Goal: Task Accomplishment & Management: Complete application form

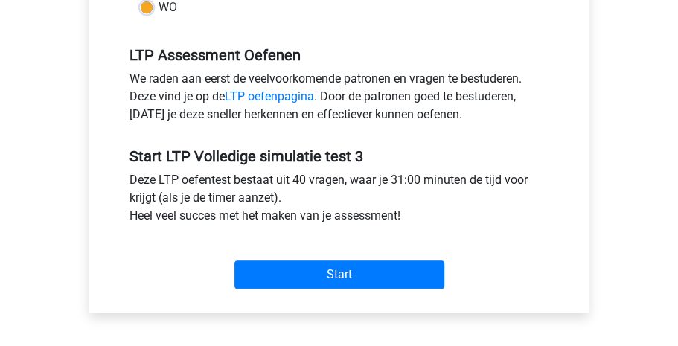
scroll to position [462, 0]
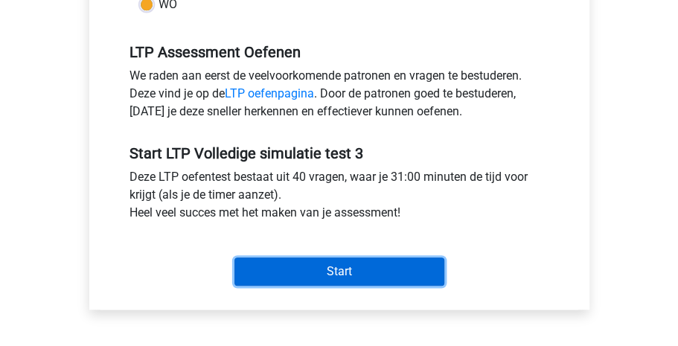
click at [338, 278] on input "Start" at bounding box center [339, 272] width 210 height 28
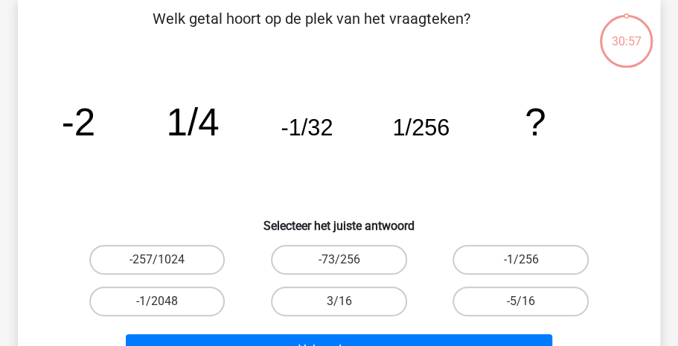
scroll to position [75, 0]
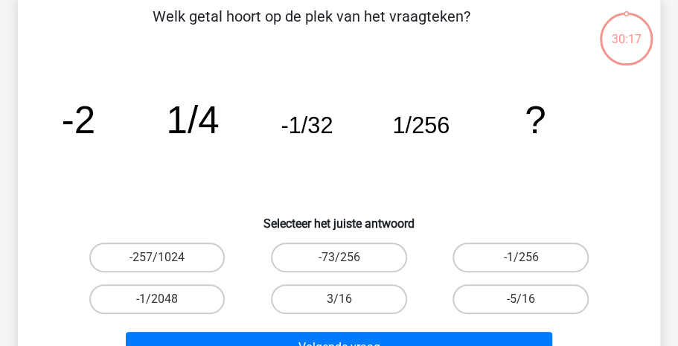
click at [158, 301] on input "-1/2048" at bounding box center [162, 304] width 10 height 10
radio input "true"
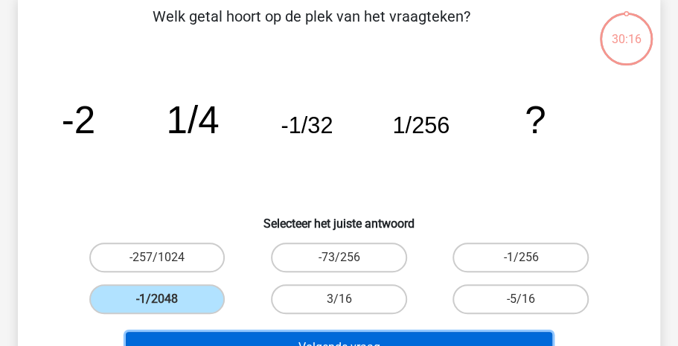
click at [244, 340] on button "Volgende vraag" at bounding box center [339, 347] width 427 height 31
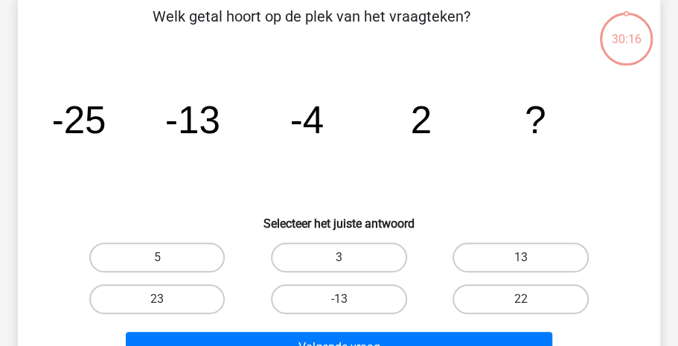
scroll to position [68, 0]
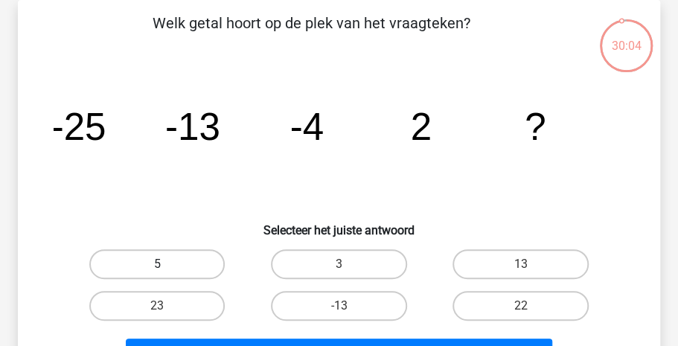
click at [145, 264] on label "5" at bounding box center [157, 264] width 136 height 30
click at [157, 264] on input "5" at bounding box center [162, 269] width 10 height 10
radio input "true"
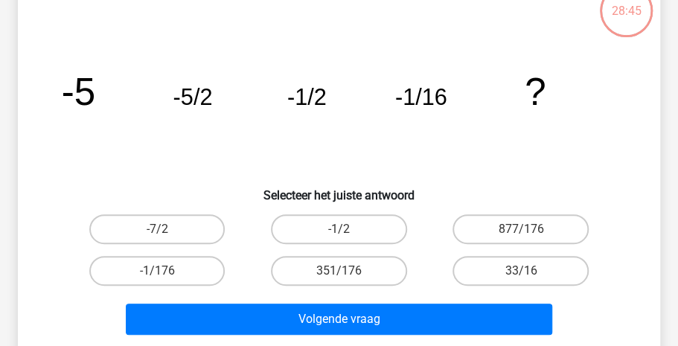
scroll to position [105, 0]
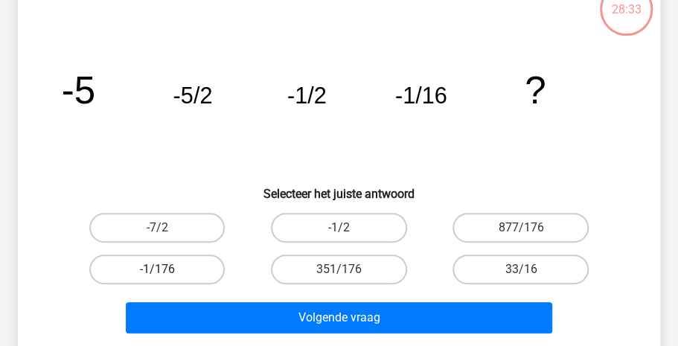
click at [186, 262] on label "-1/176" at bounding box center [157, 270] width 136 height 30
click at [167, 269] on input "-1/176" at bounding box center [162, 274] width 10 height 10
radio input "true"
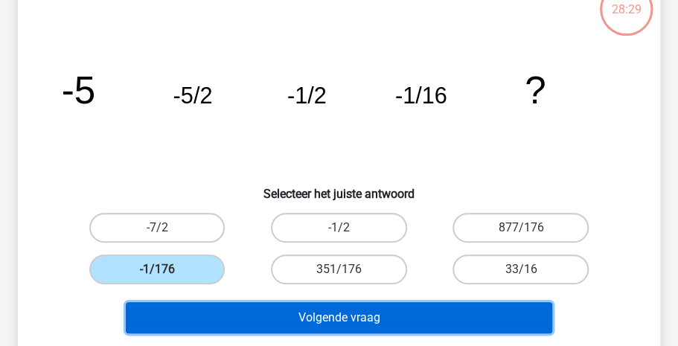
click at [343, 322] on button "Volgende vraag" at bounding box center [339, 317] width 427 height 31
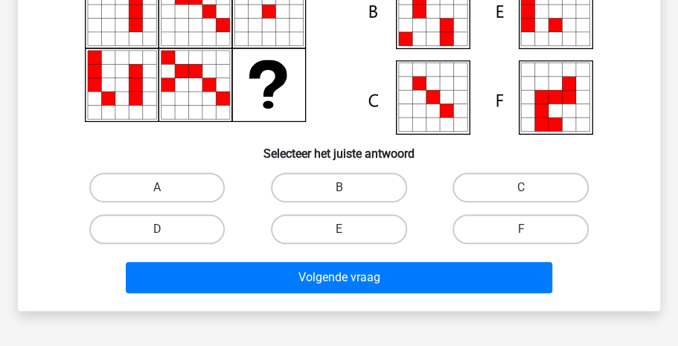
scroll to position [250, 0]
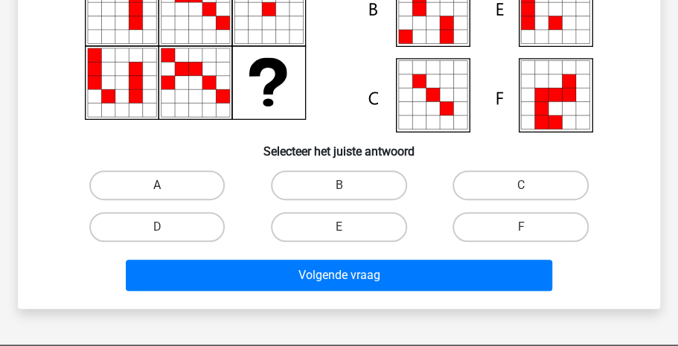
click at [188, 191] on label "A" at bounding box center [157, 185] width 136 height 30
click at [167, 191] on input "A" at bounding box center [162, 190] width 10 height 10
radio input "true"
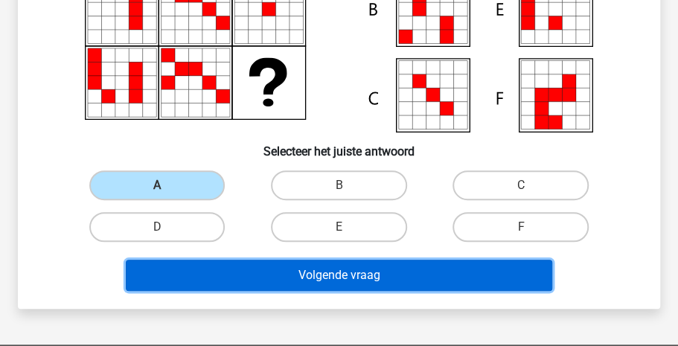
click at [272, 267] on button "Volgende vraag" at bounding box center [339, 275] width 427 height 31
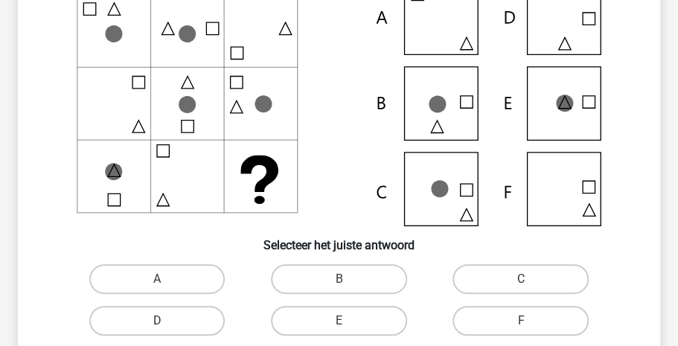
scroll to position [160, 0]
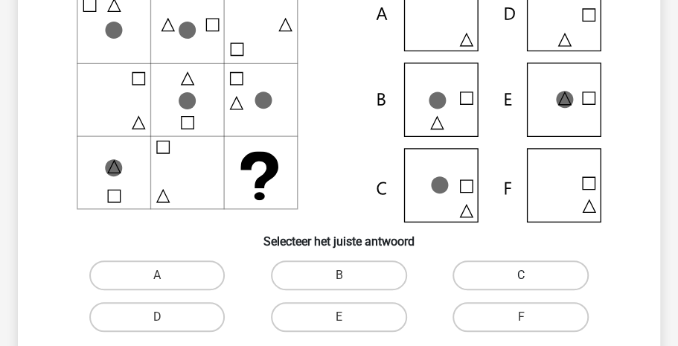
click at [480, 275] on label "C" at bounding box center [521, 276] width 136 height 30
click at [521, 275] on input "C" at bounding box center [526, 280] width 10 height 10
radio input "true"
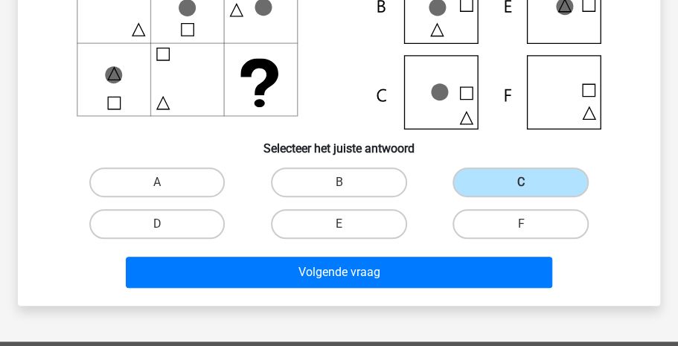
scroll to position [255, 0]
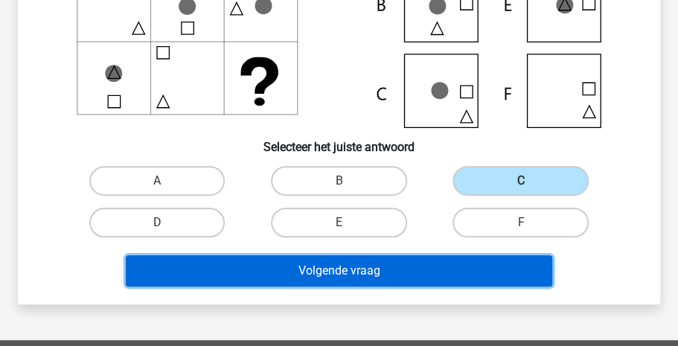
click at [450, 280] on button "Volgende vraag" at bounding box center [339, 270] width 427 height 31
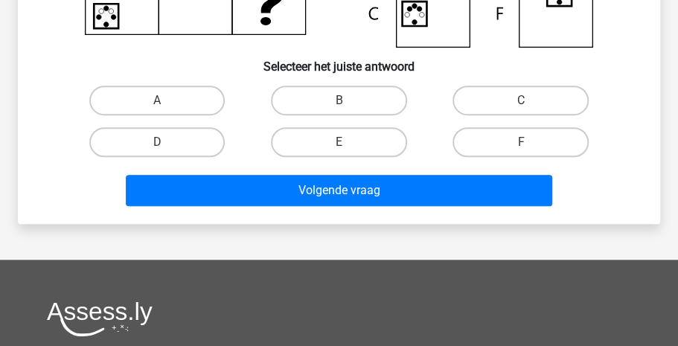
scroll to position [348, 0]
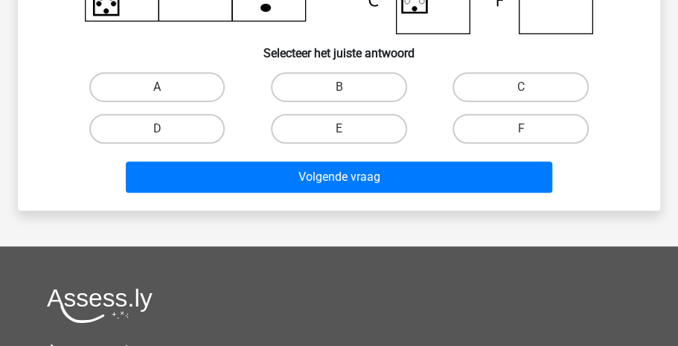
click at [141, 77] on label "A" at bounding box center [157, 87] width 136 height 30
click at [157, 87] on input "A" at bounding box center [162, 92] width 10 height 10
radio input "true"
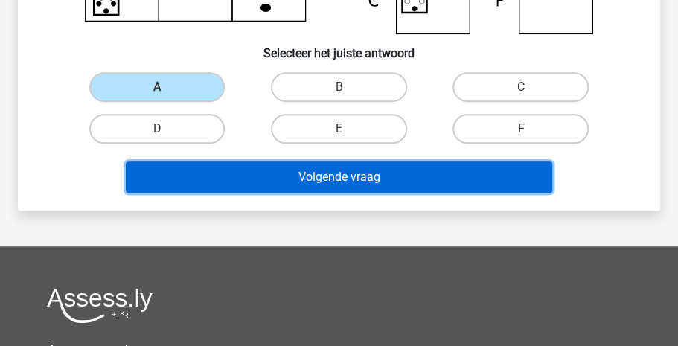
click at [237, 164] on button "Volgende vraag" at bounding box center [339, 177] width 427 height 31
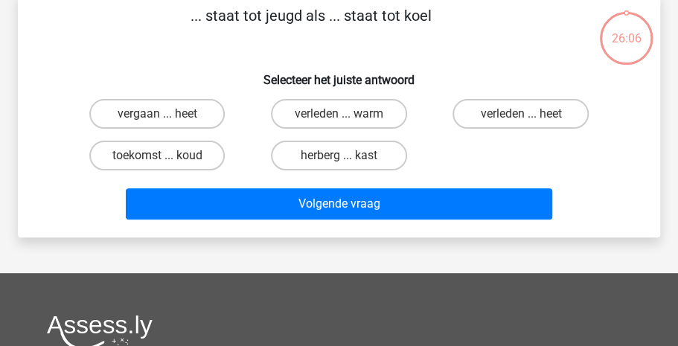
scroll to position [68, 0]
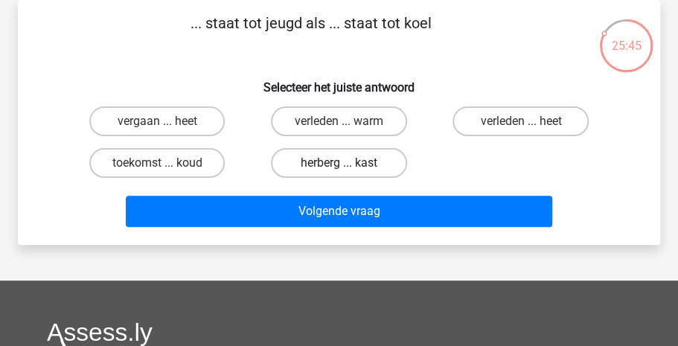
click at [315, 163] on label "herberg ... kast" at bounding box center [339, 163] width 136 height 30
click at [339, 163] on input "herberg ... kast" at bounding box center [344, 168] width 10 height 10
radio input "true"
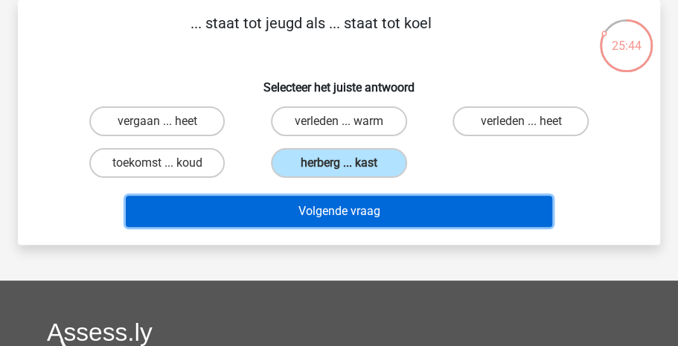
click at [320, 214] on button "Volgende vraag" at bounding box center [339, 211] width 427 height 31
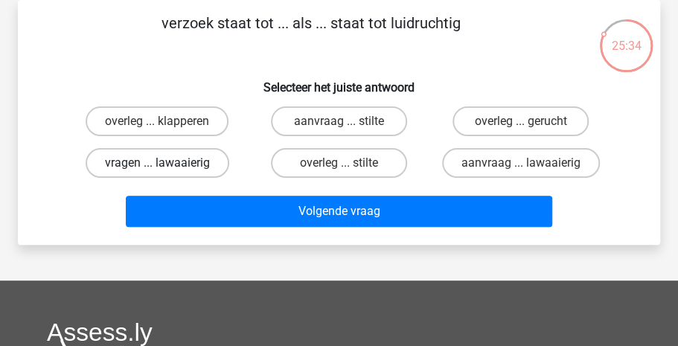
click at [141, 161] on label "vragen ... lawaaierig" at bounding box center [158, 163] width 144 height 30
click at [157, 163] on input "vragen ... lawaaierig" at bounding box center [162, 168] width 10 height 10
radio input "true"
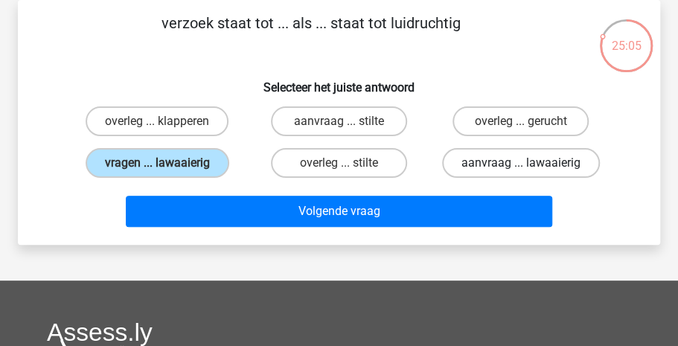
click at [485, 167] on label "aanvraag ... lawaaierig" at bounding box center [521, 163] width 158 height 30
click at [521, 167] on input "aanvraag ... lawaaierig" at bounding box center [526, 168] width 10 height 10
radio input "true"
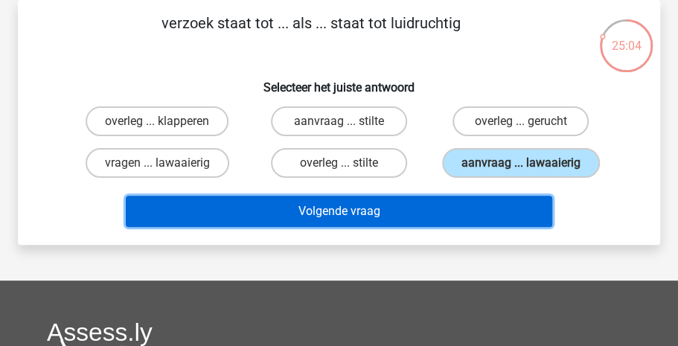
click at [402, 208] on button "Volgende vraag" at bounding box center [339, 211] width 427 height 31
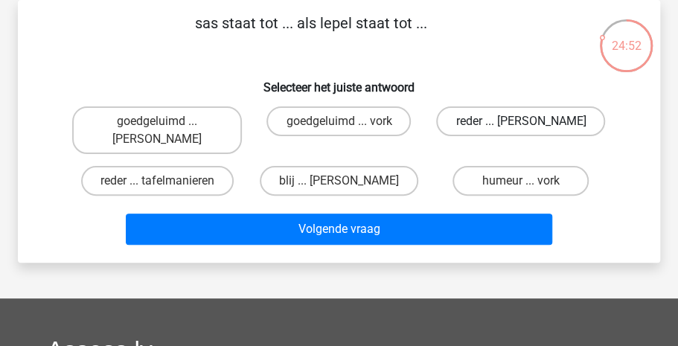
click at [497, 125] on label "reder ... anna" at bounding box center [520, 121] width 169 height 30
click at [521, 125] on input "reder ... anna" at bounding box center [526, 126] width 10 height 10
radio input "true"
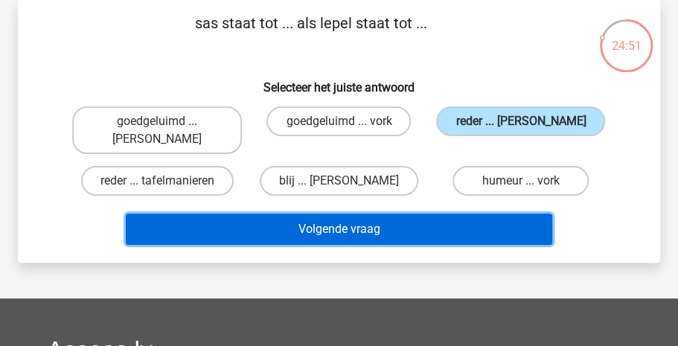
click at [431, 214] on button "Volgende vraag" at bounding box center [339, 229] width 427 height 31
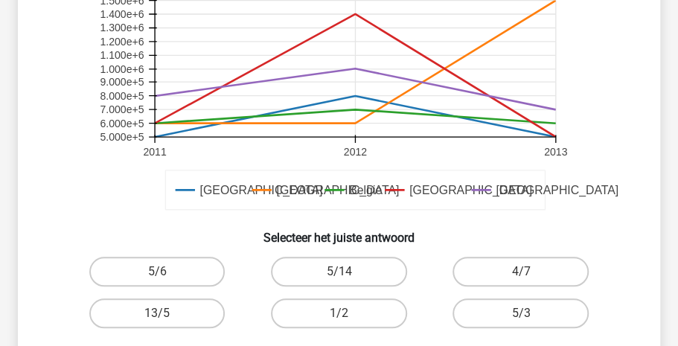
scroll to position [411, 0]
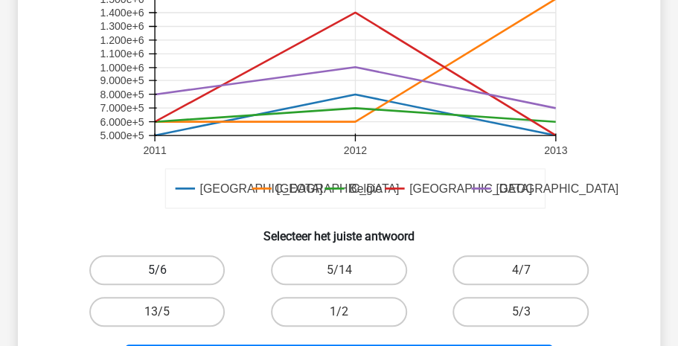
click at [184, 265] on label "5/6" at bounding box center [157, 270] width 136 height 30
click at [167, 270] on input "5/6" at bounding box center [162, 275] width 10 height 10
radio input "true"
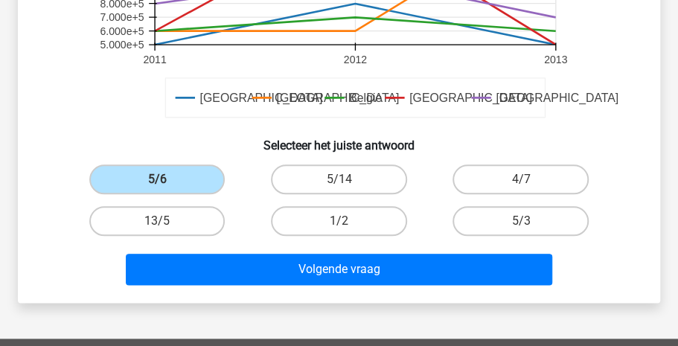
scroll to position [503, 0]
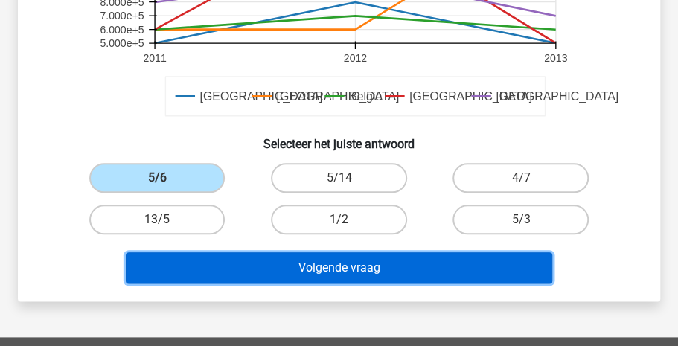
click at [389, 269] on button "Volgende vraag" at bounding box center [339, 267] width 427 height 31
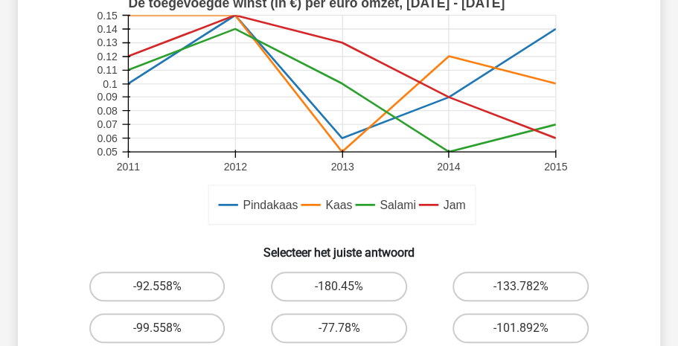
scroll to position [419, 0]
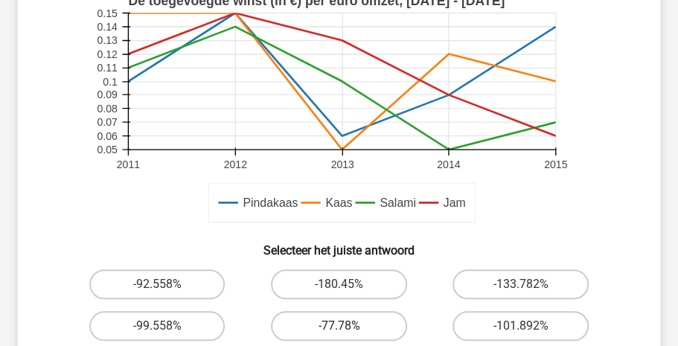
click at [354, 329] on label "-77.78%" at bounding box center [339, 326] width 136 height 30
click at [348, 329] on input "-77.78%" at bounding box center [344, 331] width 10 height 10
radio input "true"
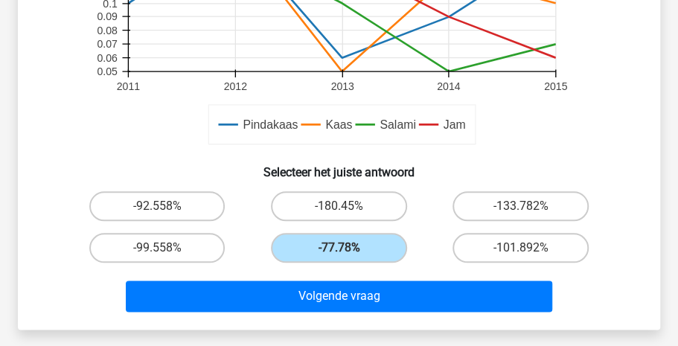
scroll to position [508, 0]
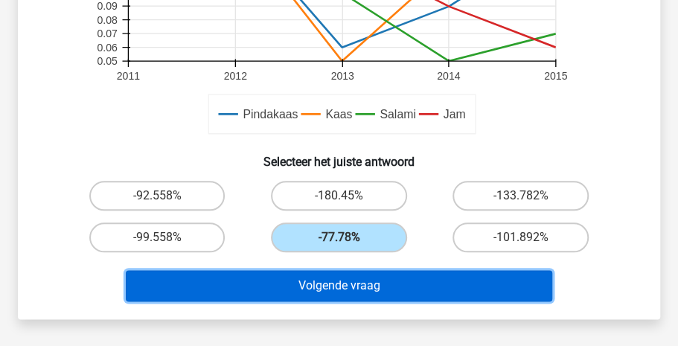
click at [421, 278] on button "Volgende vraag" at bounding box center [339, 285] width 427 height 31
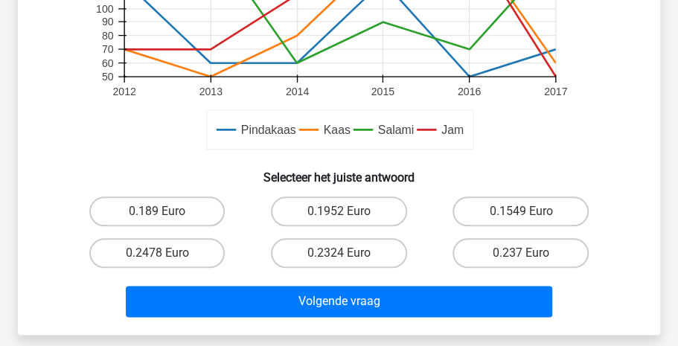
scroll to position [494, 0]
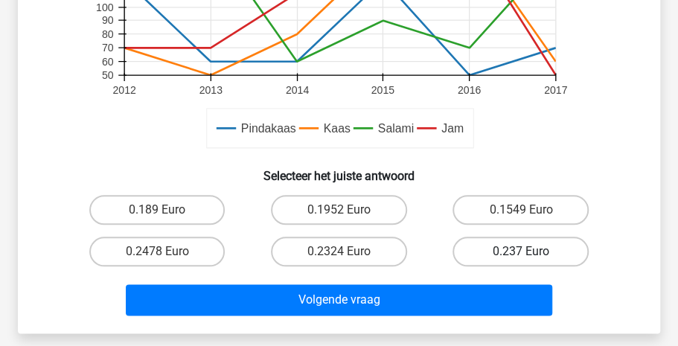
click at [485, 246] on label "0.237 Euro" at bounding box center [521, 252] width 136 height 30
click at [521, 252] on input "0.237 Euro" at bounding box center [526, 257] width 10 height 10
radio input "true"
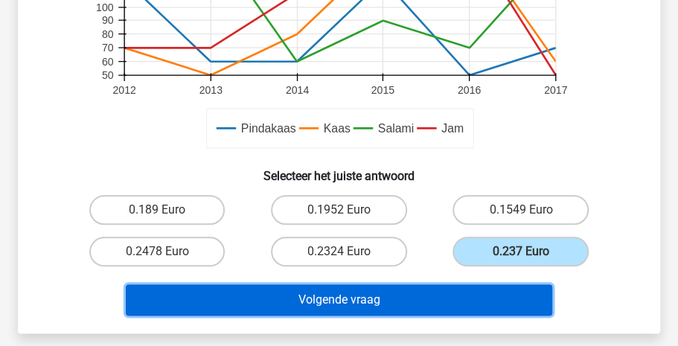
click at [310, 301] on button "Volgende vraag" at bounding box center [339, 299] width 427 height 31
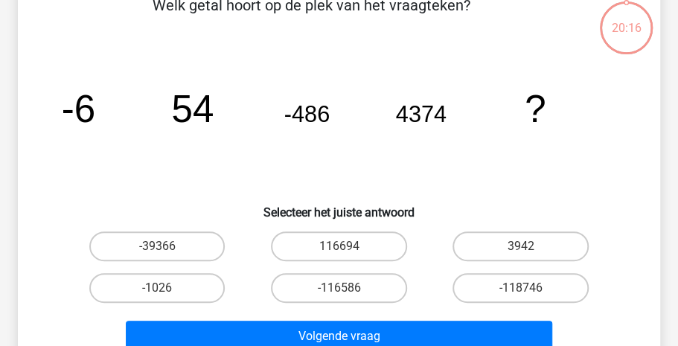
scroll to position [68, 0]
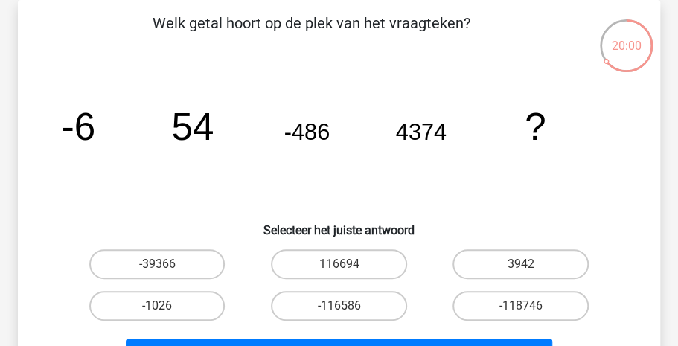
click at [159, 267] on input "-39366" at bounding box center [162, 269] width 10 height 10
radio input "true"
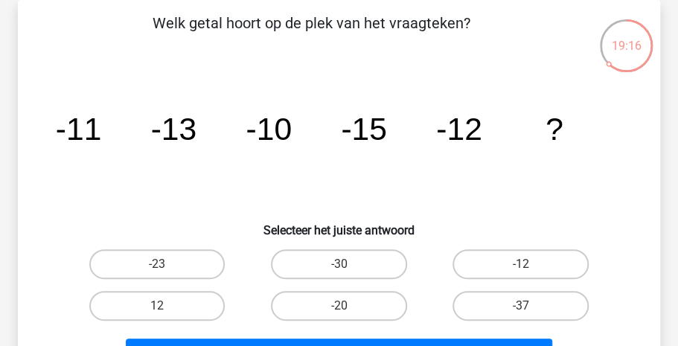
click at [339, 306] on input "-20" at bounding box center [344, 311] width 10 height 10
radio input "true"
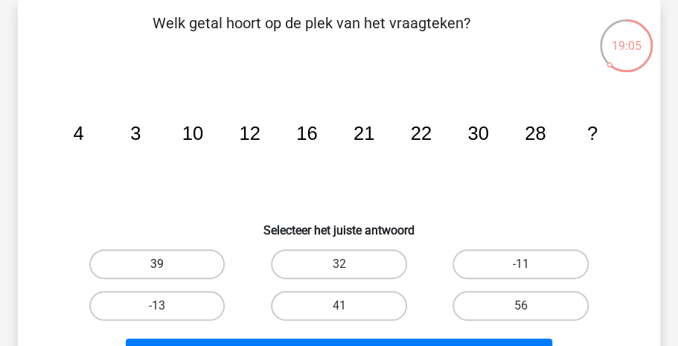
click at [142, 254] on label "39" at bounding box center [157, 264] width 136 height 30
click at [157, 264] on input "39" at bounding box center [162, 269] width 10 height 10
radio input "true"
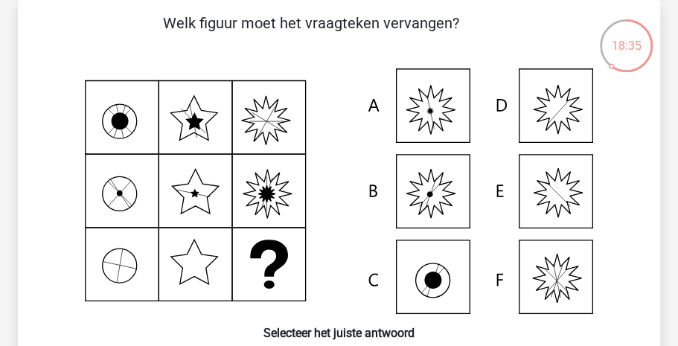
click at [677, 170] on div "18:35 Vraag 16 van de 40 Categorie: LTP Volledige simulatie test 3 Welk figuur …" at bounding box center [339, 245] width 678 height 491
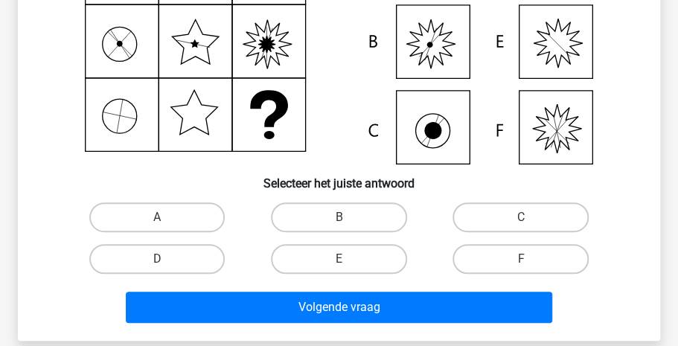
scroll to position [227, 0]
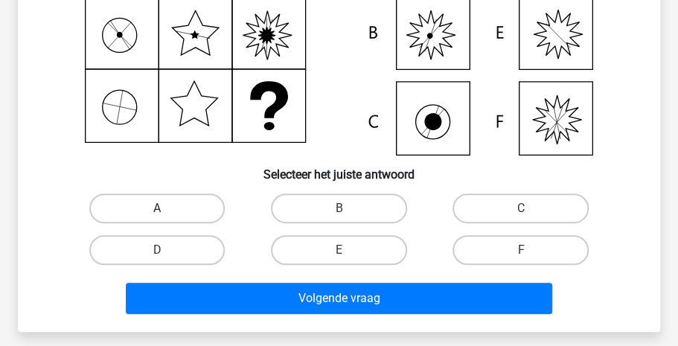
click at [135, 203] on label "A" at bounding box center [157, 209] width 136 height 30
click at [157, 208] on input "A" at bounding box center [162, 213] width 10 height 10
radio input "true"
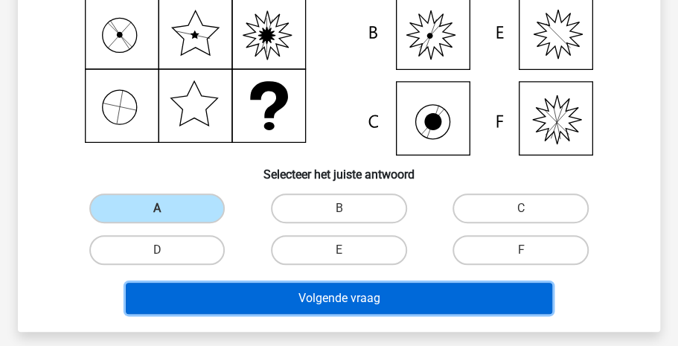
click at [252, 299] on button "Volgende vraag" at bounding box center [339, 298] width 427 height 31
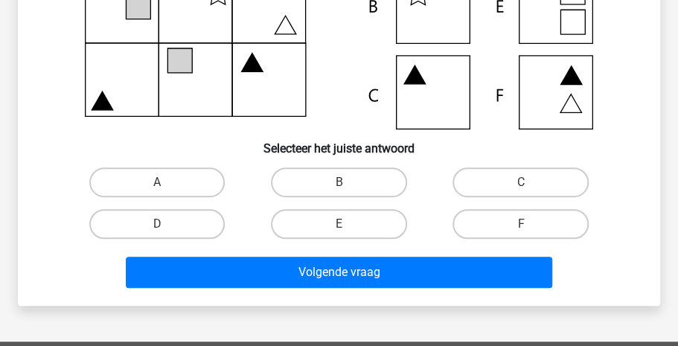
scroll to position [255, 0]
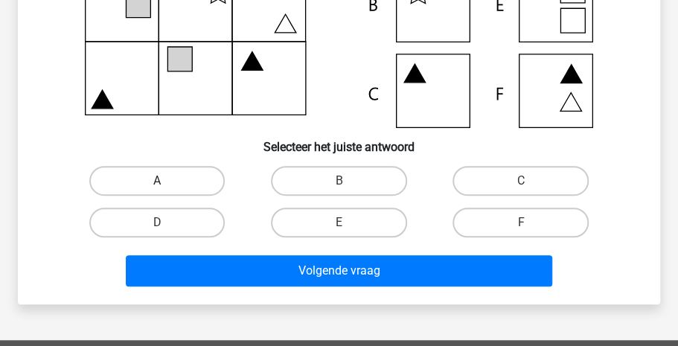
click at [141, 177] on label "A" at bounding box center [157, 181] width 136 height 30
click at [157, 181] on input "A" at bounding box center [162, 186] width 10 height 10
radio input "true"
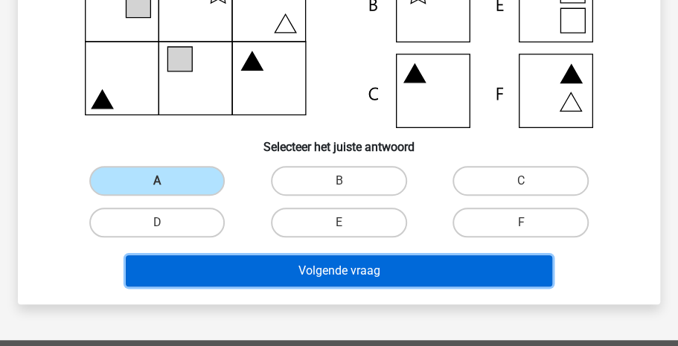
click at [253, 258] on button "Volgende vraag" at bounding box center [339, 270] width 427 height 31
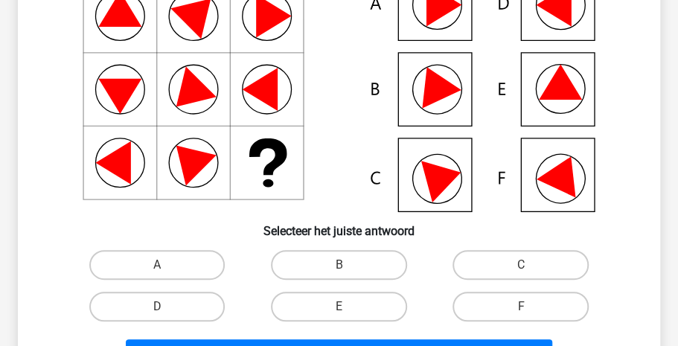
scroll to position [185, 0]
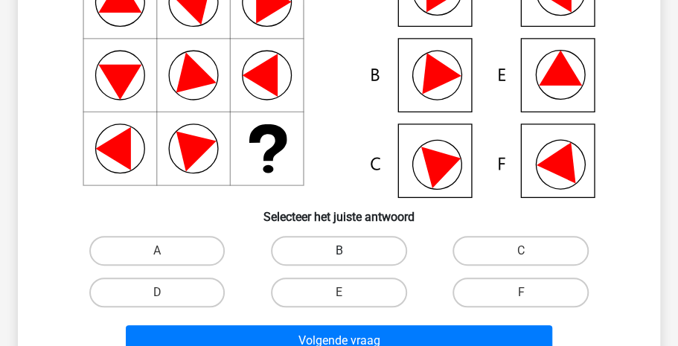
click at [372, 251] on label "B" at bounding box center [339, 251] width 136 height 30
click at [348, 251] on input "B" at bounding box center [344, 256] width 10 height 10
radio input "true"
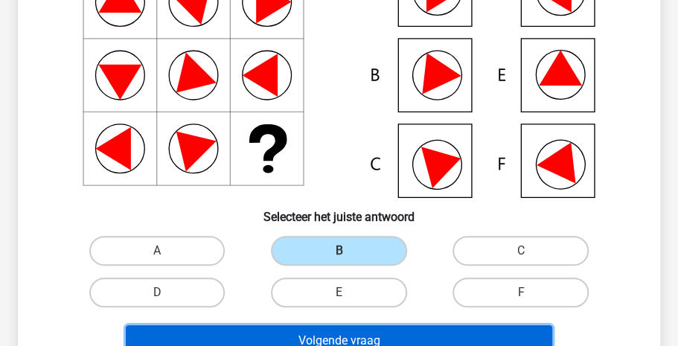
click at [364, 334] on button "Volgende vraag" at bounding box center [339, 340] width 427 height 31
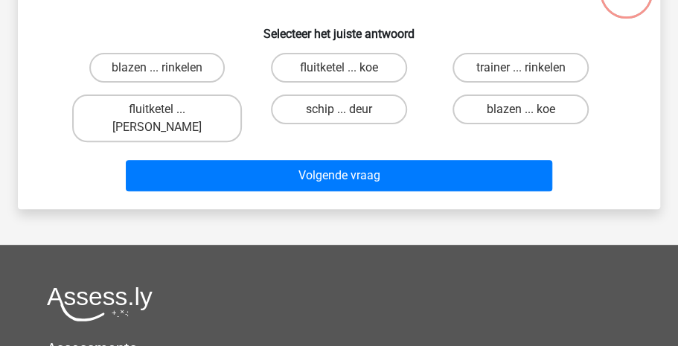
scroll to position [68, 0]
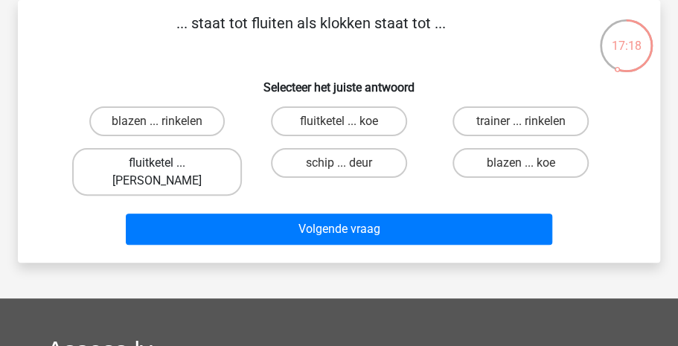
click at [167, 163] on label "fluitketel ... luiden" at bounding box center [157, 172] width 170 height 48
click at [167, 163] on input "fluitketel ... luiden" at bounding box center [162, 168] width 10 height 10
radio input "true"
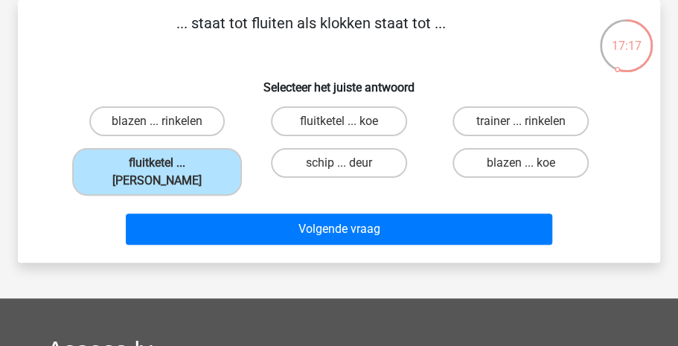
click at [277, 229] on div "Volgende vraag" at bounding box center [339, 232] width 546 height 37
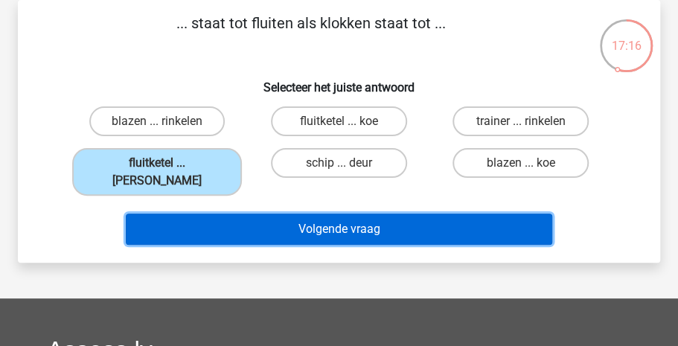
click at [277, 215] on button "Volgende vraag" at bounding box center [339, 229] width 427 height 31
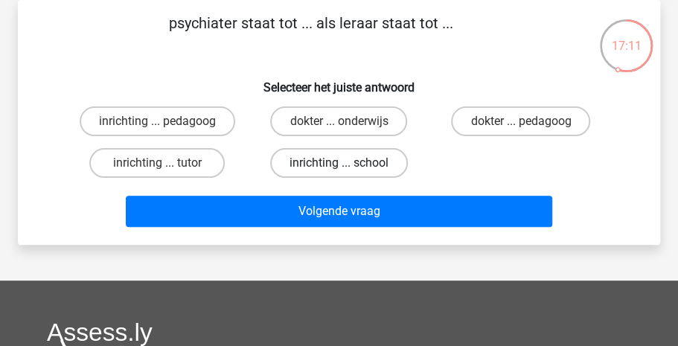
click at [320, 163] on label "inrichting ... school" at bounding box center [339, 163] width 138 height 30
click at [339, 163] on input "inrichting ... school" at bounding box center [344, 168] width 10 height 10
radio input "true"
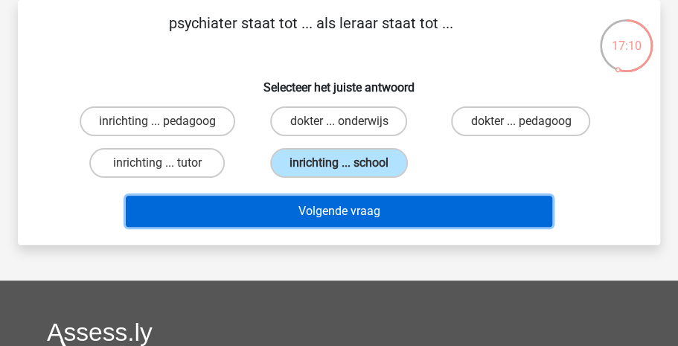
click at [304, 210] on button "Volgende vraag" at bounding box center [339, 211] width 427 height 31
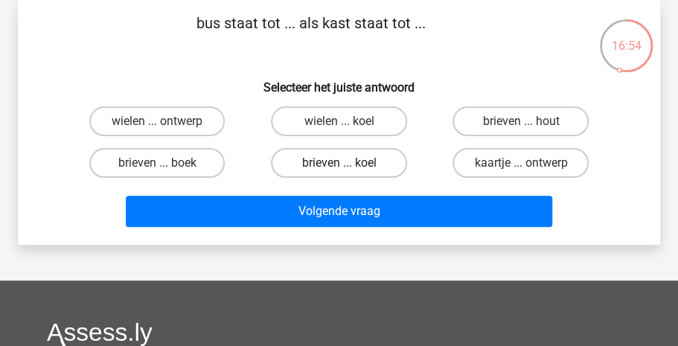
click at [316, 165] on label "brieven ... koel" at bounding box center [339, 163] width 136 height 30
click at [339, 165] on input "brieven ... koel" at bounding box center [344, 168] width 10 height 10
radio input "true"
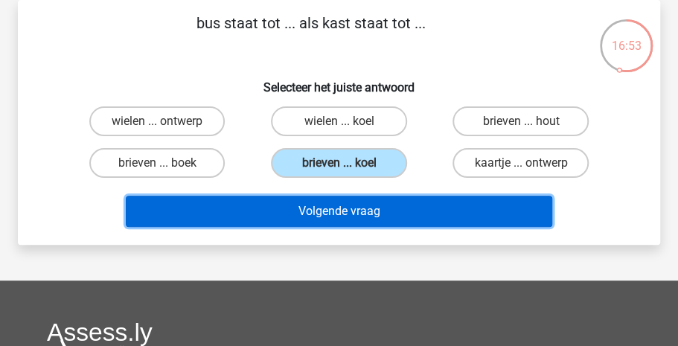
click at [319, 218] on button "Volgende vraag" at bounding box center [339, 211] width 427 height 31
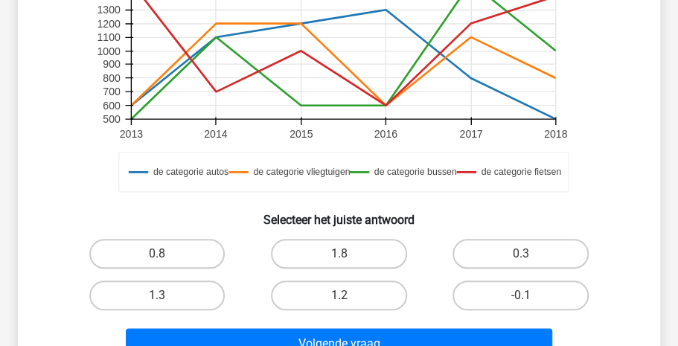
scroll to position [453, 0]
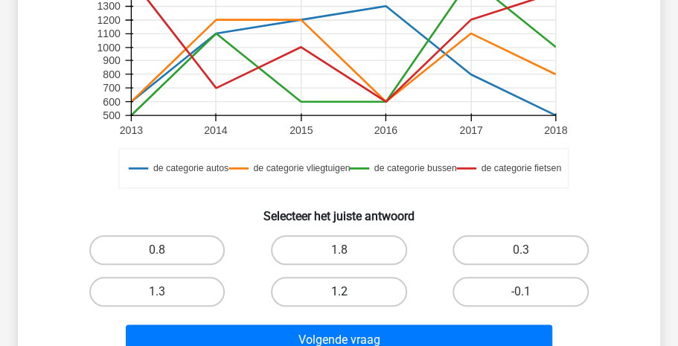
click at [333, 304] on label "1.2" at bounding box center [339, 292] width 136 height 30
click at [339, 301] on input "1.2" at bounding box center [344, 297] width 10 height 10
radio input "true"
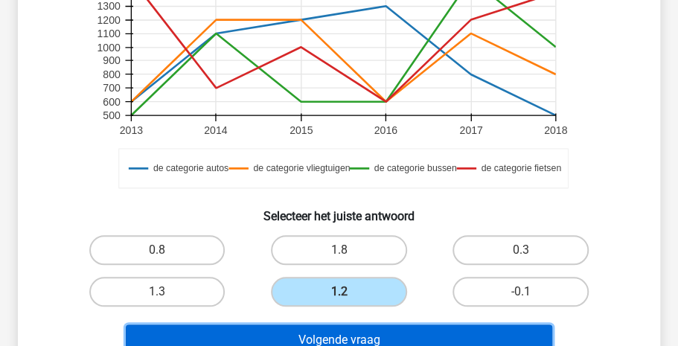
click at [345, 331] on button "Volgende vraag" at bounding box center [339, 340] width 427 height 31
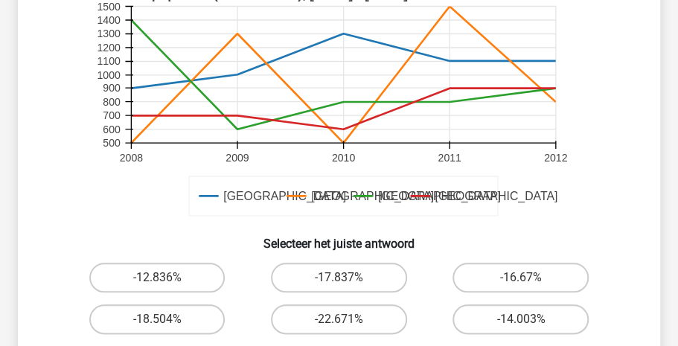
scroll to position [437, 0]
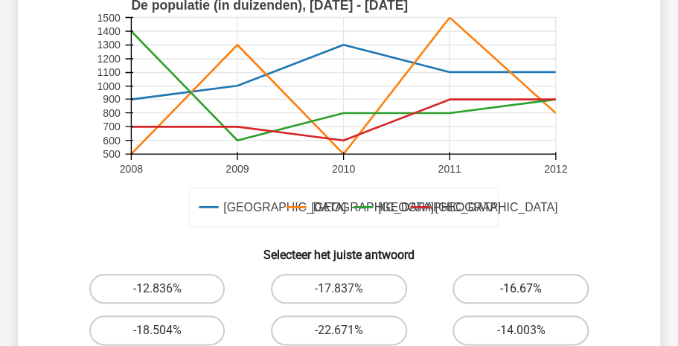
click at [512, 274] on label "-16.67%" at bounding box center [521, 289] width 136 height 30
click at [521, 289] on input "-16.67%" at bounding box center [526, 294] width 10 height 10
radio input "true"
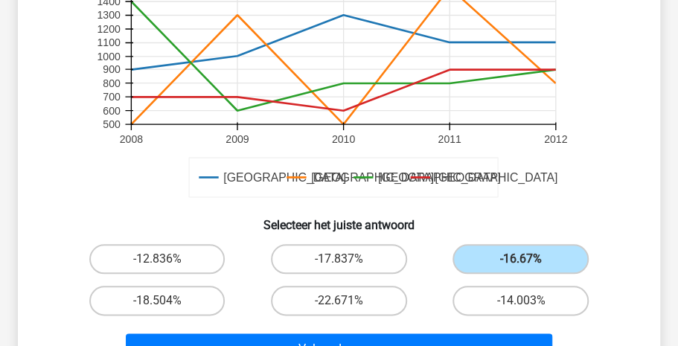
scroll to position [468, 0]
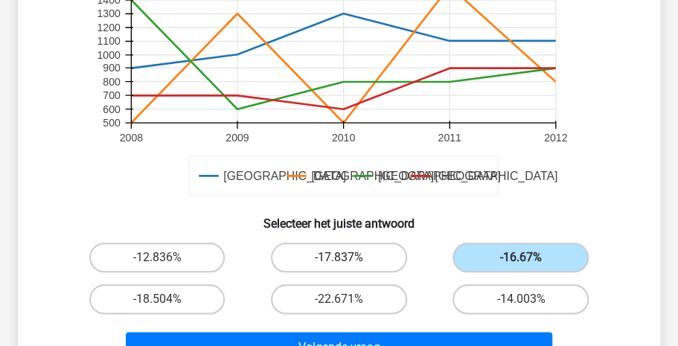
click at [374, 243] on label "-17.837%" at bounding box center [339, 258] width 136 height 30
click at [348, 258] on input "-17.837%" at bounding box center [344, 263] width 10 height 10
radio input "true"
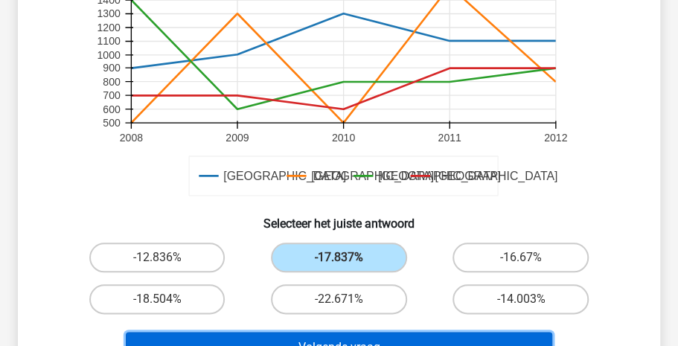
click at [369, 332] on button "Volgende vraag" at bounding box center [339, 347] width 427 height 31
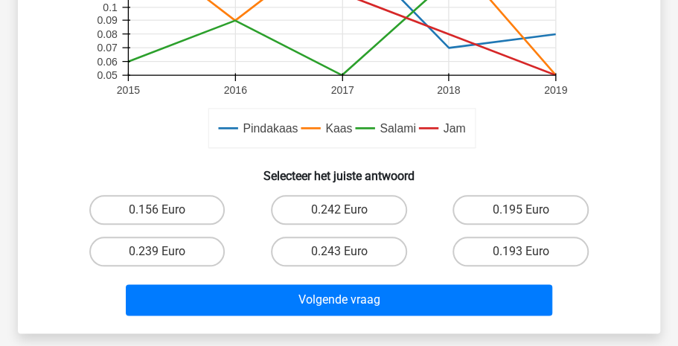
scroll to position [497, 0]
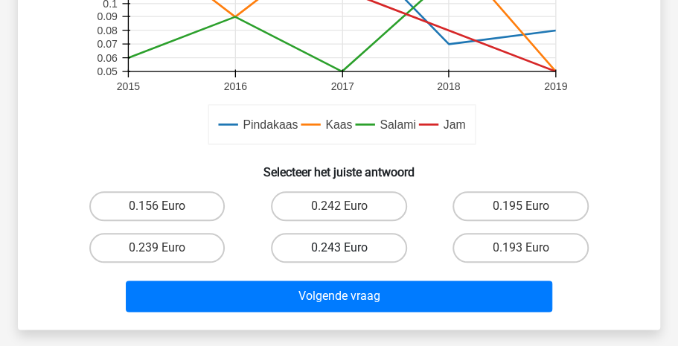
click at [330, 237] on label "0.243 Euro" at bounding box center [339, 248] width 136 height 30
click at [339, 248] on input "0.243 Euro" at bounding box center [344, 253] width 10 height 10
radio input "true"
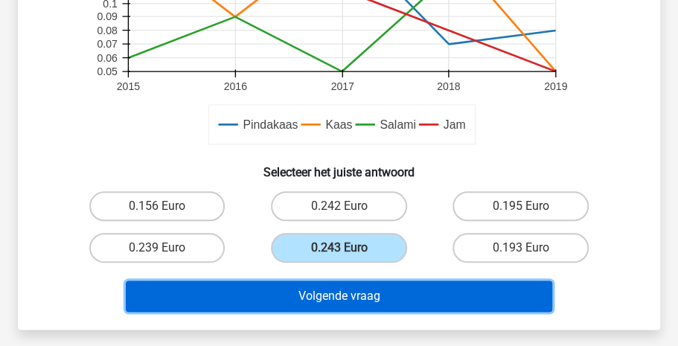
click at [325, 292] on button "Volgende vraag" at bounding box center [339, 296] width 427 height 31
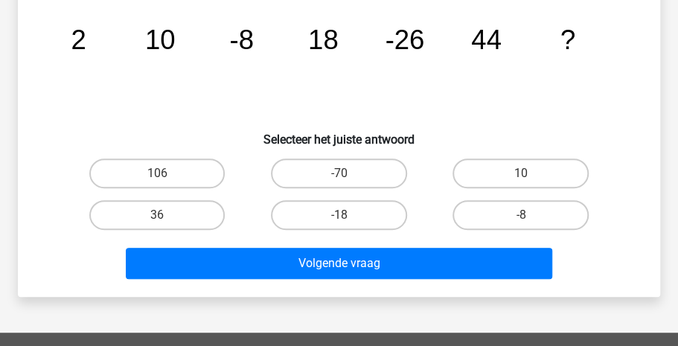
scroll to position [68, 0]
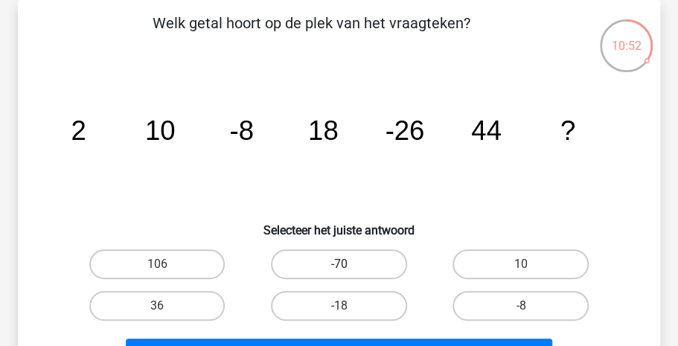
click at [351, 261] on label "-70" at bounding box center [339, 264] width 136 height 30
click at [348, 264] on input "-70" at bounding box center [344, 269] width 10 height 10
radio input "true"
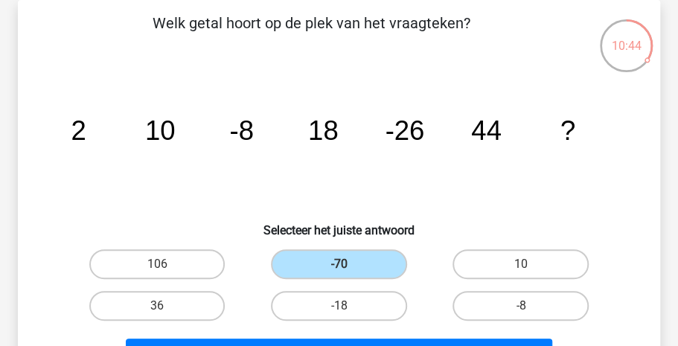
click at [521, 264] on input "10" at bounding box center [526, 269] width 10 height 10
radio input "true"
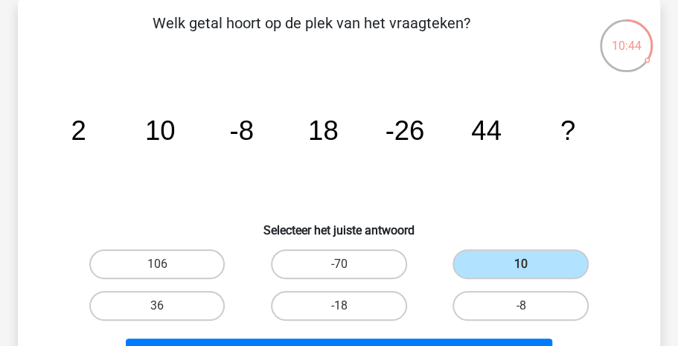
click at [157, 306] on input "36" at bounding box center [162, 311] width 10 height 10
radio input "true"
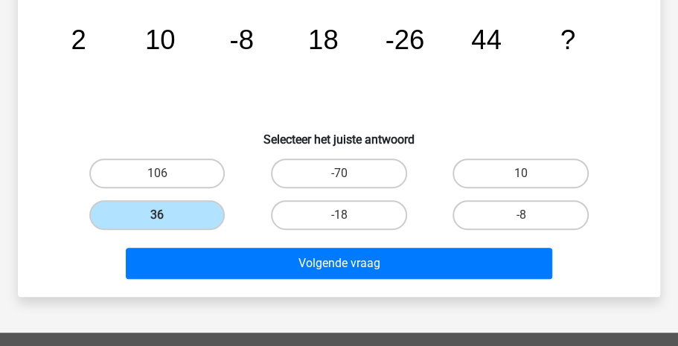
scroll to position [157, 0]
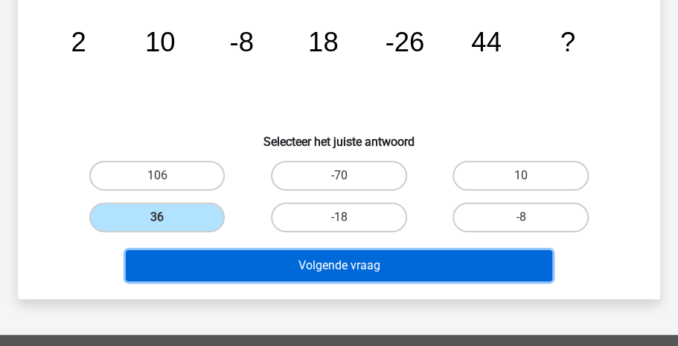
click at [322, 269] on button "Volgende vraag" at bounding box center [339, 265] width 427 height 31
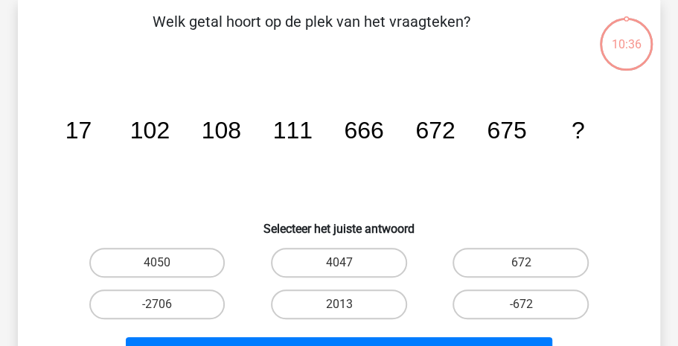
scroll to position [68, 0]
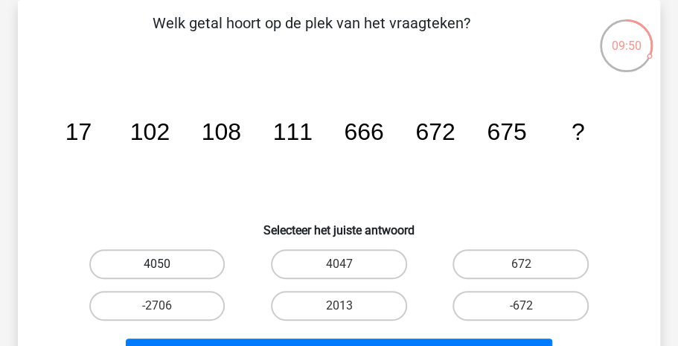
click at [144, 273] on label "4050" at bounding box center [157, 264] width 136 height 30
click at [157, 273] on input "4050" at bounding box center [162, 269] width 10 height 10
radio input "true"
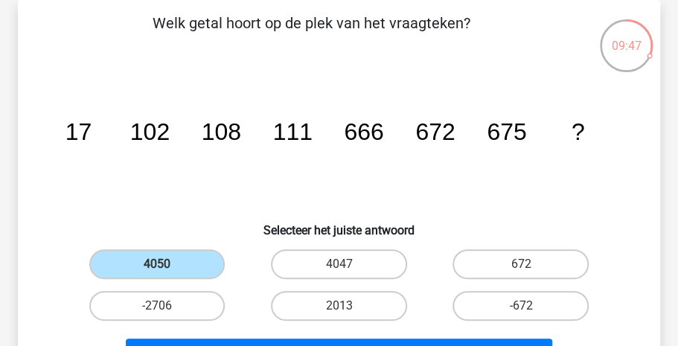
click at [339, 264] on input "4047" at bounding box center [344, 269] width 10 height 10
radio input "true"
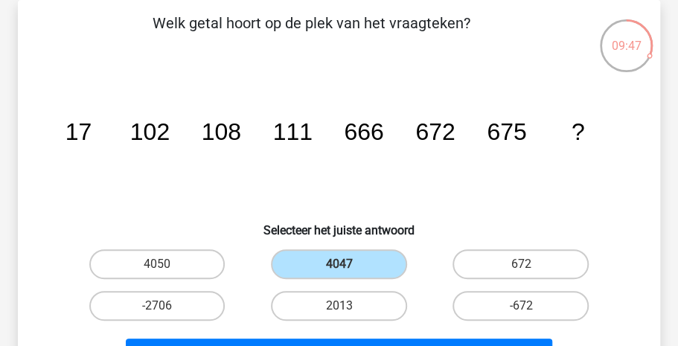
click at [521, 264] on input "672" at bounding box center [526, 269] width 10 height 10
radio input "true"
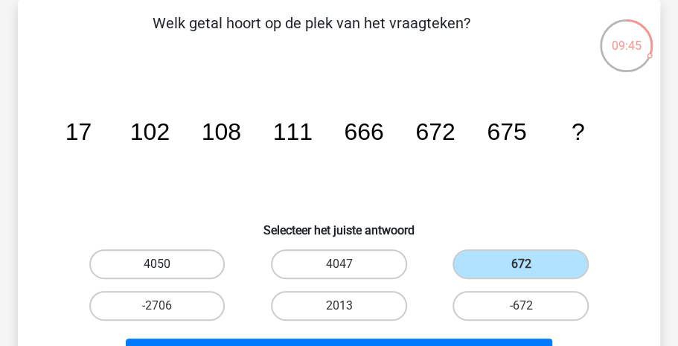
click at [208, 256] on label "4050" at bounding box center [157, 264] width 136 height 30
click at [167, 264] on input "4050" at bounding box center [162, 269] width 10 height 10
radio input "true"
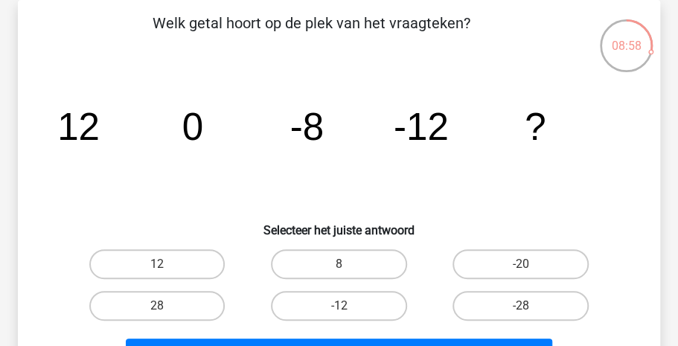
click at [335, 279] on div "8" at bounding box center [339, 264] width 182 height 42
click at [333, 300] on label "-12" at bounding box center [339, 306] width 136 height 30
click at [339, 306] on input "-12" at bounding box center [344, 311] width 10 height 10
radio input "true"
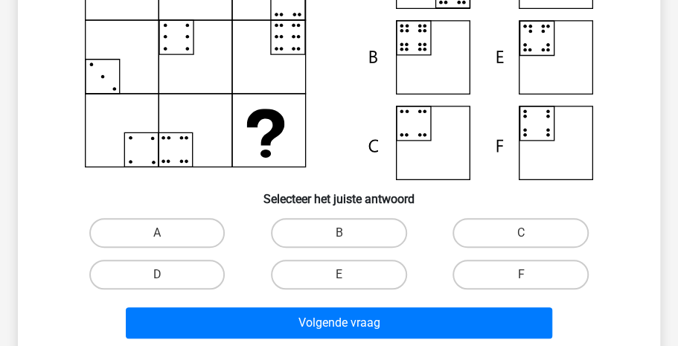
scroll to position [205, 0]
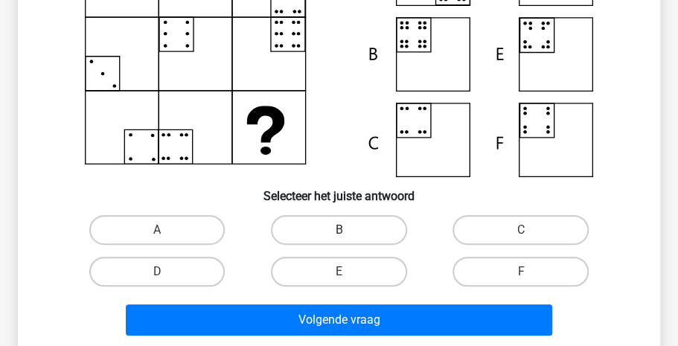
click at [368, 220] on label "B" at bounding box center [339, 230] width 136 height 30
click at [348, 230] on input "B" at bounding box center [344, 235] width 10 height 10
radio input "true"
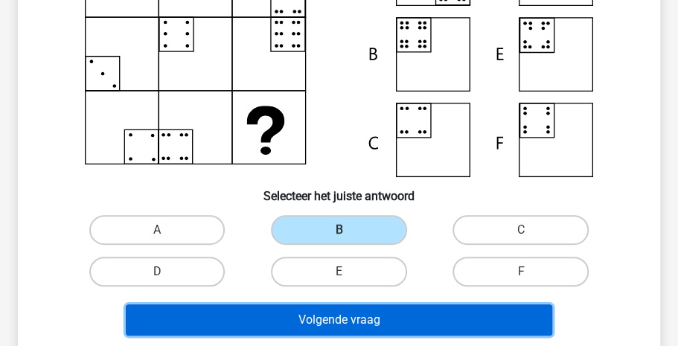
click at [350, 315] on button "Volgende vraag" at bounding box center [339, 319] width 427 height 31
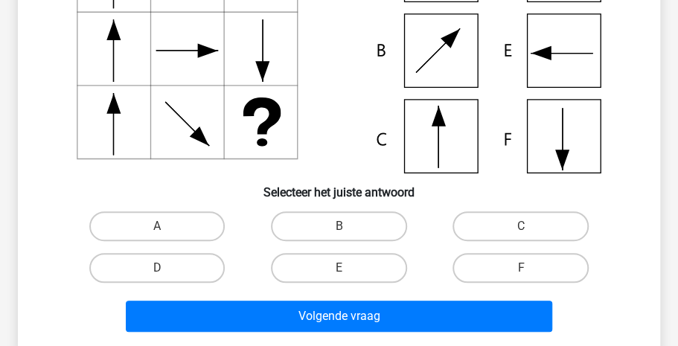
scroll to position [213, 0]
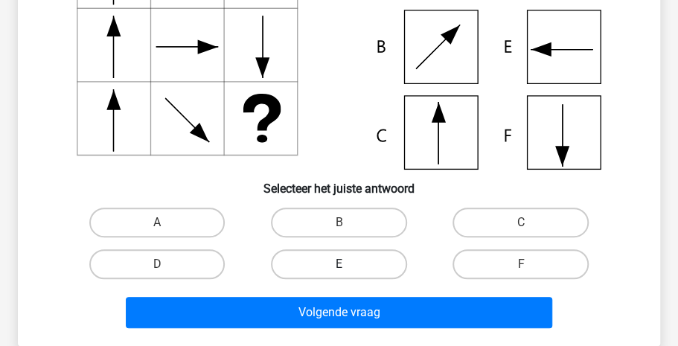
click at [363, 254] on label "E" at bounding box center [339, 264] width 136 height 30
click at [348, 264] on input "E" at bounding box center [344, 269] width 10 height 10
radio input "true"
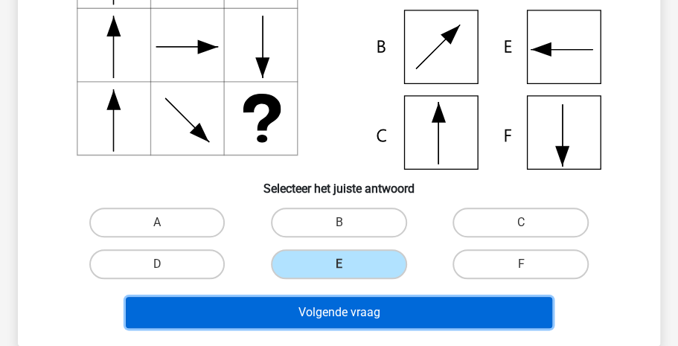
click at [346, 307] on button "Volgende vraag" at bounding box center [339, 312] width 427 height 31
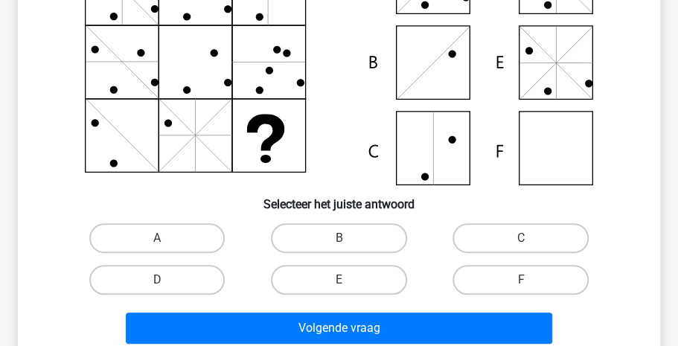
scroll to position [198, 0]
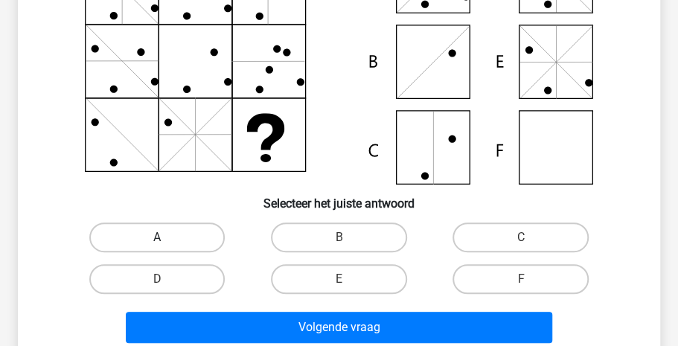
click at [194, 232] on label "A" at bounding box center [157, 238] width 136 height 30
click at [167, 237] on input "A" at bounding box center [162, 242] width 10 height 10
radio input "true"
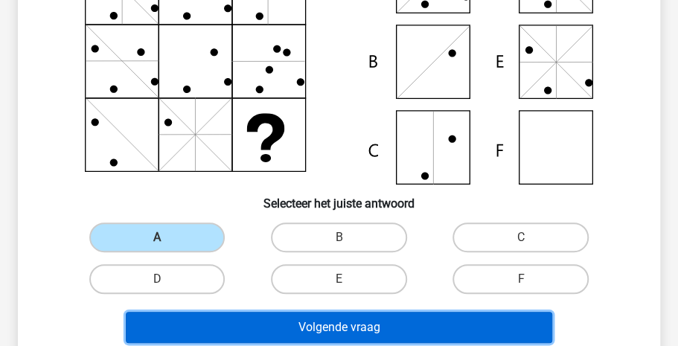
click at [274, 335] on button "Volgende vraag" at bounding box center [339, 327] width 427 height 31
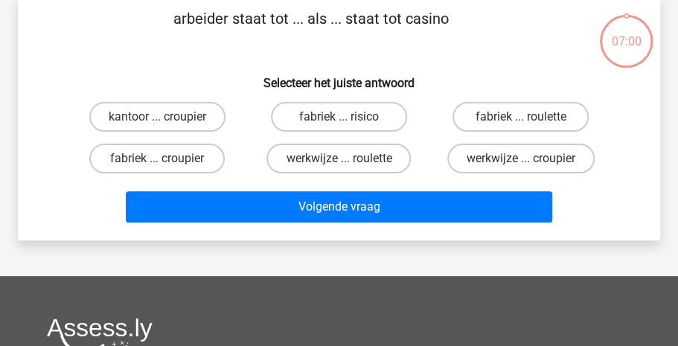
scroll to position [68, 0]
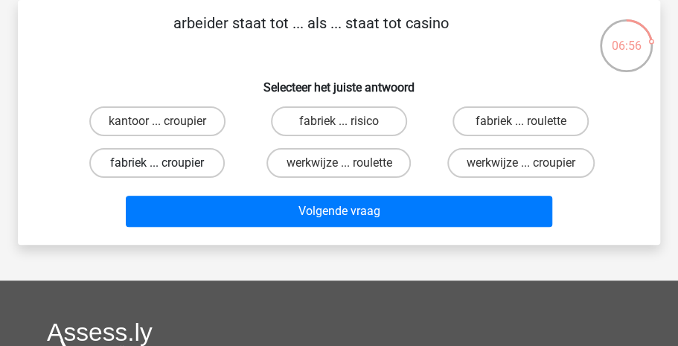
click at [135, 157] on label "fabriek ... croupier" at bounding box center [157, 163] width 136 height 30
click at [157, 163] on input "fabriek ... croupier" at bounding box center [162, 168] width 10 height 10
radio input "true"
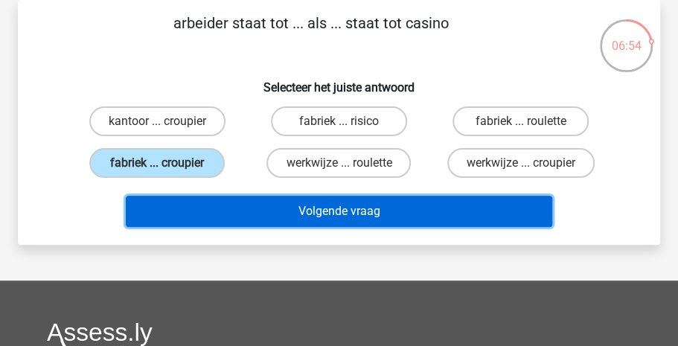
click at [167, 208] on button "Volgende vraag" at bounding box center [339, 211] width 427 height 31
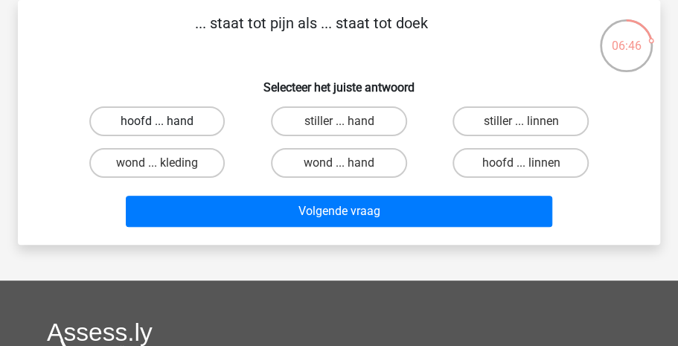
click at [173, 116] on label "hoofd ... hand" at bounding box center [157, 121] width 136 height 30
click at [167, 121] on input "hoofd ... hand" at bounding box center [162, 126] width 10 height 10
radio input "true"
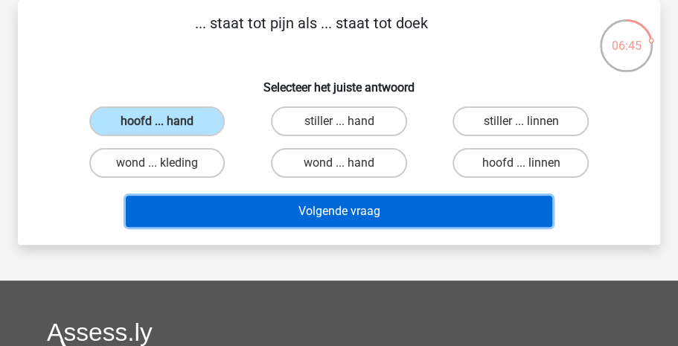
click at [223, 209] on button "Volgende vraag" at bounding box center [339, 211] width 427 height 31
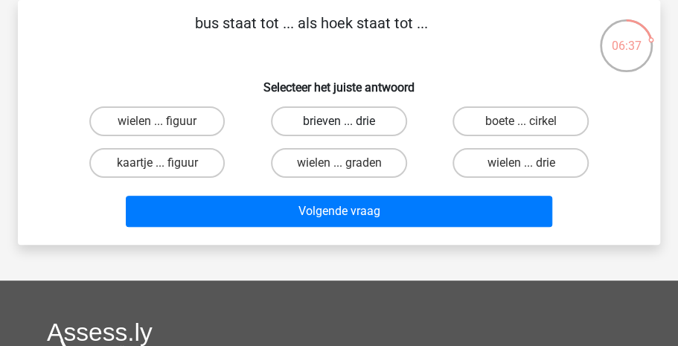
click at [317, 123] on label "brieven ... drie" at bounding box center [339, 121] width 136 height 30
click at [339, 123] on input "brieven ... drie" at bounding box center [344, 126] width 10 height 10
radio input "true"
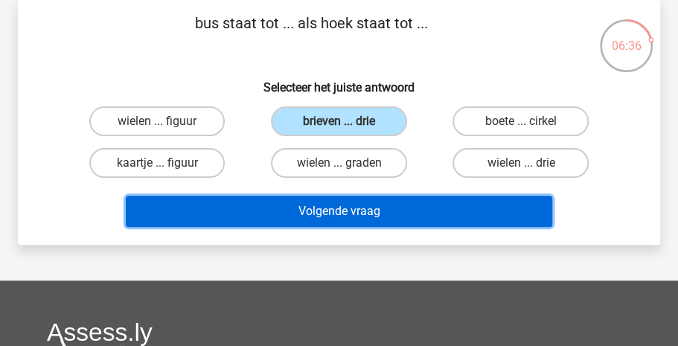
click at [310, 206] on button "Volgende vraag" at bounding box center [339, 211] width 427 height 31
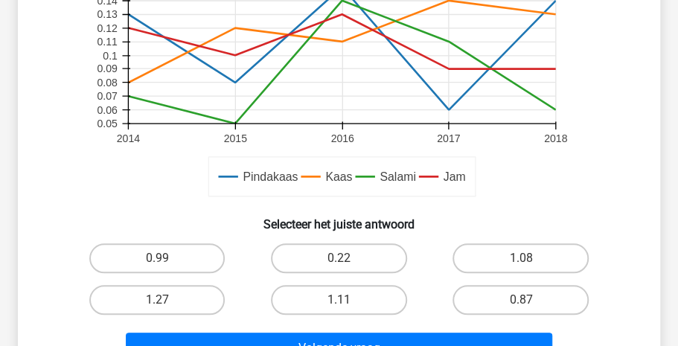
scroll to position [433, 0]
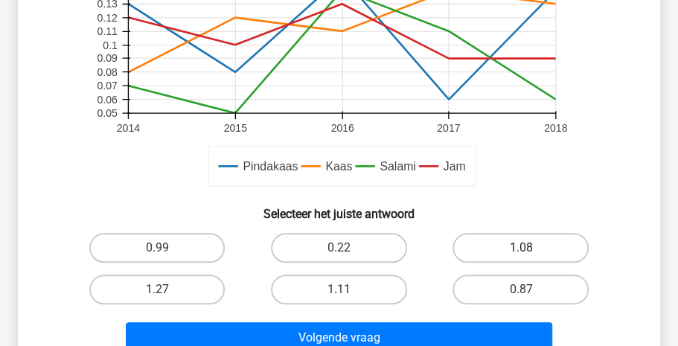
click at [538, 243] on label "1.08" at bounding box center [521, 248] width 136 height 30
click at [531, 248] on input "1.08" at bounding box center [526, 253] width 10 height 10
radio input "true"
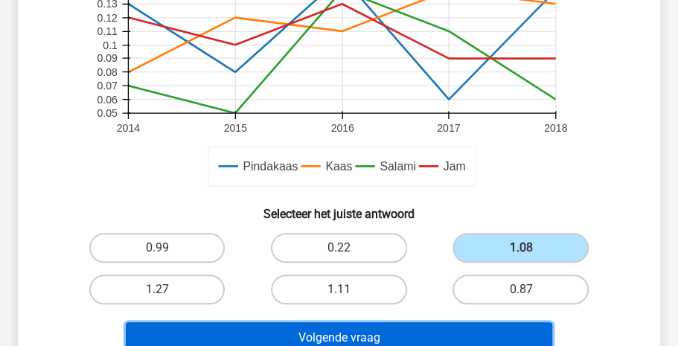
click at [441, 329] on button "Volgende vraag" at bounding box center [339, 337] width 427 height 31
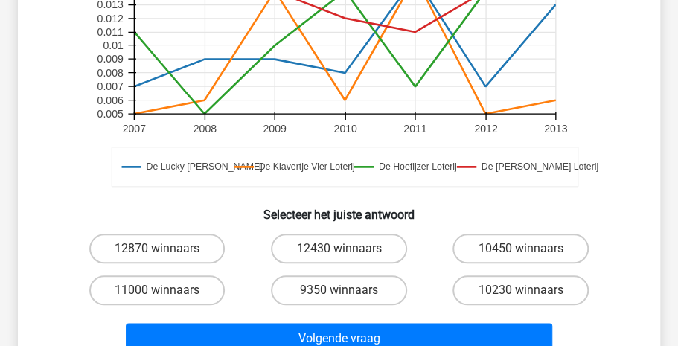
scroll to position [462, 0]
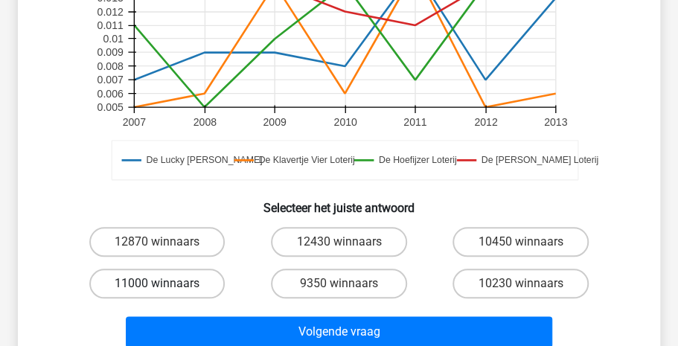
click at [180, 269] on label "11000 winnaars" at bounding box center [157, 284] width 136 height 30
click at [167, 284] on input "11000 winnaars" at bounding box center [162, 289] width 10 height 10
radio input "true"
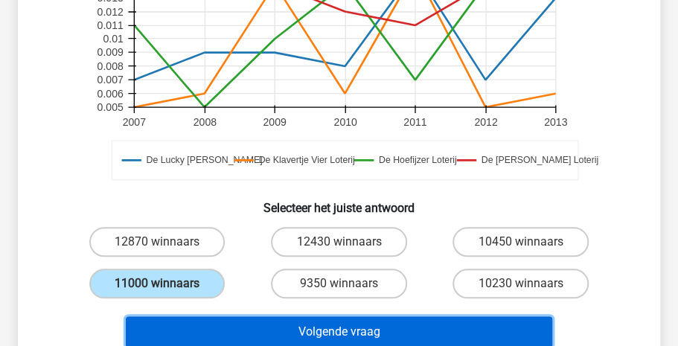
click at [242, 316] on button "Volgende vraag" at bounding box center [339, 331] width 427 height 31
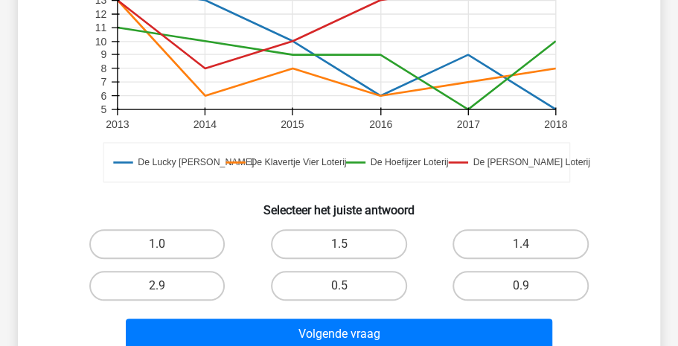
scroll to position [465, 0]
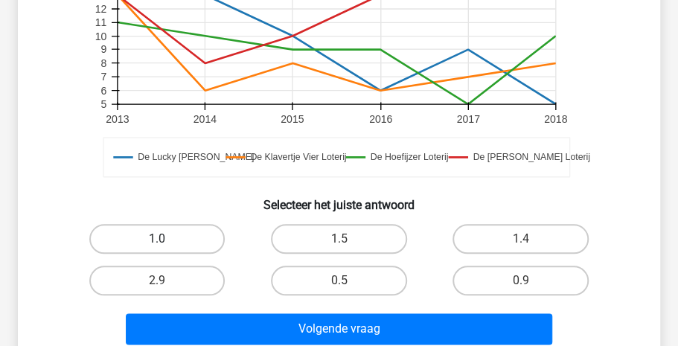
click at [196, 231] on label "1.0" at bounding box center [157, 239] width 136 height 30
click at [167, 239] on input "1.0" at bounding box center [162, 244] width 10 height 10
radio input "true"
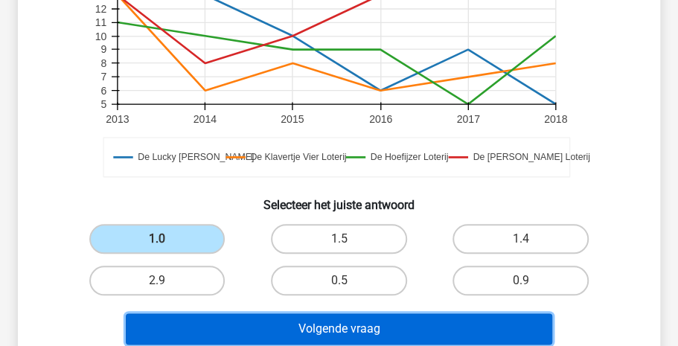
click at [296, 327] on button "Volgende vraag" at bounding box center [339, 328] width 427 height 31
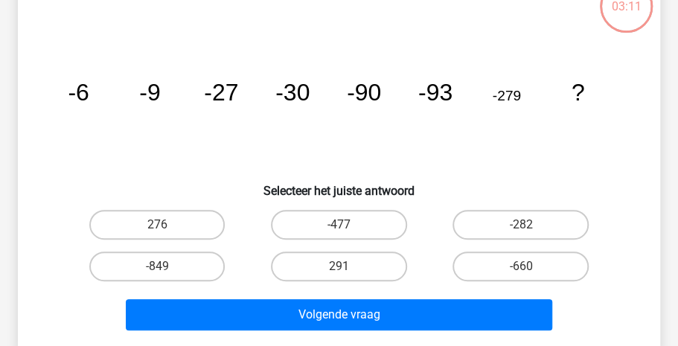
scroll to position [68, 0]
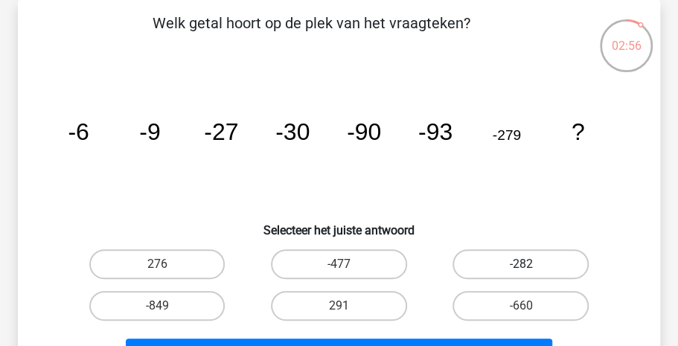
click at [508, 256] on label "-282" at bounding box center [521, 264] width 136 height 30
click at [521, 264] on input "-282" at bounding box center [526, 269] width 10 height 10
radio input "true"
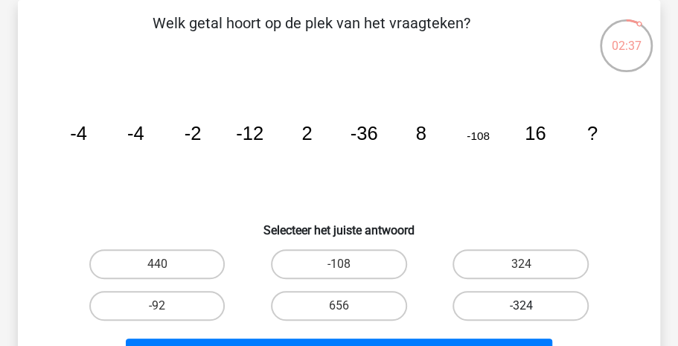
click at [490, 303] on label "-324" at bounding box center [521, 306] width 136 height 30
click at [521, 306] on input "-324" at bounding box center [526, 311] width 10 height 10
radio input "true"
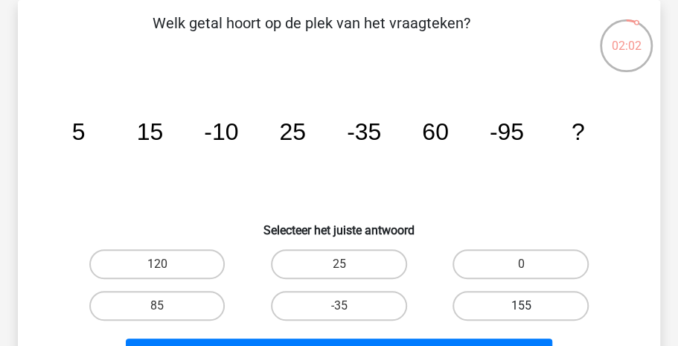
click at [508, 301] on label "155" at bounding box center [521, 306] width 136 height 30
click at [521, 306] on input "155" at bounding box center [526, 311] width 10 height 10
radio input "true"
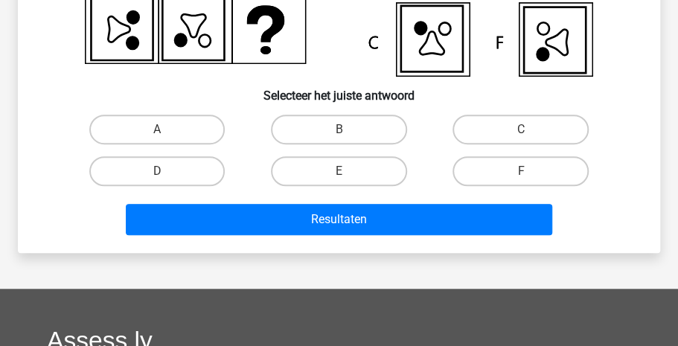
scroll to position [316, 0]
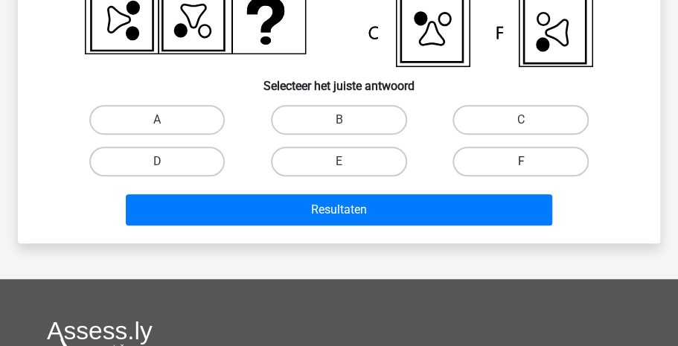
click at [523, 154] on label "F" at bounding box center [521, 162] width 136 height 30
click at [523, 162] on input "F" at bounding box center [526, 167] width 10 height 10
radio input "true"
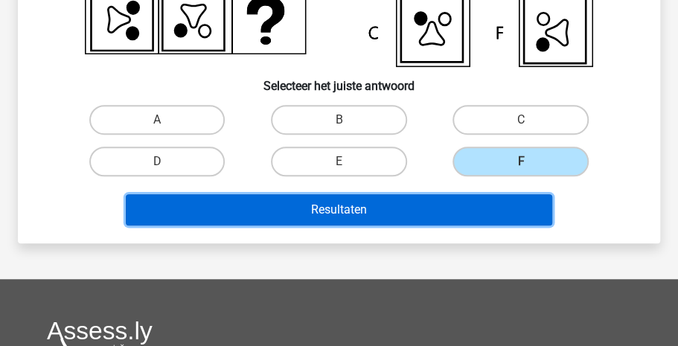
click at [456, 204] on button "Resultaten" at bounding box center [339, 209] width 427 height 31
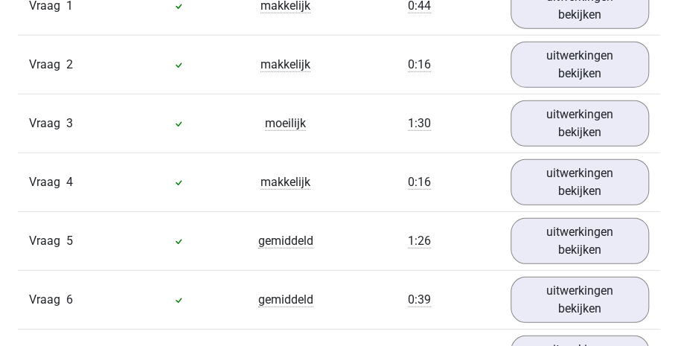
scroll to position [1404, 0]
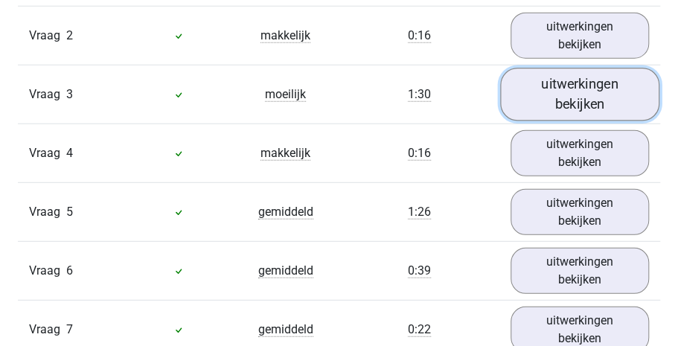
click at [567, 109] on link "uitwerkingen bekijken" at bounding box center [579, 94] width 159 height 53
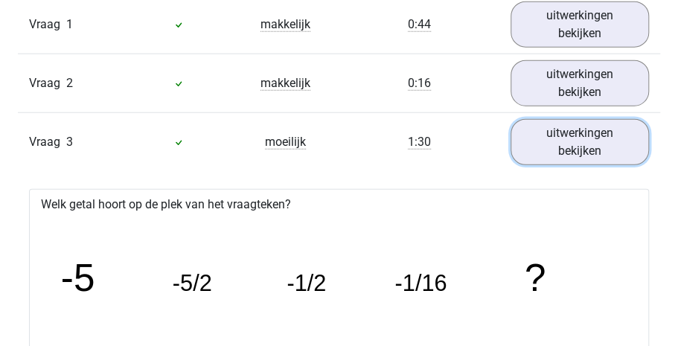
scroll to position [1365, 0]
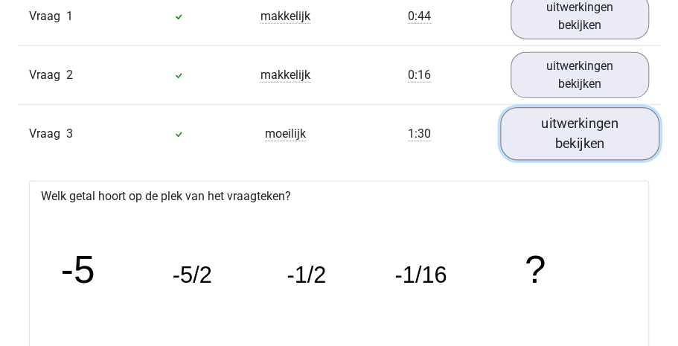
click at [602, 138] on link "uitwerkingen bekijken" at bounding box center [579, 133] width 159 height 53
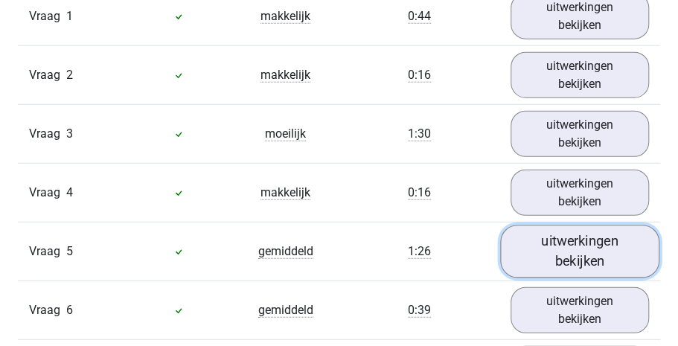
click at [580, 258] on link "uitwerkingen bekijken" at bounding box center [579, 251] width 159 height 53
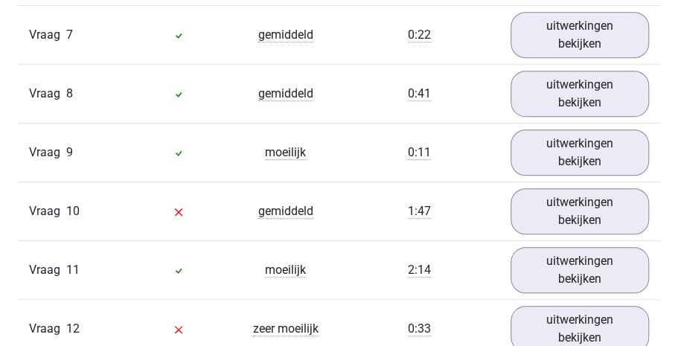
scroll to position [2355, 0]
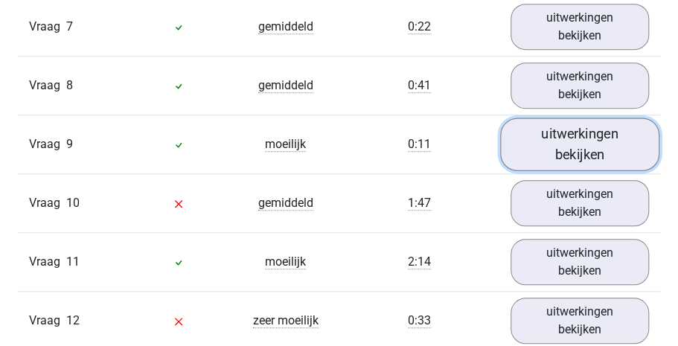
click at [563, 137] on link "uitwerkingen bekijken" at bounding box center [579, 144] width 159 height 53
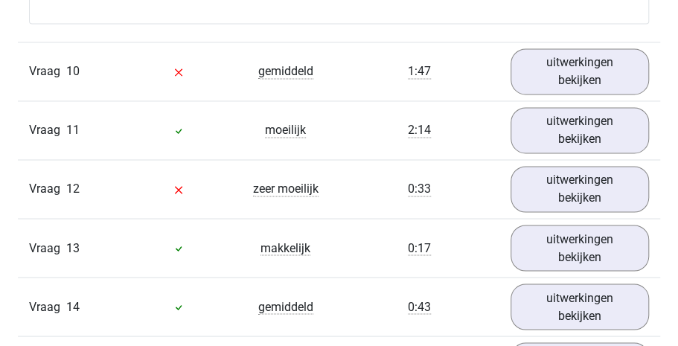
scroll to position [2850, 0]
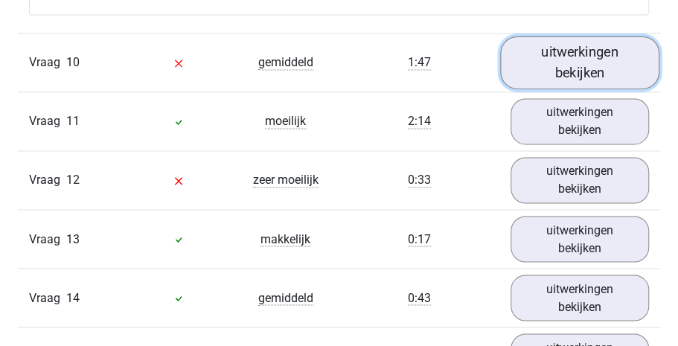
click at [583, 71] on link "uitwerkingen bekijken" at bounding box center [579, 62] width 159 height 53
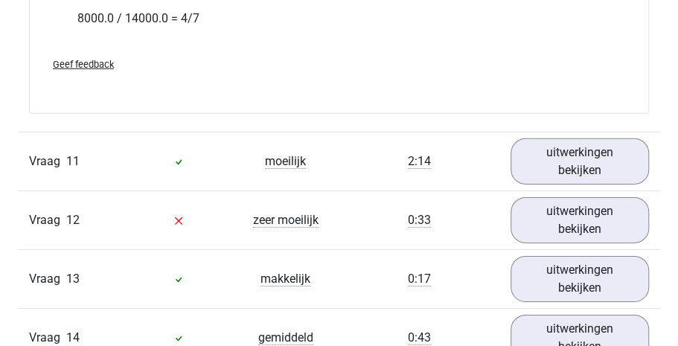
scroll to position [3675, 0]
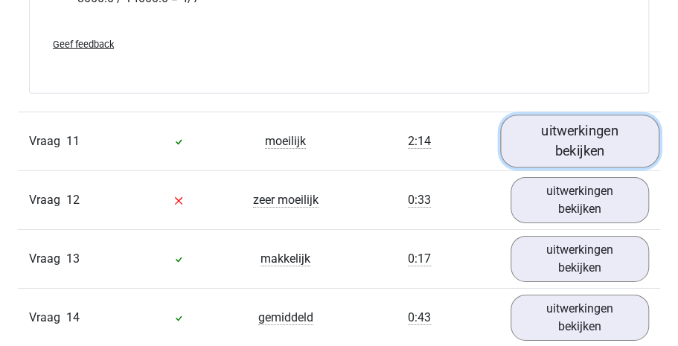
click at [593, 150] on link "uitwerkingen bekijken" at bounding box center [579, 141] width 159 height 53
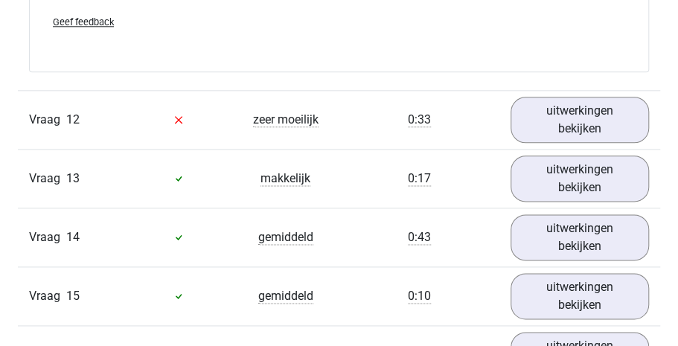
scroll to position [4661, 0]
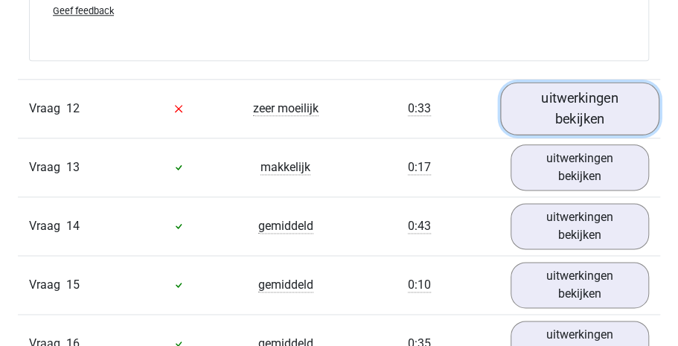
click at [581, 118] on link "uitwerkingen bekijken" at bounding box center [579, 108] width 159 height 53
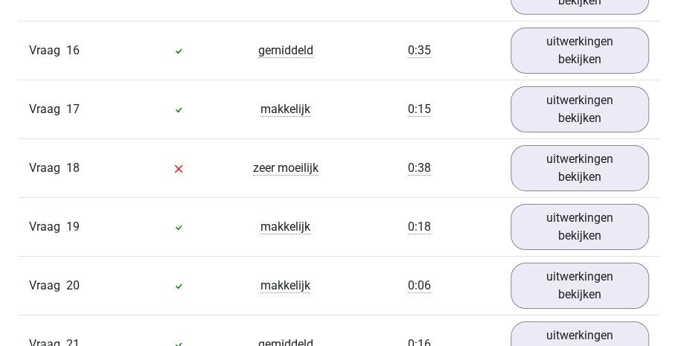
scroll to position [5842, 0]
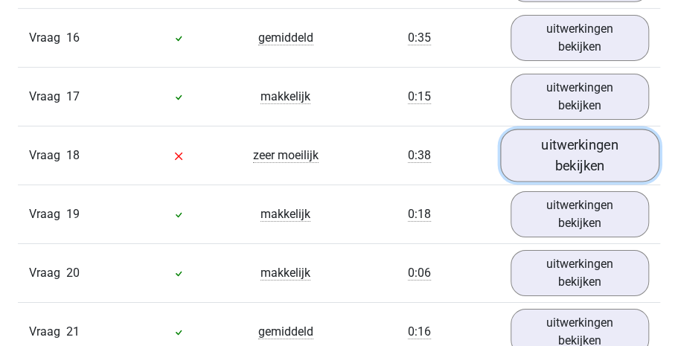
click at [567, 162] on link "uitwerkingen bekijken" at bounding box center [579, 155] width 159 height 53
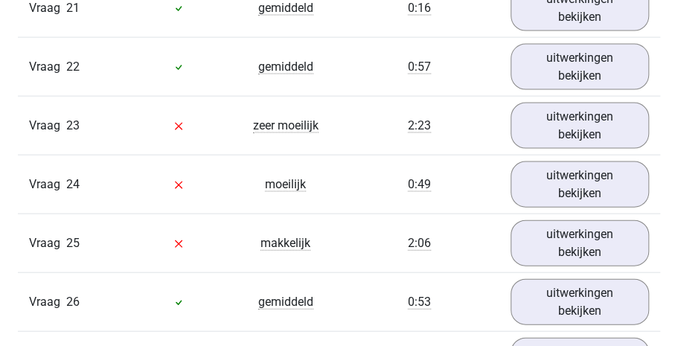
scroll to position [7182, 0]
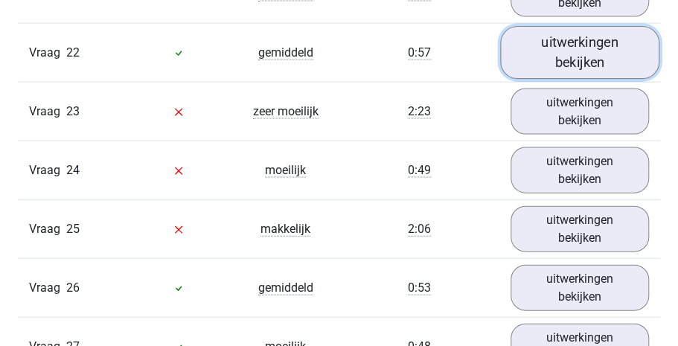
click at [574, 68] on link "uitwerkingen bekijken" at bounding box center [579, 52] width 159 height 53
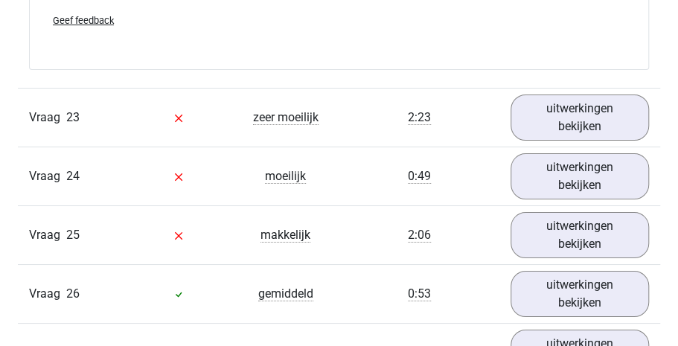
scroll to position [8053, 0]
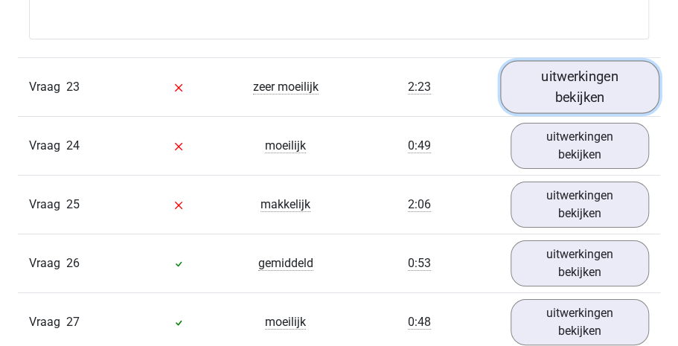
click at [588, 93] on link "uitwerkingen bekijken" at bounding box center [579, 87] width 159 height 53
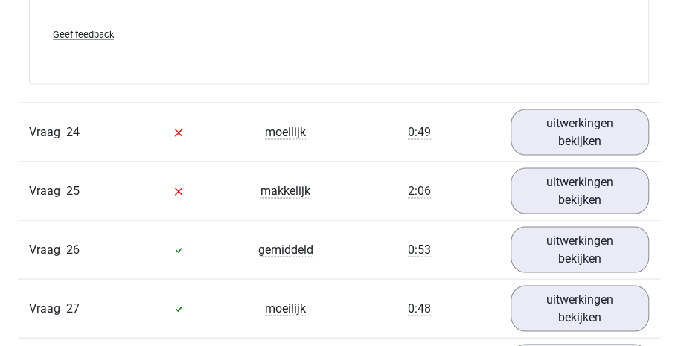
scroll to position [9067, 0]
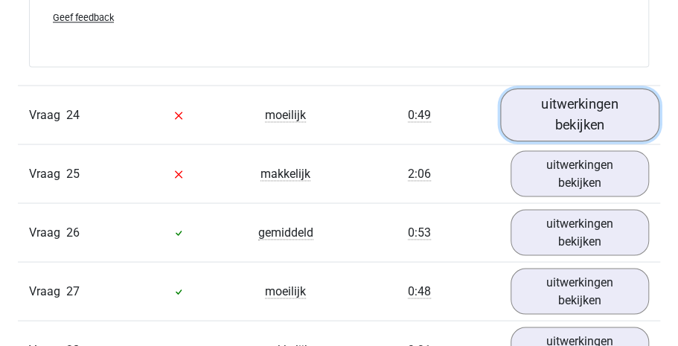
click at [575, 109] on link "uitwerkingen bekijken" at bounding box center [579, 115] width 159 height 53
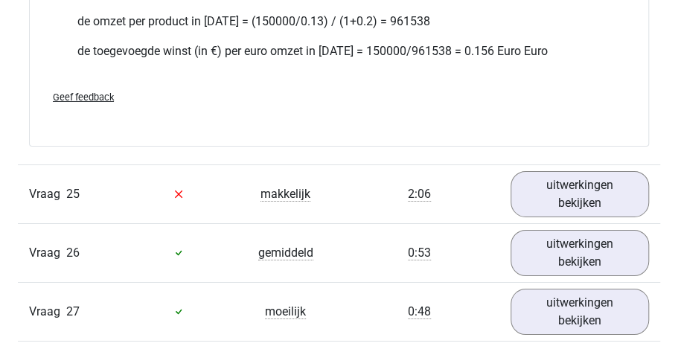
scroll to position [9940, 0]
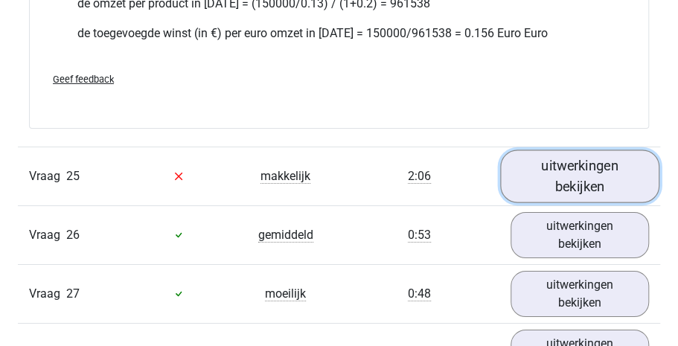
click at [581, 165] on link "uitwerkingen bekijken" at bounding box center [579, 176] width 159 height 53
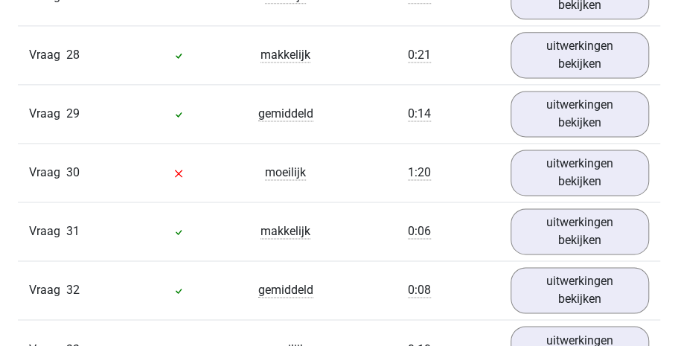
scroll to position [10922, 0]
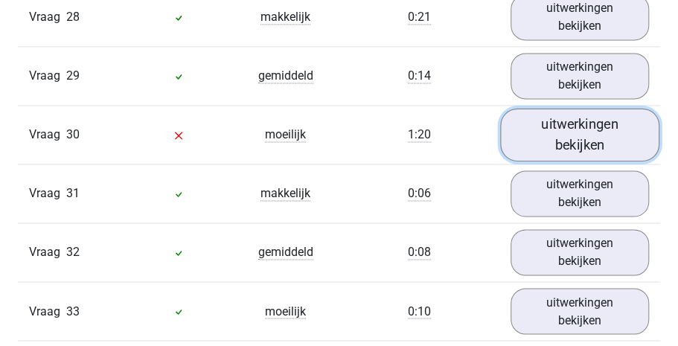
click at [585, 125] on link "uitwerkingen bekijken" at bounding box center [579, 135] width 159 height 53
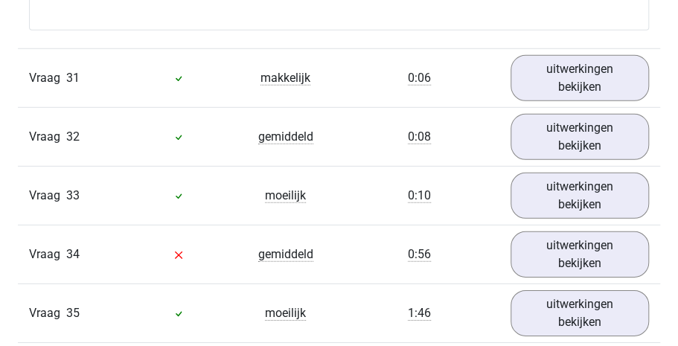
scroll to position [11704, 0]
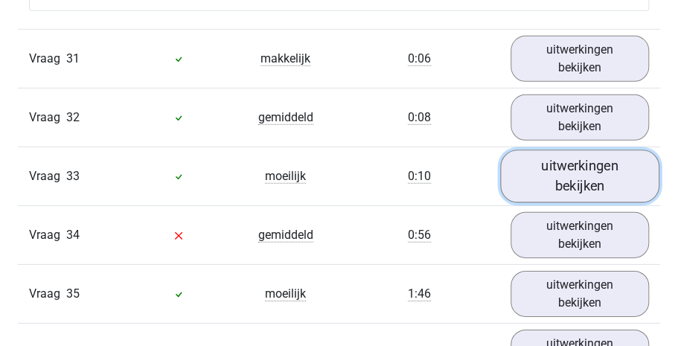
click at [547, 162] on link "uitwerkingen bekijken" at bounding box center [579, 176] width 159 height 53
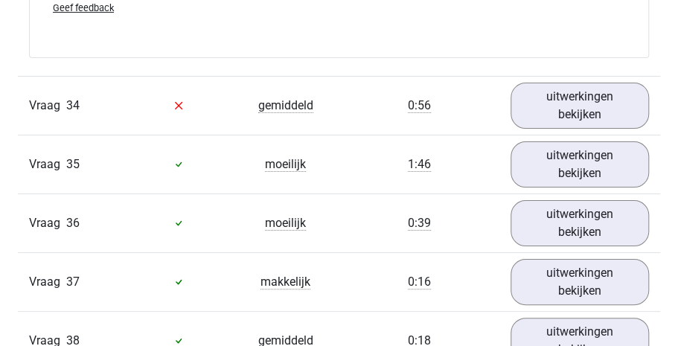
scroll to position [12210, 0]
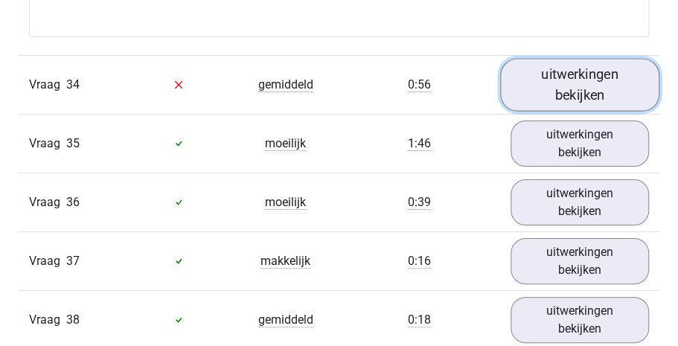
click at [533, 74] on link "uitwerkingen bekijken" at bounding box center [579, 84] width 159 height 53
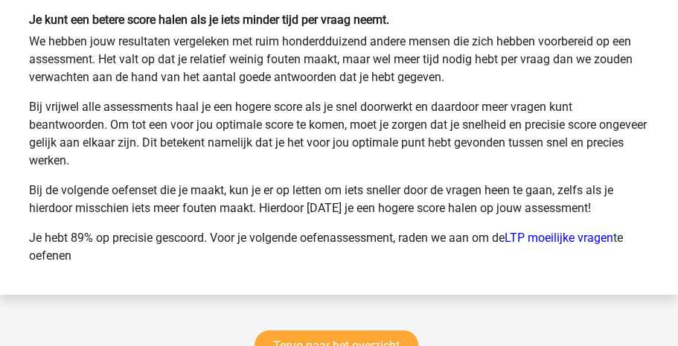
scroll to position [14256, 0]
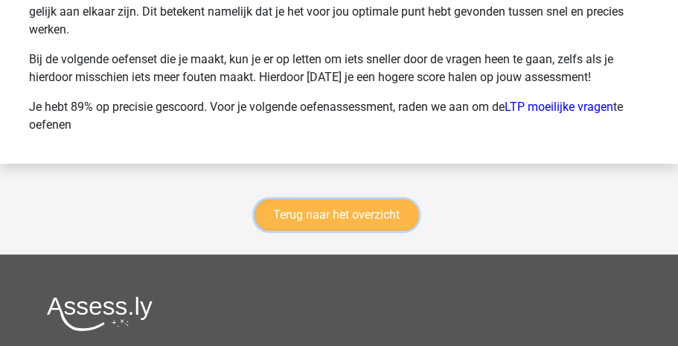
click at [286, 200] on link "Terug naar het overzicht" at bounding box center [337, 215] width 164 height 31
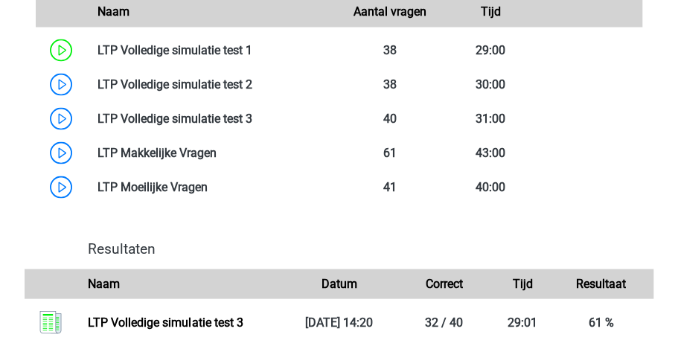
scroll to position [951, 0]
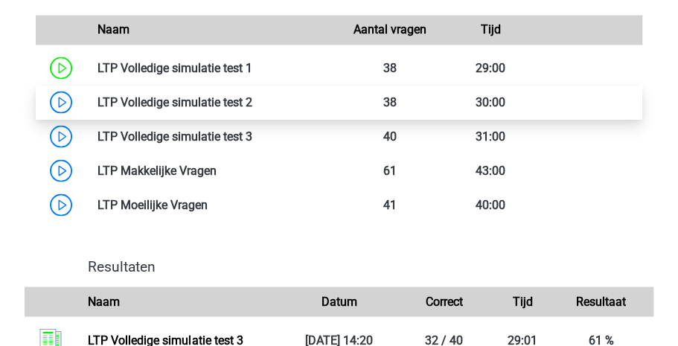
click at [252, 106] on link at bounding box center [252, 102] width 0 height 14
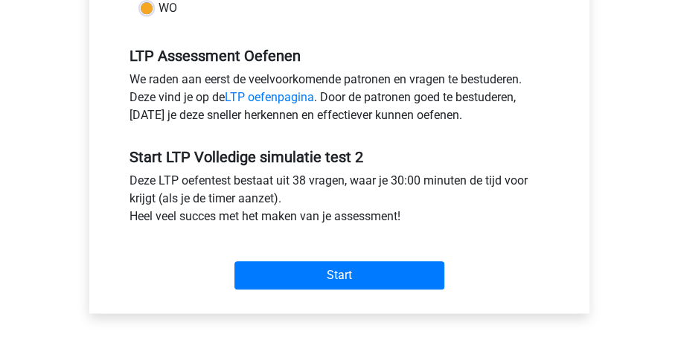
scroll to position [459, 0]
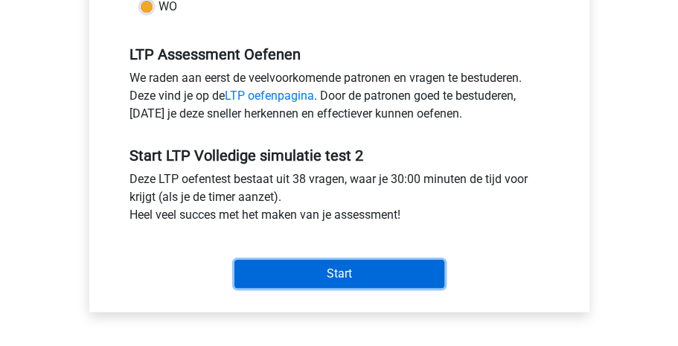
click at [343, 271] on input "Start" at bounding box center [339, 274] width 210 height 28
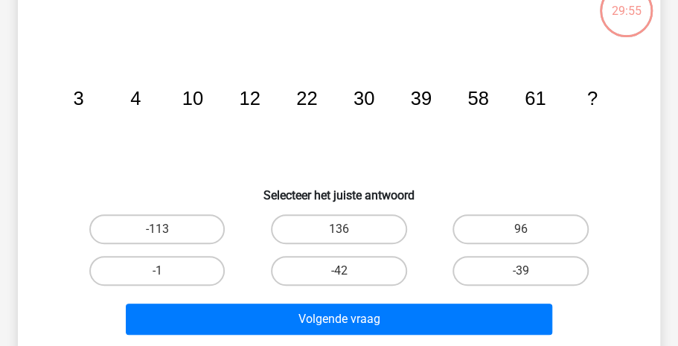
scroll to position [107, 0]
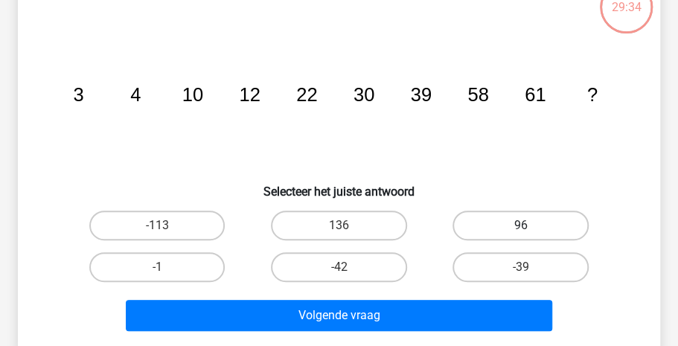
click at [528, 222] on label "96" at bounding box center [521, 226] width 136 height 30
click at [528, 226] on input "96" at bounding box center [526, 231] width 10 height 10
radio input "true"
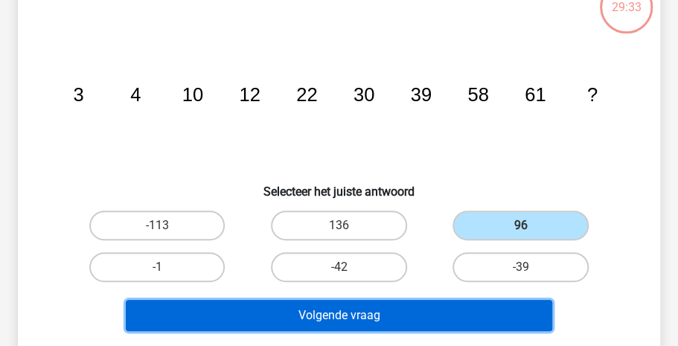
click at [393, 310] on button "Volgende vraag" at bounding box center [339, 315] width 427 height 31
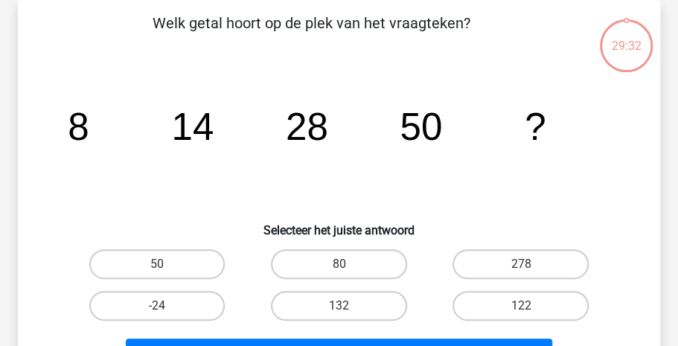
scroll to position [68, 0]
click at [362, 267] on label "80" at bounding box center [339, 264] width 136 height 30
click at [348, 267] on input "80" at bounding box center [344, 269] width 10 height 10
radio input "true"
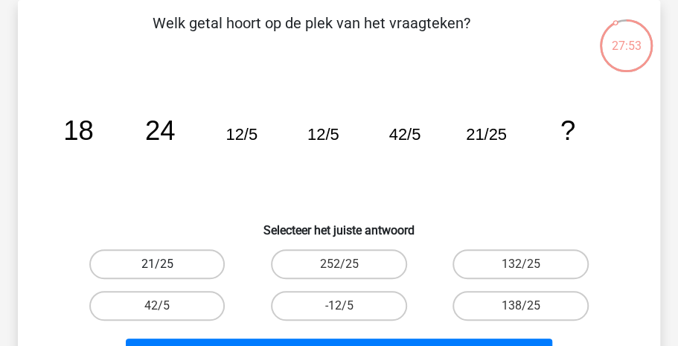
click at [179, 275] on label "21/25" at bounding box center [157, 264] width 136 height 30
click at [167, 274] on input "21/25" at bounding box center [162, 269] width 10 height 10
radio input "true"
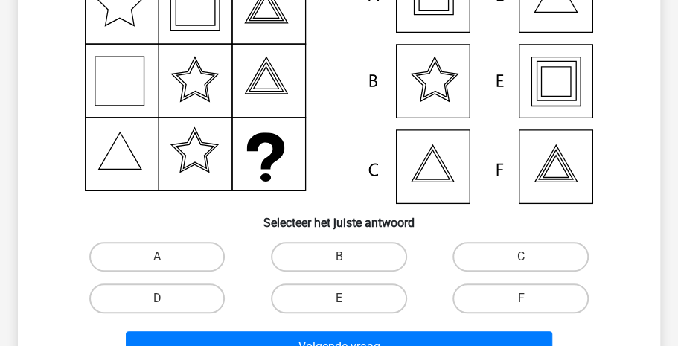
scroll to position [191, 0]
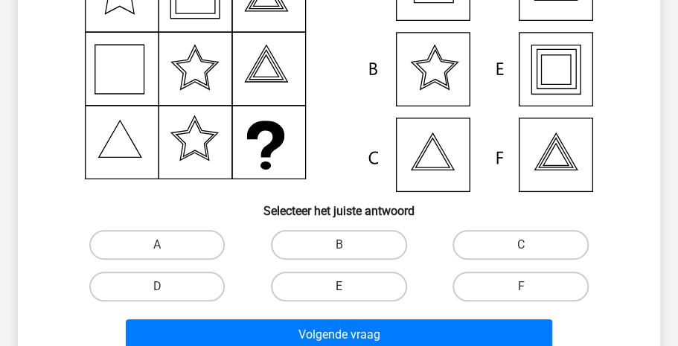
click at [345, 281] on label "E" at bounding box center [339, 287] width 136 height 30
click at [345, 287] on input "E" at bounding box center [344, 292] width 10 height 10
radio input "true"
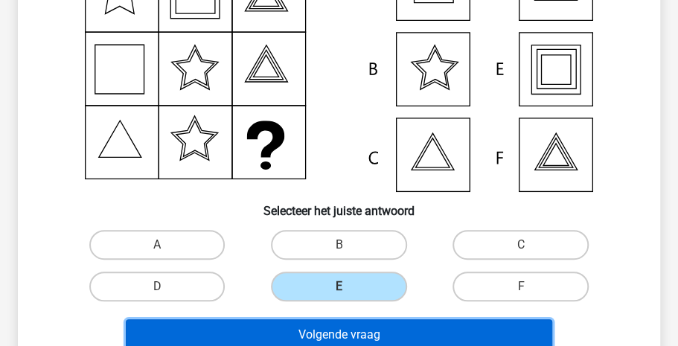
click at [338, 327] on button "Volgende vraag" at bounding box center [339, 334] width 427 height 31
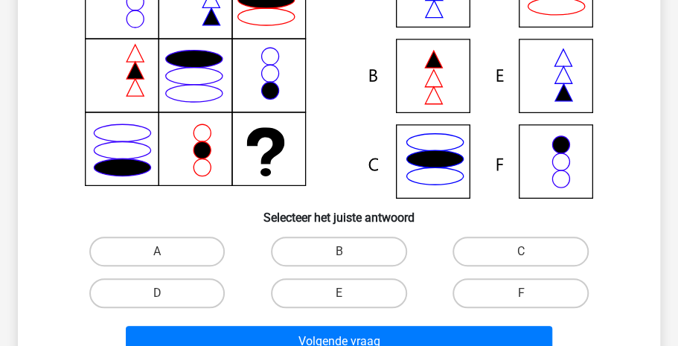
scroll to position [204, 0]
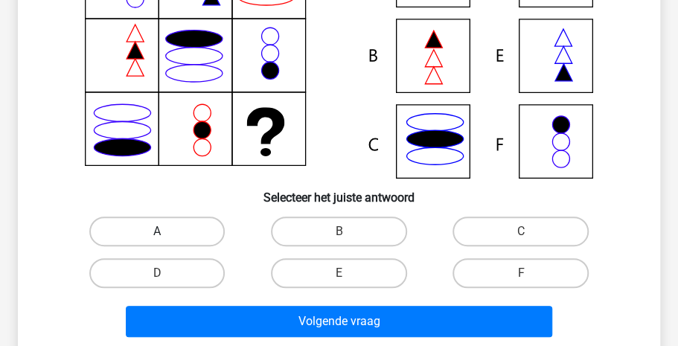
click at [210, 226] on label "A" at bounding box center [157, 232] width 136 height 30
click at [167, 232] on input "A" at bounding box center [162, 237] width 10 height 10
radio input "true"
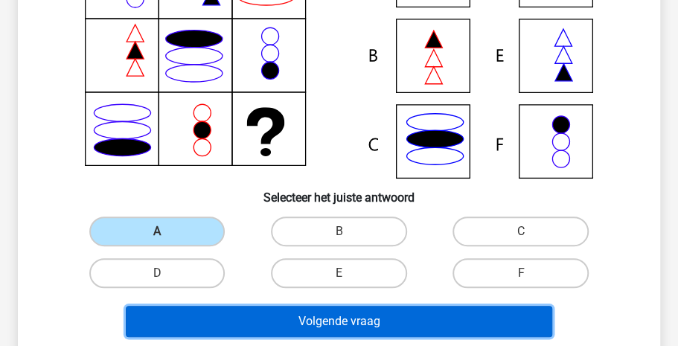
click at [338, 326] on button "Volgende vraag" at bounding box center [339, 321] width 427 height 31
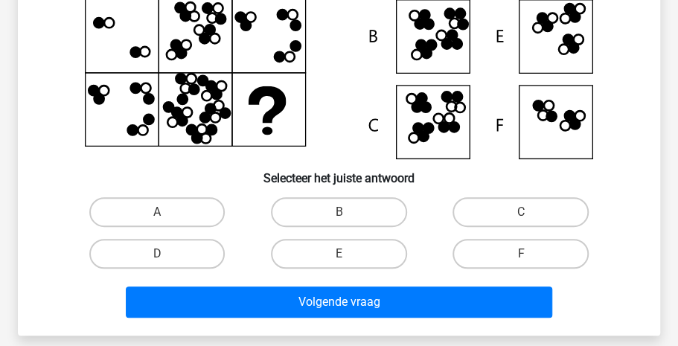
scroll to position [229, 0]
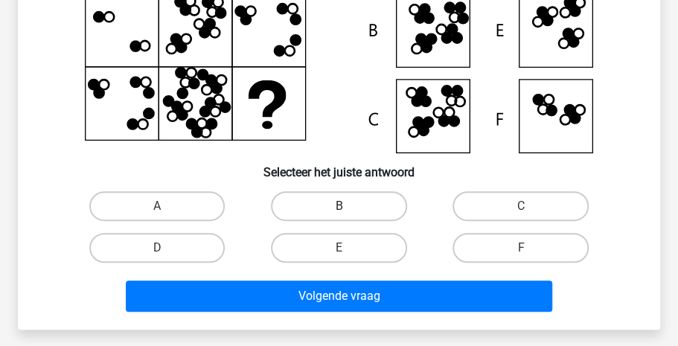
click at [357, 204] on label "B" at bounding box center [339, 206] width 136 height 30
click at [348, 206] on input "B" at bounding box center [344, 211] width 10 height 10
radio input "true"
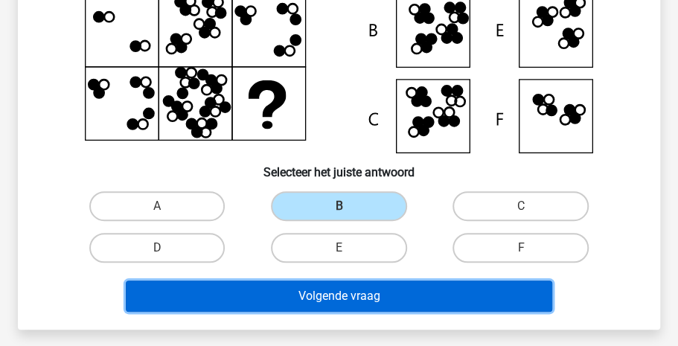
click at [344, 287] on button "Volgende vraag" at bounding box center [339, 296] width 427 height 31
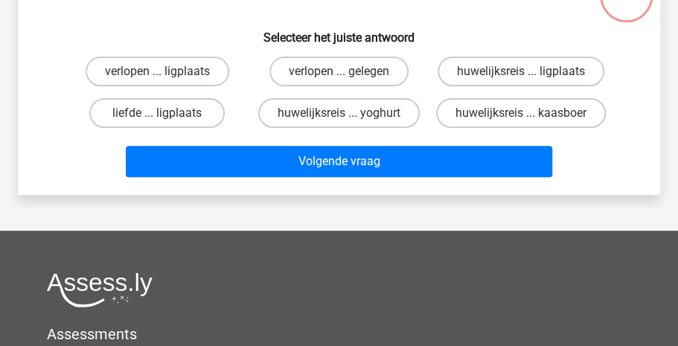
scroll to position [68, 0]
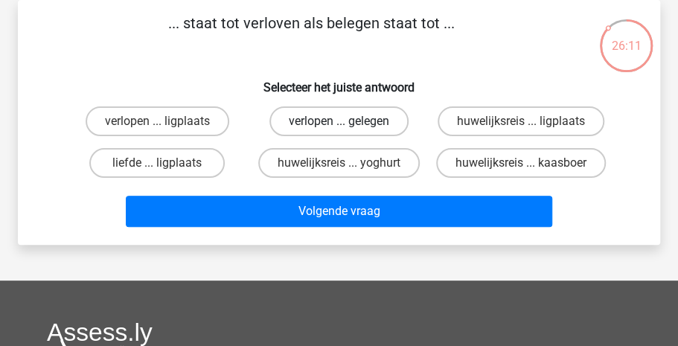
click at [394, 118] on label "verlopen ... gelegen" at bounding box center [338, 121] width 139 height 30
click at [348, 121] on input "verlopen ... gelegen" at bounding box center [344, 126] width 10 height 10
radio input "true"
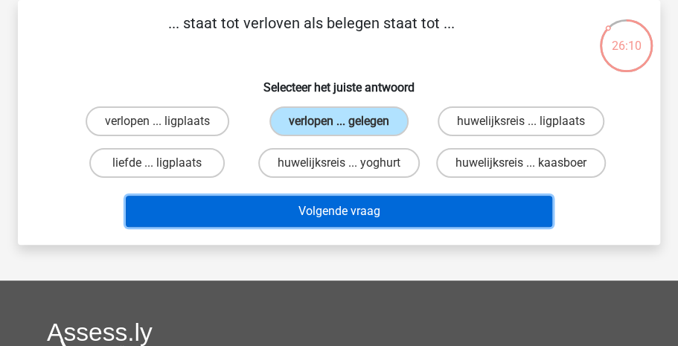
click at [357, 222] on button "Volgende vraag" at bounding box center [339, 211] width 427 height 31
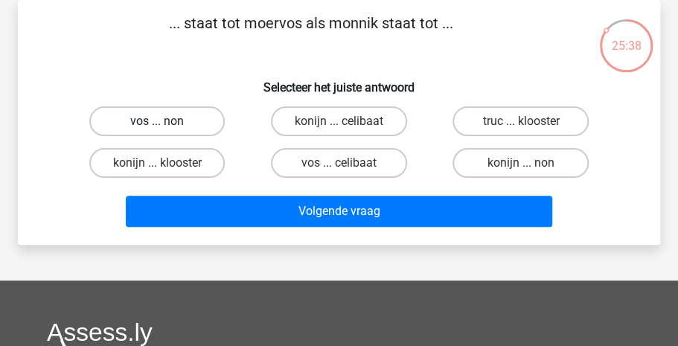
click at [182, 116] on label "vos ... non" at bounding box center [157, 121] width 136 height 30
click at [167, 121] on input "vos ... non" at bounding box center [162, 126] width 10 height 10
radio input "true"
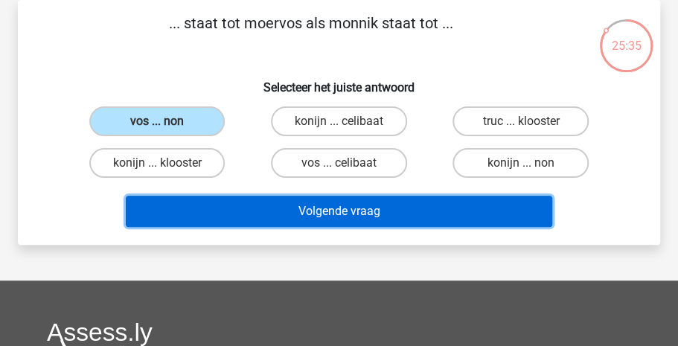
click at [325, 208] on button "Volgende vraag" at bounding box center [339, 211] width 427 height 31
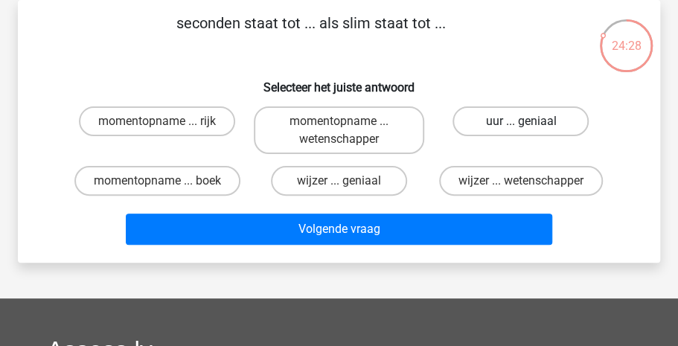
click at [470, 126] on label "uur ... geniaal" at bounding box center [521, 121] width 136 height 30
click at [521, 126] on input "uur ... geniaal" at bounding box center [526, 126] width 10 height 10
radio input "true"
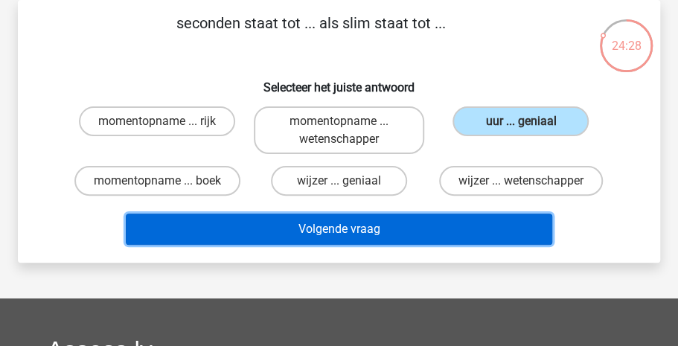
click at [341, 226] on button "Volgende vraag" at bounding box center [339, 229] width 427 height 31
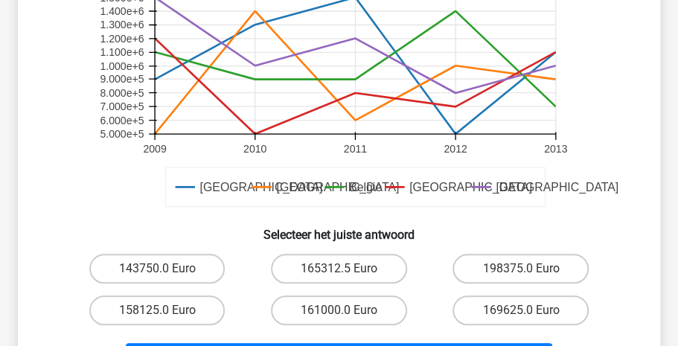
scroll to position [415, 0]
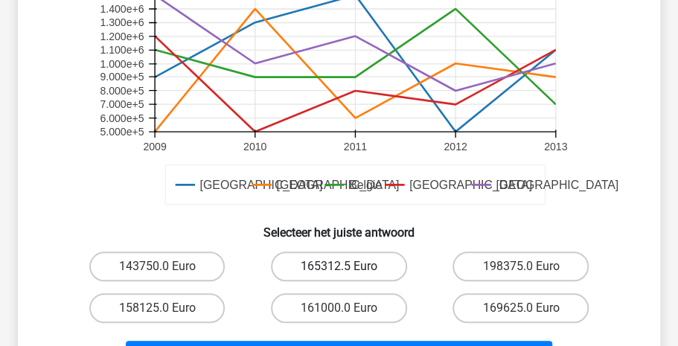
click at [354, 267] on label "165312.5 Euro" at bounding box center [339, 267] width 136 height 30
click at [348, 267] on input "165312.5 Euro" at bounding box center [344, 272] width 10 height 10
radio input "true"
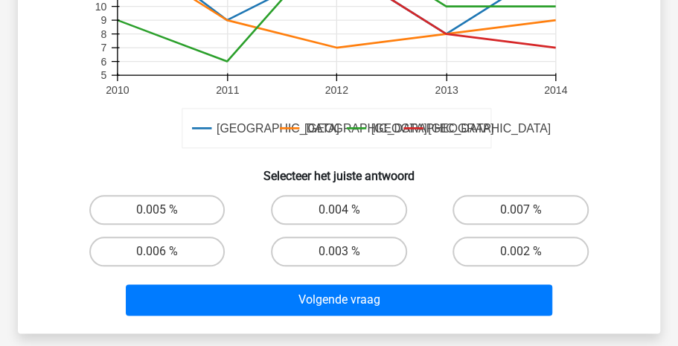
scroll to position [500, 0]
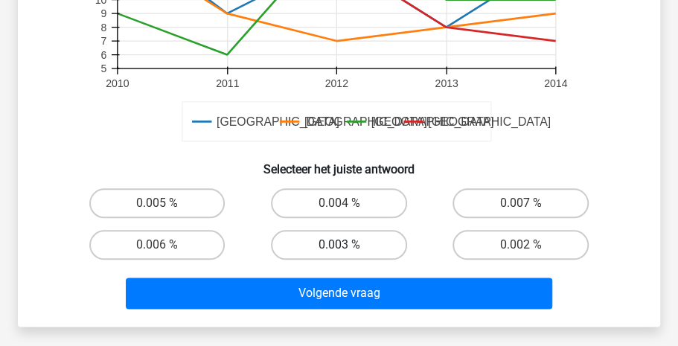
click at [311, 251] on label "0.003 %" at bounding box center [339, 245] width 136 height 30
click at [339, 251] on input "0.003 %" at bounding box center [344, 250] width 10 height 10
radio input "true"
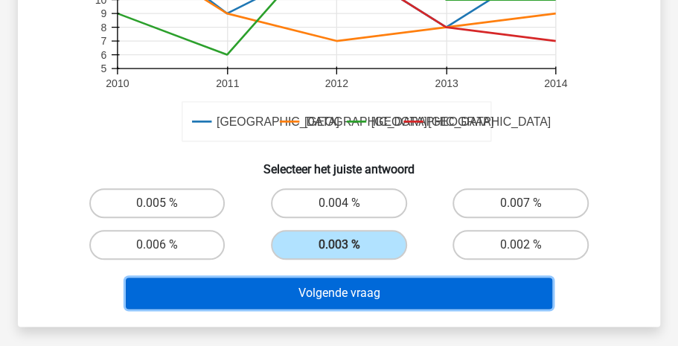
click at [314, 295] on button "Volgende vraag" at bounding box center [339, 293] width 427 height 31
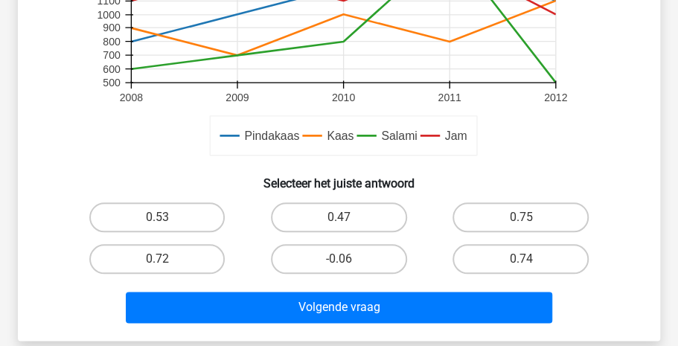
scroll to position [495, 0]
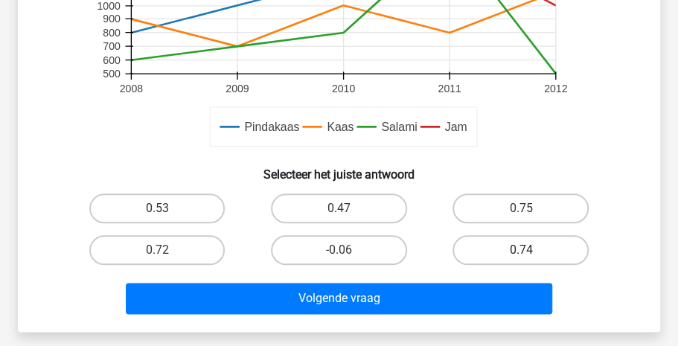
click at [497, 254] on label "0.74" at bounding box center [521, 250] width 136 height 30
click at [521, 254] on input "0.74" at bounding box center [526, 255] width 10 height 10
radio input "true"
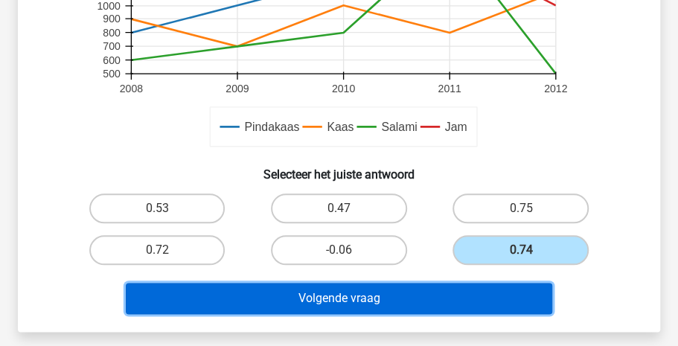
click at [393, 290] on button "Volgende vraag" at bounding box center [339, 298] width 427 height 31
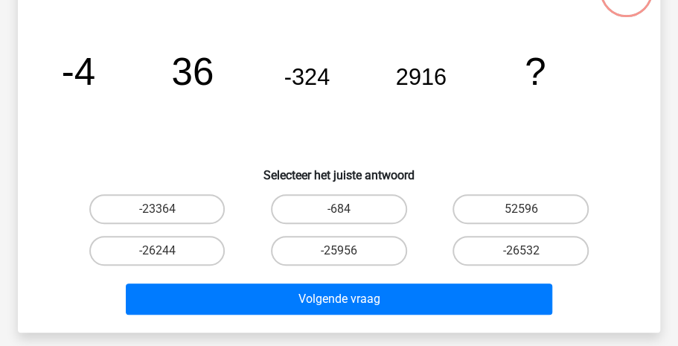
scroll to position [68, 0]
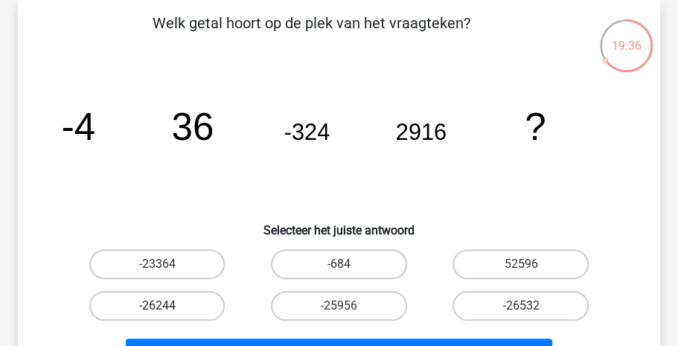
click at [141, 310] on label "-26244" at bounding box center [157, 306] width 136 height 30
click at [157, 310] on input "-26244" at bounding box center [162, 311] width 10 height 10
radio input "true"
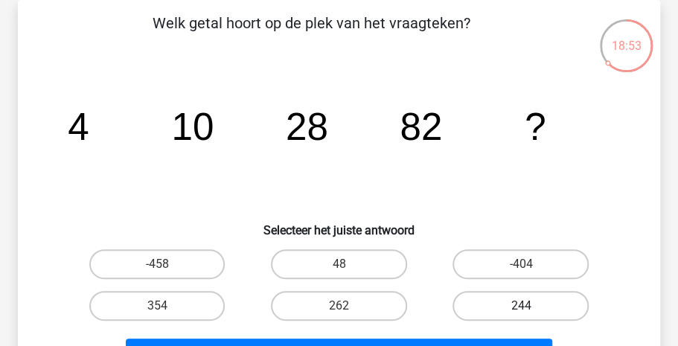
click at [465, 304] on label "244" at bounding box center [521, 306] width 136 height 30
click at [521, 306] on input "244" at bounding box center [526, 311] width 10 height 10
radio input "true"
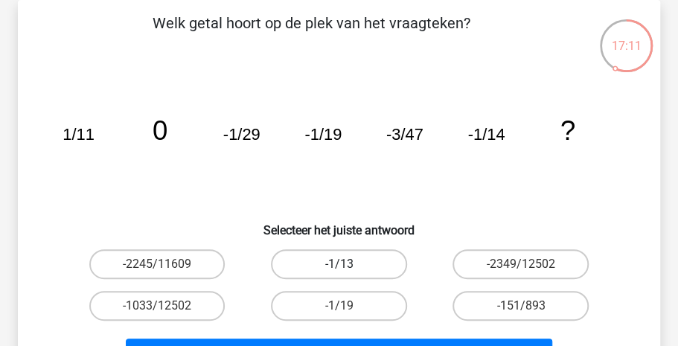
click at [351, 258] on label "-1/13" at bounding box center [339, 264] width 136 height 30
click at [348, 264] on input "-1/13" at bounding box center [344, 269] width 10 height 10
radio input "true"
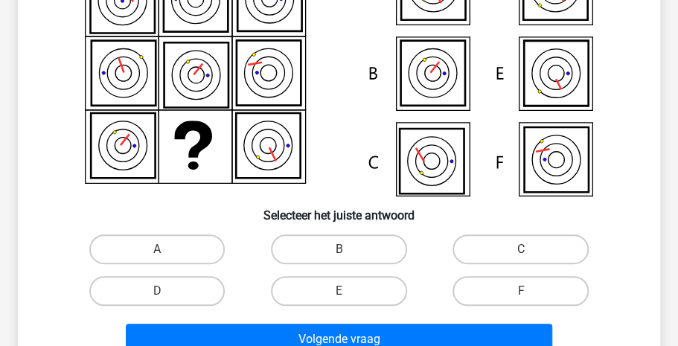
scroll to position [204, 0]
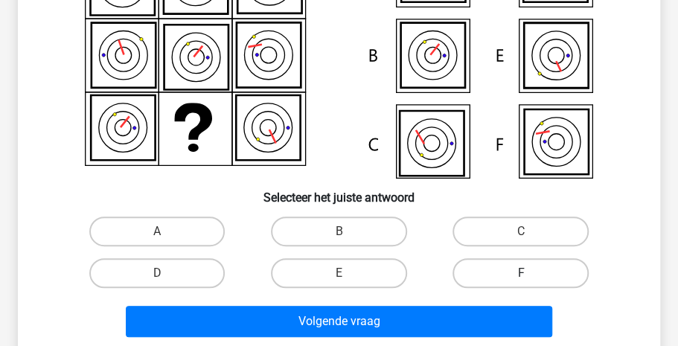
click at [485, 275] on label "F" at bounding box center [521, 273] width 136 height 30
click at [521, 275] on input "F" at bounding box center [526, 278] width 10 height 10
radio input "true"
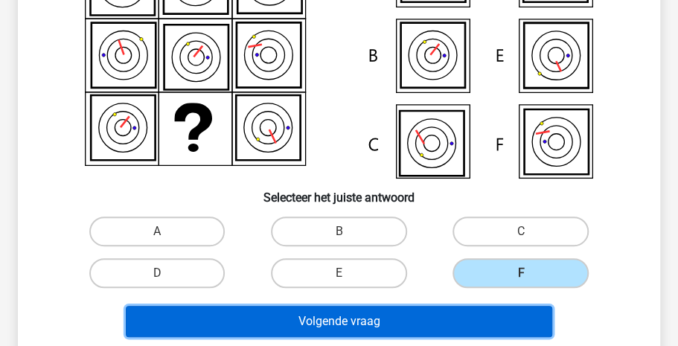
click at [372, 325] on button "Volgende vraag" at bounding box center [339, 321] width 427 height 31
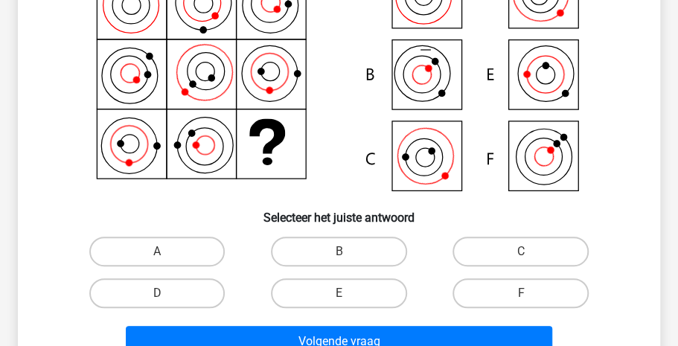
scroll to position [194, 0]
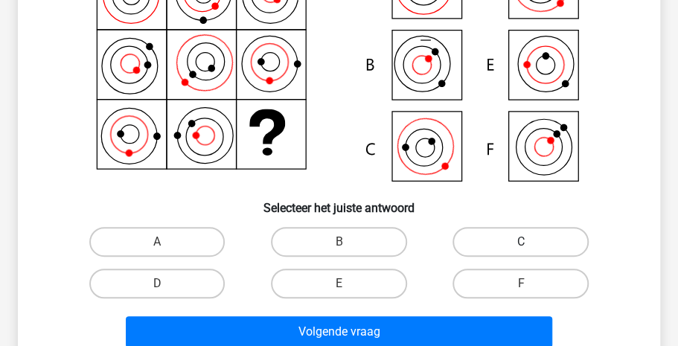
click at [560, 235] on label "C" at bounding box center [521, 242] width 136 height 30
click at [531, 242] on input "C" at bounding box center [526, 247] width 10 height 10
radio input "true"
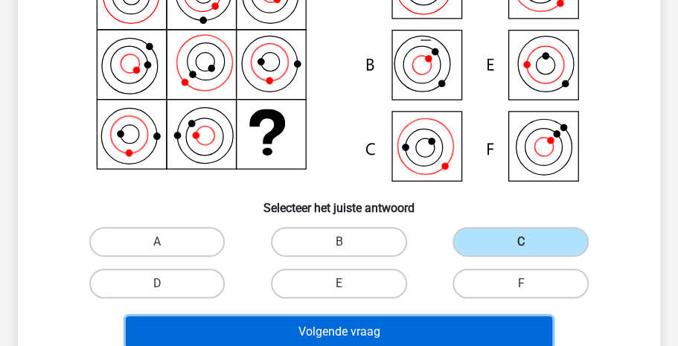
click at [409, 337] on button "Volgende vraag" at bounding box center [339, 331] width 427 height 31
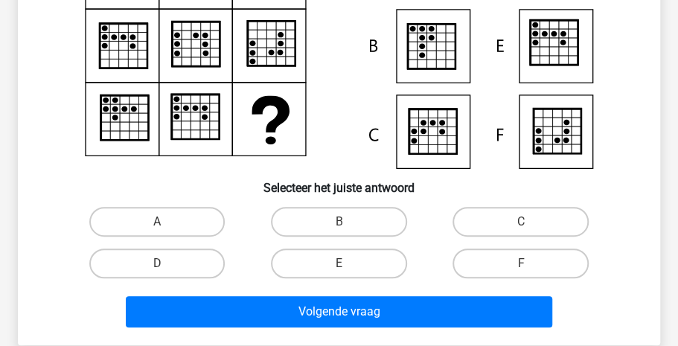
scroll to position [215, 0]
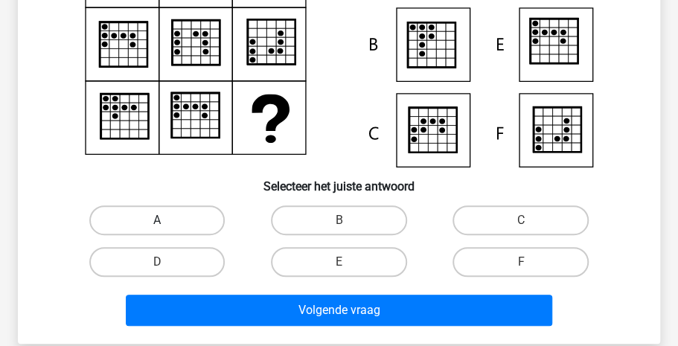
click at [214, 214] on label "A" at bounding box center [157, 220] width 136 height 30
click at [167, 220] on input "A" at bounding box center [162, 225] width 10 height 10
radio input "true"
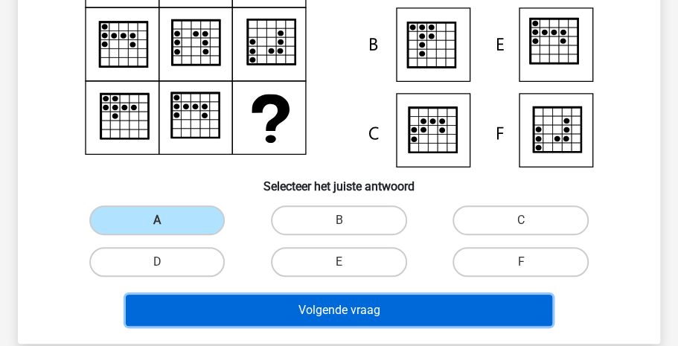
click at [273, 317] on button "Volgende vraag" at bounding box center [339, 310] width 427 height 31
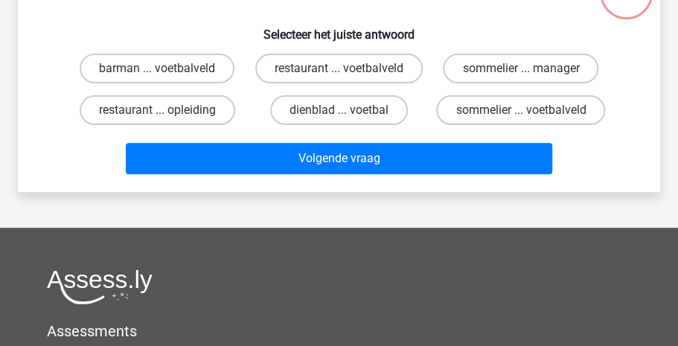
scroll to position [68, 0]
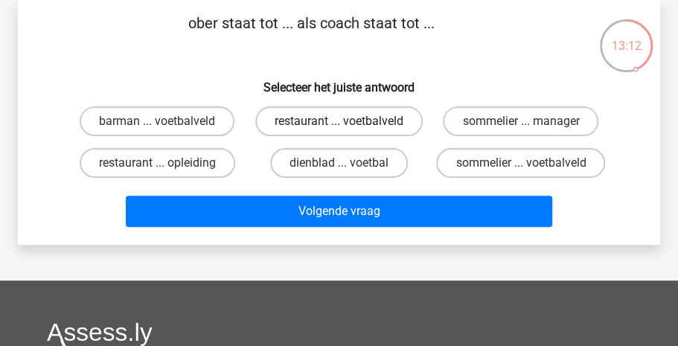
click at [309, 129] on label "restaurant ... voetbalveld" at bounding box center [338, 121] width 167 height 30
click at [339, 129] on input "restaurant ... voetbalveld" at bounding box center [344, 126] width 10 height 10
radio input "true"
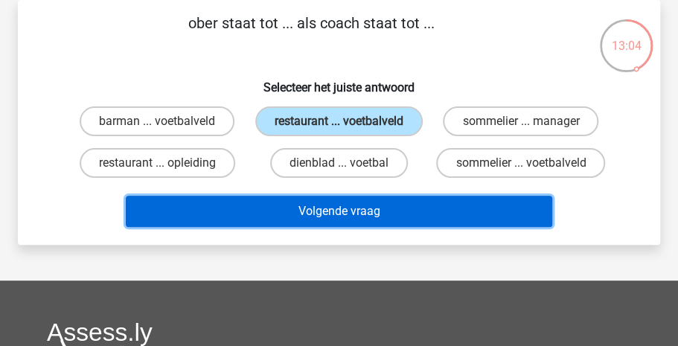
click at [301, 223] on button "Volgende vraag" at bounding box center [339, 211] width 427 height 31
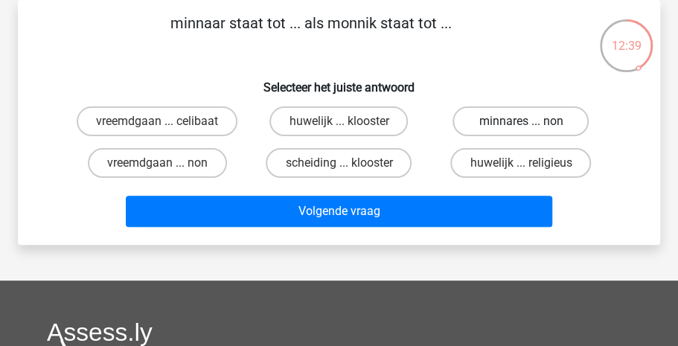
click at [520, 119] on label "minnares ... non" at bounding box center [521, 121] width 136 height 30
click at [521, 121] on input "minnares ... non" at bounding box center [526, 126] width 10 height 10
radio input "true"
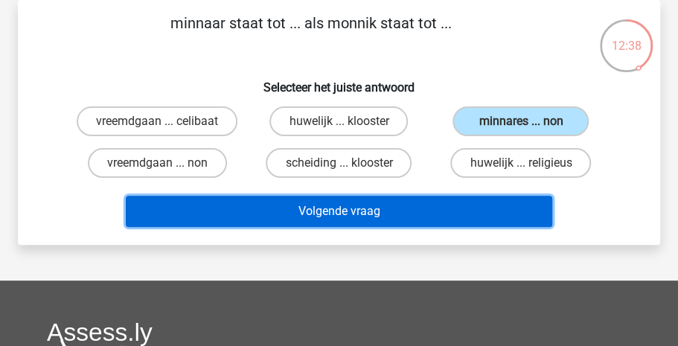
click at [392, 203] on button "Volgende vraag" at bounding box center [339, 211] width 427 height 31
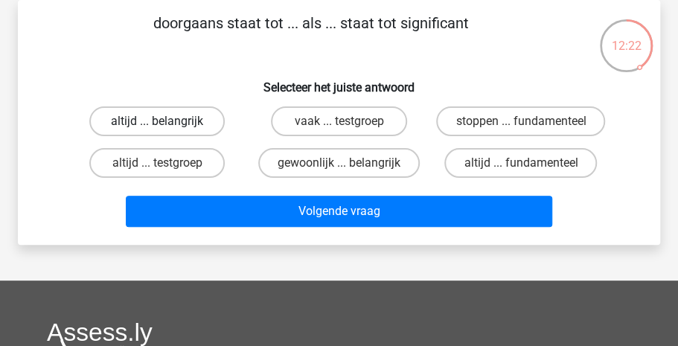
click at [164, 116] on label "altijd ... belangrijk" at bounding box center [157, 121] width 136 height 30
click at [164, 121] on input "altijd ... belangrijk" at bounding box center [162, 126] width 10 height 10
radio input "true"
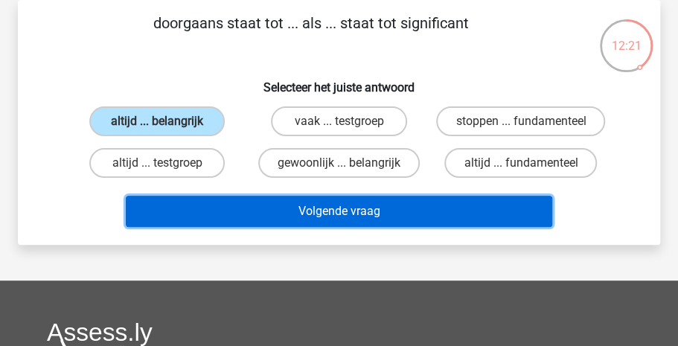
click at [295, 226] on button "Volgende vraag" at bounding box center [339, 211] width 427 height 31
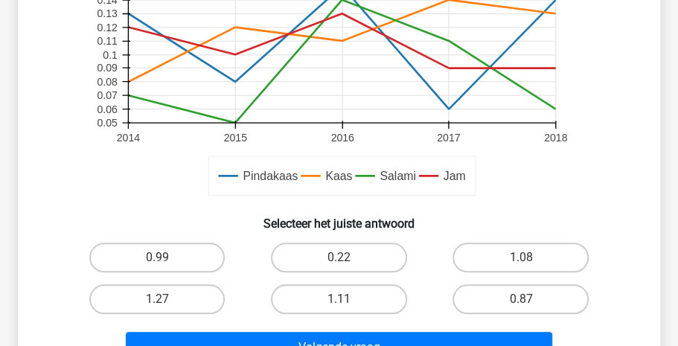
scroll to position [429, 0]
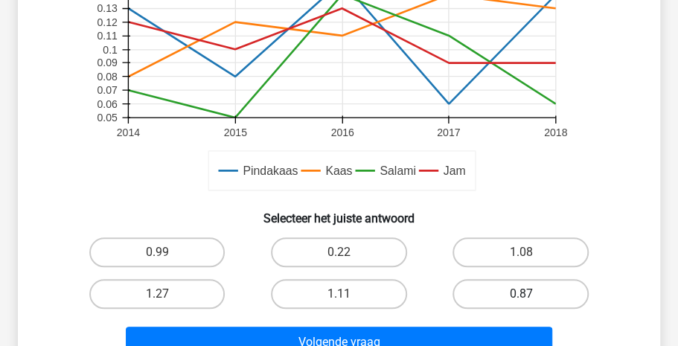
click at [540, 293] on label "0.87" at bounding box center [521, 294] width 136 height 30
click at [531, 294] on input "0.87" at bounding box center [526, 299] width 10 height 10
radio input "true"
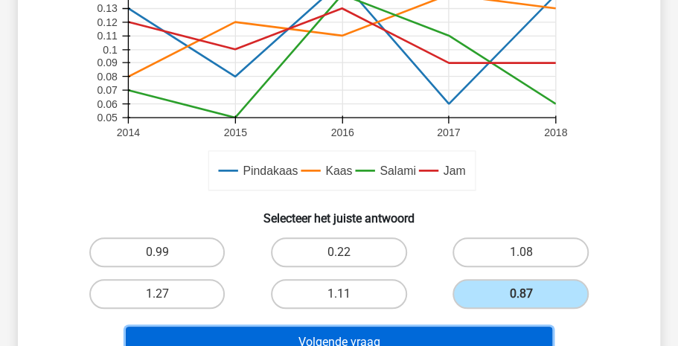
click at [401, 339] on button "Volgende vraag" at bounding box center [339, 342] width 427 height 31
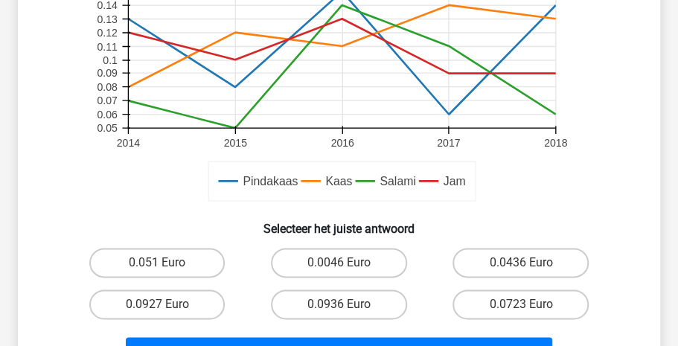
scroll to position [536, 0]
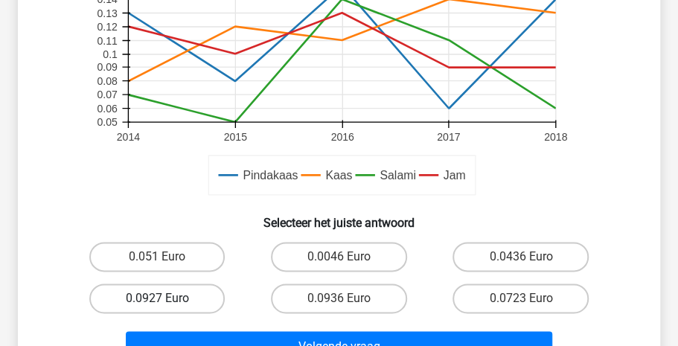
click at [146, 296] on label "0.0927 Euro" at bounding box center [157, 299] width 136 height 30
click at [157, 299] on input "0.0927 Euro" at bounding box center [162, 304] width 10 height 10
radio input "true"
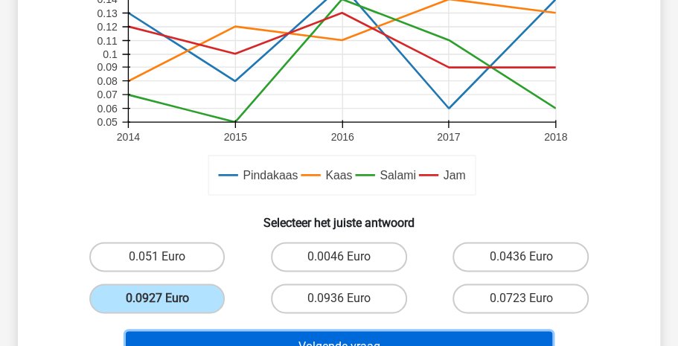
click at [290, 339] on button "Volgende vraag" at bounding box center [339, 346] width 427 height 31
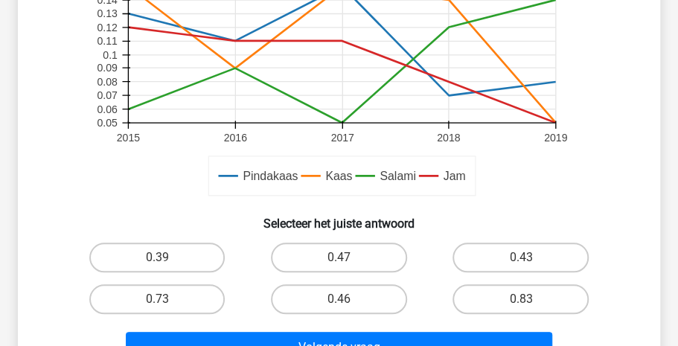
scroll to position [429, 0]
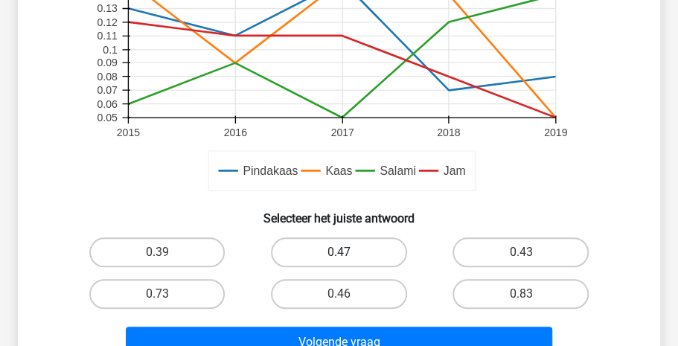
click at [338, 240] on label "0.47" at bounding box center [339, 252] width 136 height 30
click at [339, 252] on input "0.47" at bounding box center [344, 257] width 10 height 10
radio input "true"
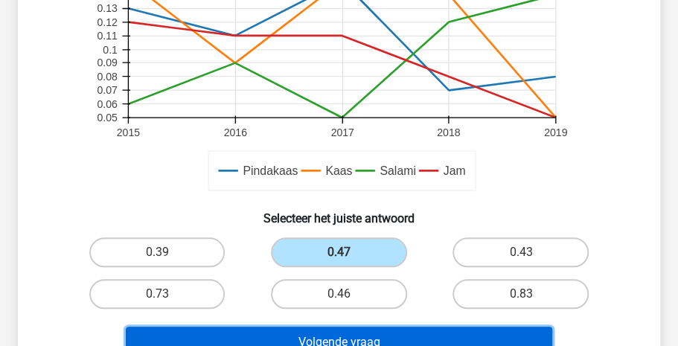
click at [345, 331] on button "Volgende vraag" at bounding box center [339, 342] width 427 height 31
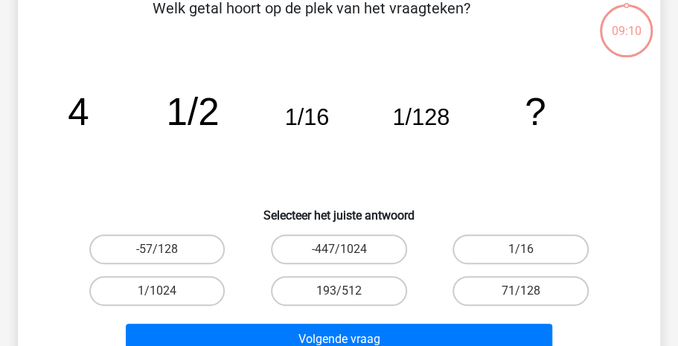
scroll to position [68, 0]
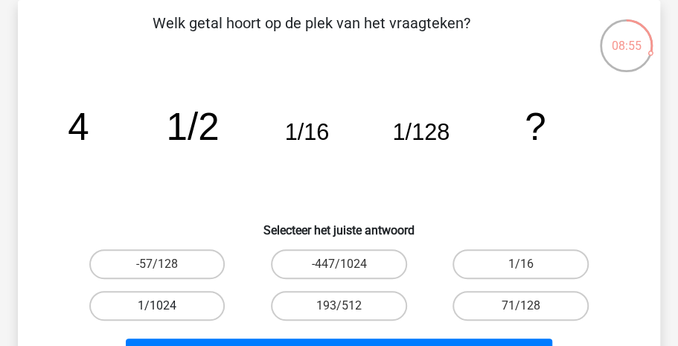
click at [165, 302] on label "1/1024" at bounding box center [157, 306] width 136 height 30
click at [165, 306] on input "1/1024" at bounding box center [162, 311] width 10 height 10
radio input "true"
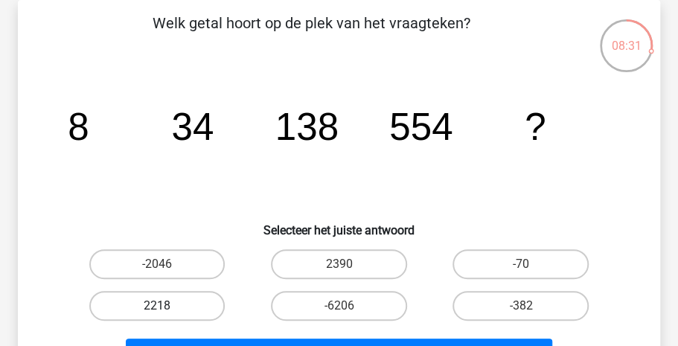
click at [148, 304] on label "2218" at bounding box center [157, 306] width 136 height 30
click at [157, 306] on input "2218" at bounding box center [162, 311] width 10 height 10
radio input "true"
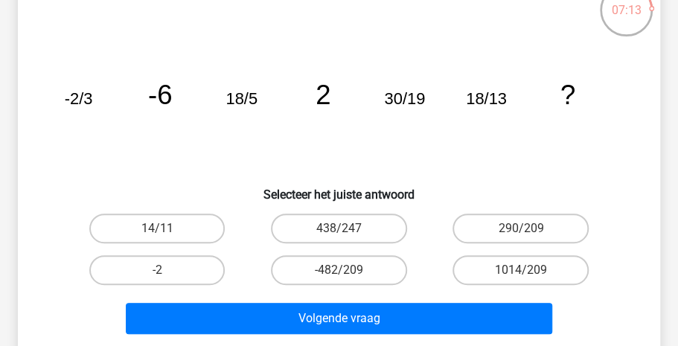
scroll to position [108, 0]
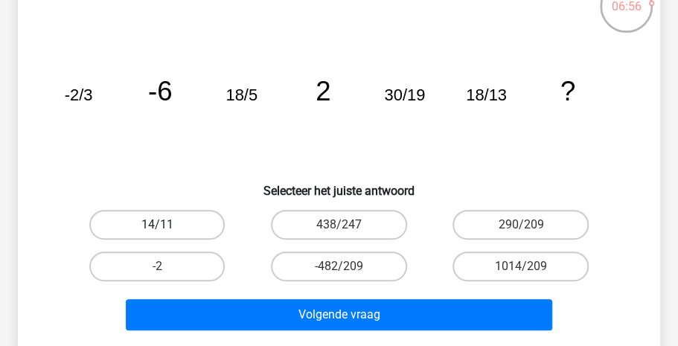
click at [194, 215] on label "14/11" at bounding box center [157, 225] width 136 height 30
click at [167, 225] on input "14/11" at bounding box center [162, 230] width 10 height 10
radio input "true"
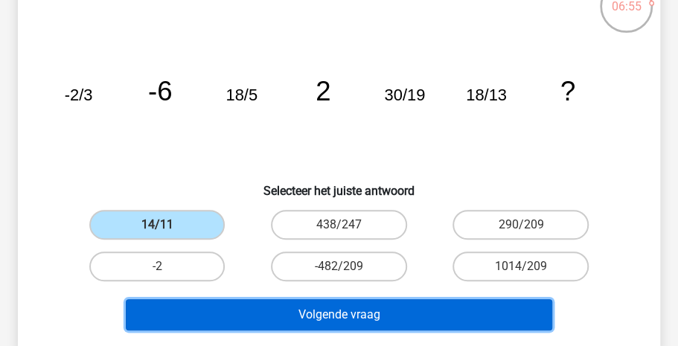
click at [324, 313] on button "Volgende vraag" at bounding box center [339, 314] width 427 height 31
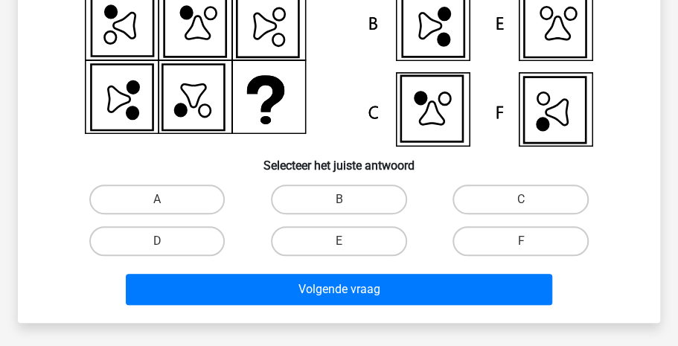
scroll to position [301, 0]
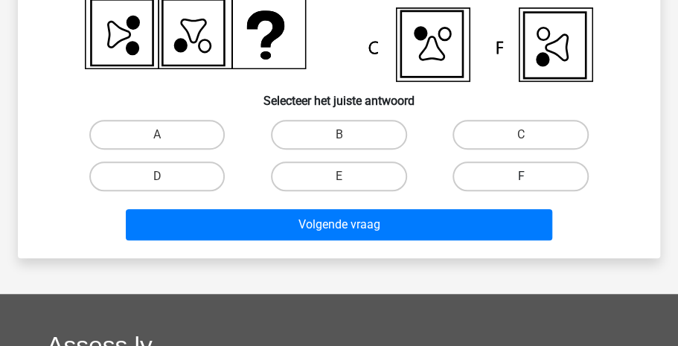
click at [510, 167] on label "F" at bounding box center [521, 177] width 136 height 30
click at [521, 176] on input "F" at bounding box center [526, 181] width 10 height 10
radio input "true"
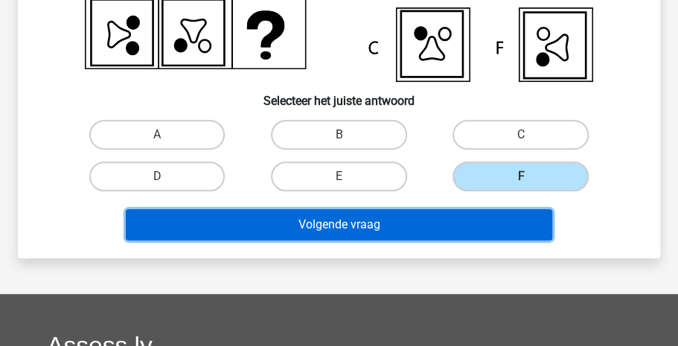
click at [405, 217] on button "Volgende vraag" at bounding box center [339, 224] width 427 height 31
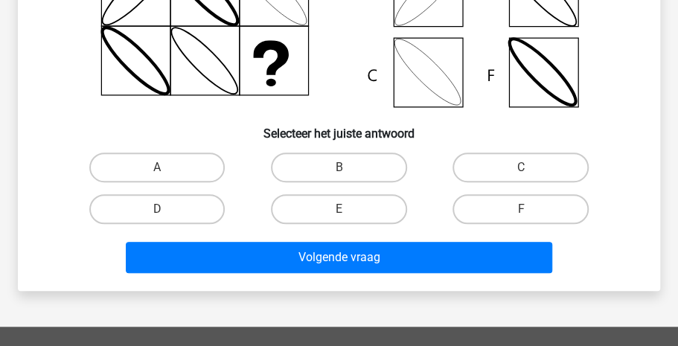
scroll to position [269, 0]
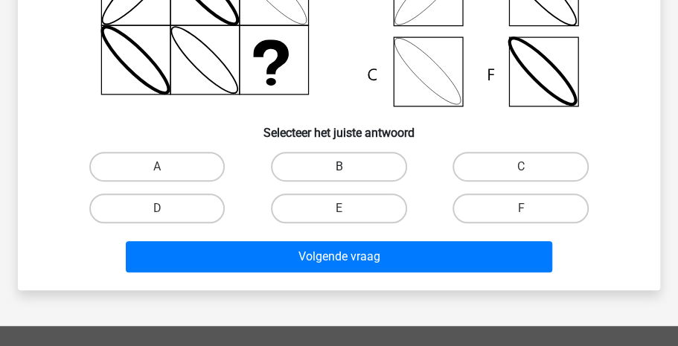
click at [346, 157] on label "B" at bounding box center [339, 167] width 136 height 30
click at [346, 167] on input "B" at bounding box center [344, 172] width 10 height 10
radio input "true"
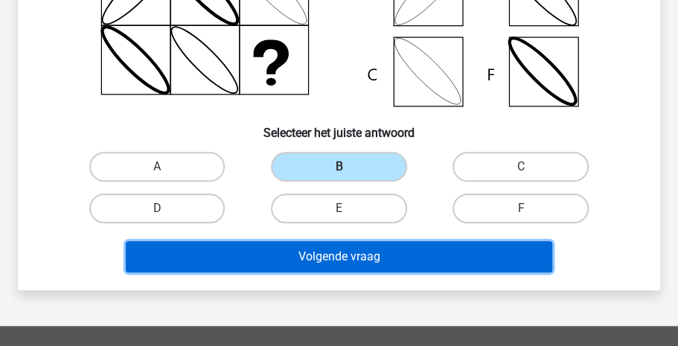
click at [343, 255] on button "Volgende vraag" at bounding box center [339, 256] width 427 height 31
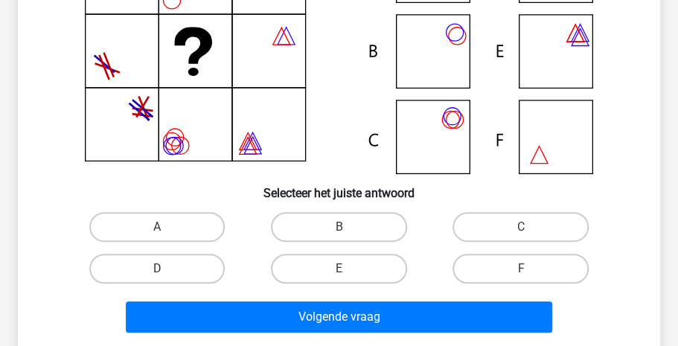
scroll to position [216, 0]
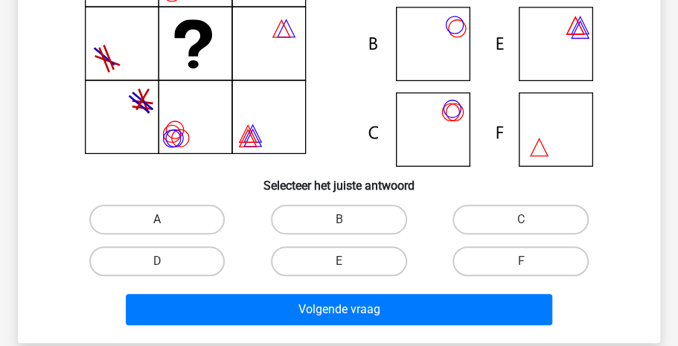
click at [157, 215] on label "A" at bounding box center [157, 220] width 136 height 30
click at [157, 220] on input "A" at bounding box center [162, 225] width 10 height 10
radio input "true"
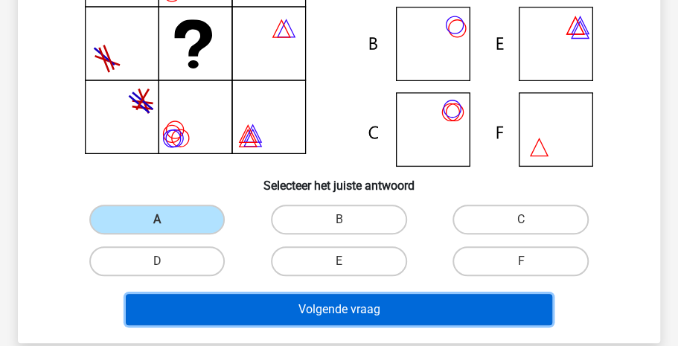
click at [296, 301] on button "Volgende vraag" at bounding box center [339, 309] width 427 height 31
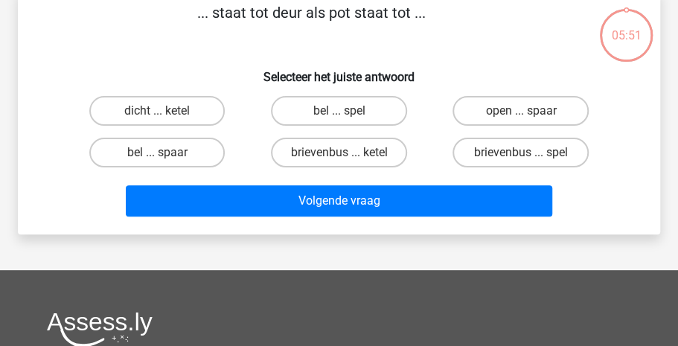
scroll to position [68, 0]
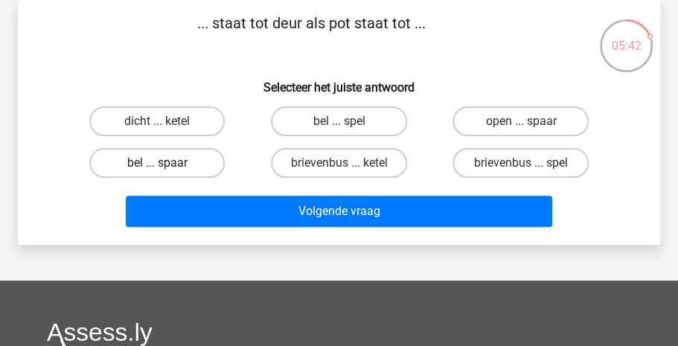
click at [183, 167] on label "bel ... spaar" at bounding box center [157, 163] width 136 height 30
click at [167, 167] on input "bel ... spaar" at bounding box center [162, 168] width 10 height 10
radio input "true"
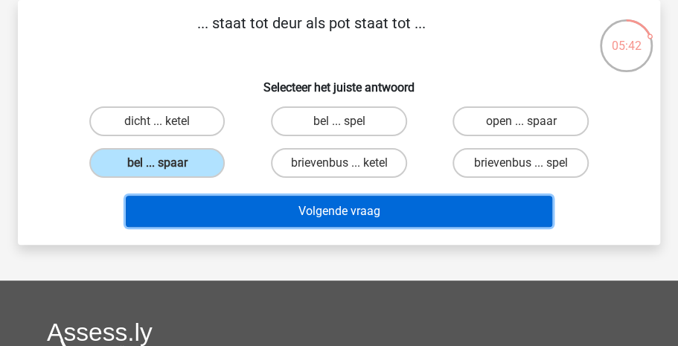
click at [271, 222] on button "Volgende vraag" at bounding box center [339, 211] width 427 height 31
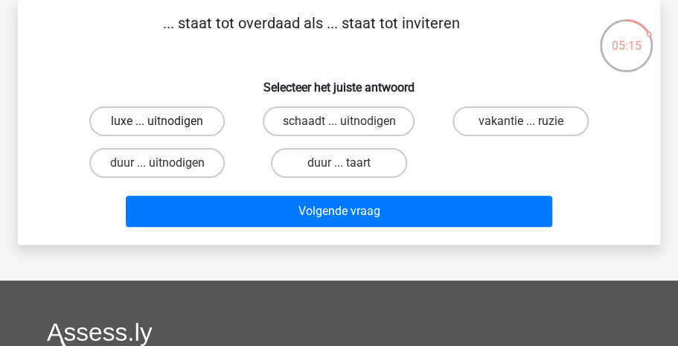
click at [153, 114] on label "luxe ... uitnodigen" at bounding box center [157, 121] width 136 height 30
click at [157, 121] on input "luxe ... uitnodigen" at bounding box center [162, 126] width 10 height 10
radio input "true"
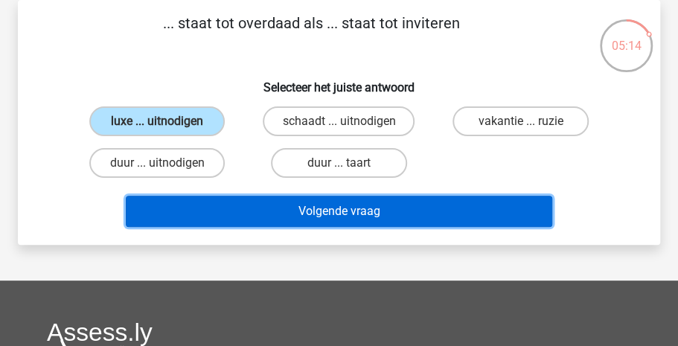
click at [266, 220] on button "Volgende vraag" at bounding box center [339, 211] width 427 height 31
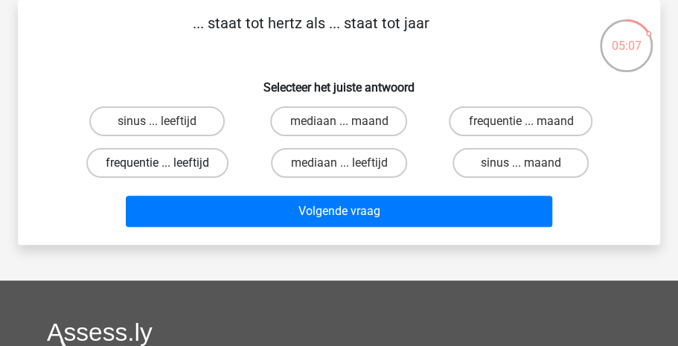
click at [191, 168] on label "frequentie ... leeftijd" at bounding box center [157, 163] width 142 height 30
click at [167, 168] on input "frequentie ... leeftijd" at bounding box center [162, 168] width 10 height 10
radio input "true"
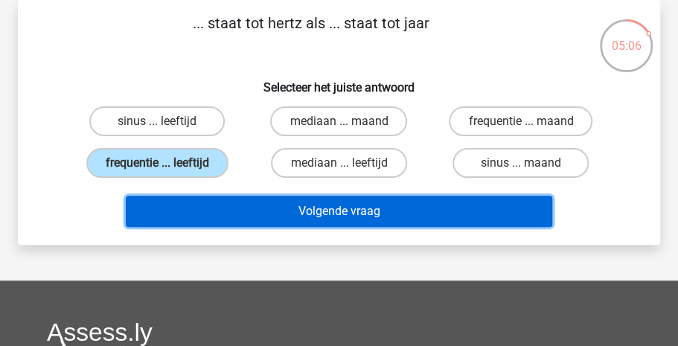
click at [238, 211] on button "Volgende vraag" at bounding box center [339, 211] width 427 height 31
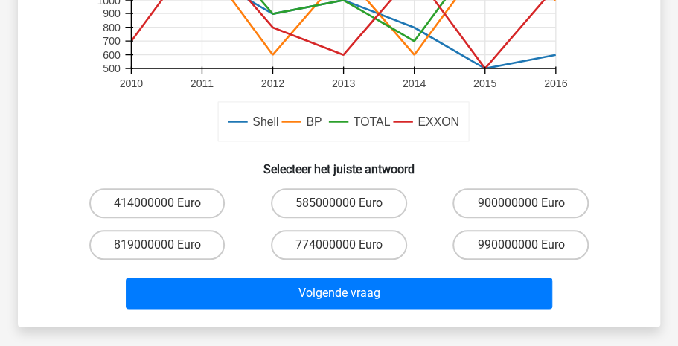
scroll to position [492, 0]
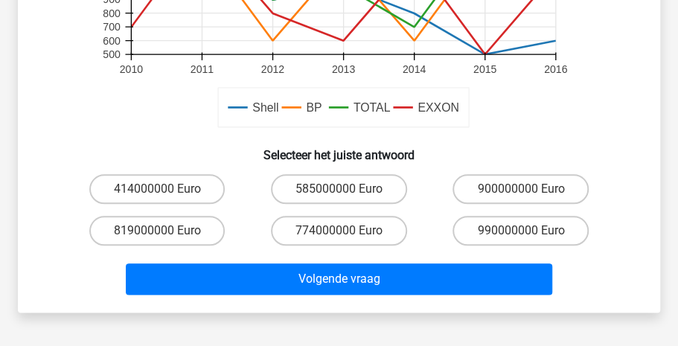
click at [524, 191] on input "900000000 Euro" at bounding box center [526, 194] width 10 height 10
radio input "true"
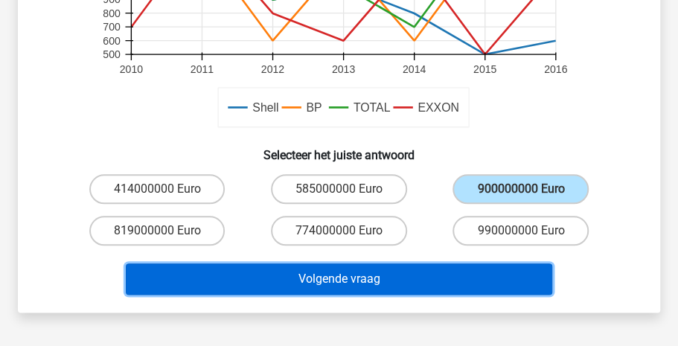
click at [404, 272] on button "Volgende vraag" at bounding box center [339, 279] width 427 height 31
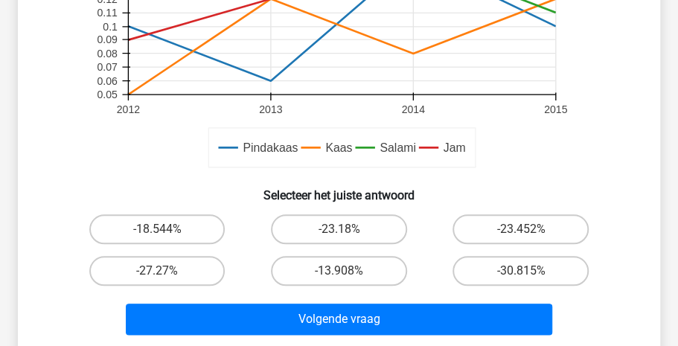
scroll to position [459, 0]
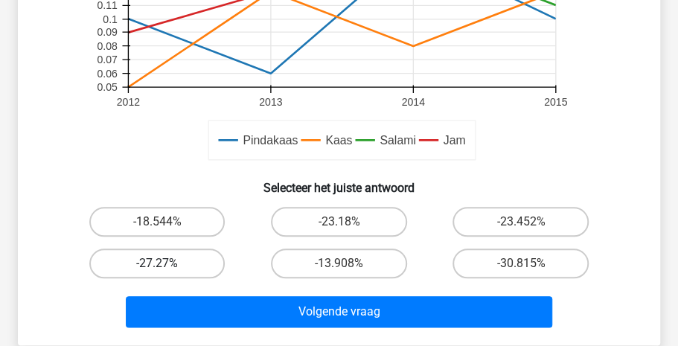
click at [183, 267] on label "-27.27%" at bounding box center [157, 264] width 136 height 30
click at [167, 267] on input "-27.27%" at bounding box center [162, 269] width 10 height 10
radio input "true"
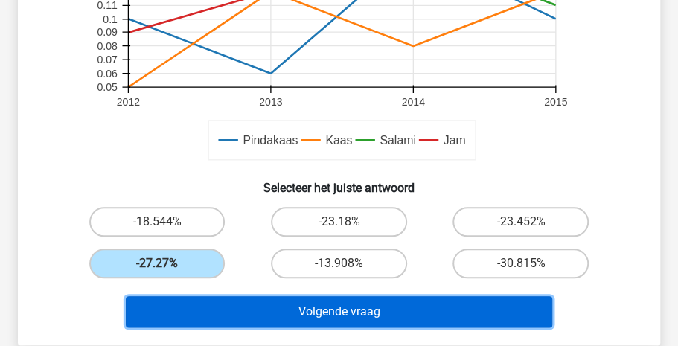
click at [268, 299] on button "Volgende vraag" at bounding box center [339, 311] width 427 height 31
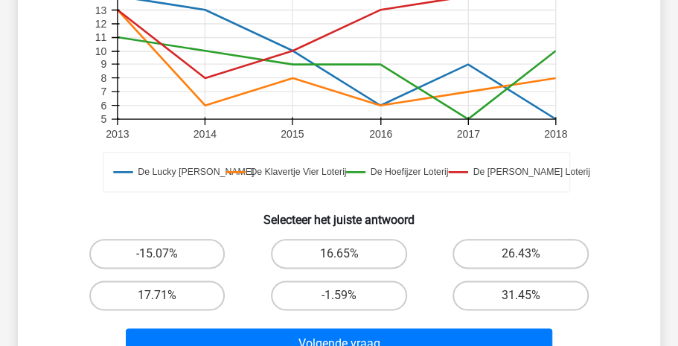
scroll to position [513, 0]
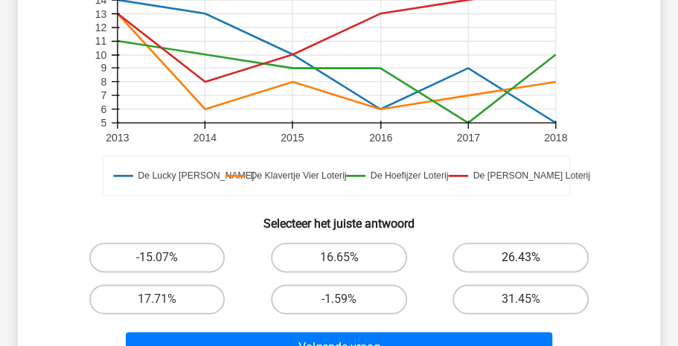
click at [522, 243] on label "26.43%" at bounding box center [521, 258] width 136 height 30
click at [522, 258] on input "26.43%" at bounding box center [526, 263] width 10 height 10
radio input "true"
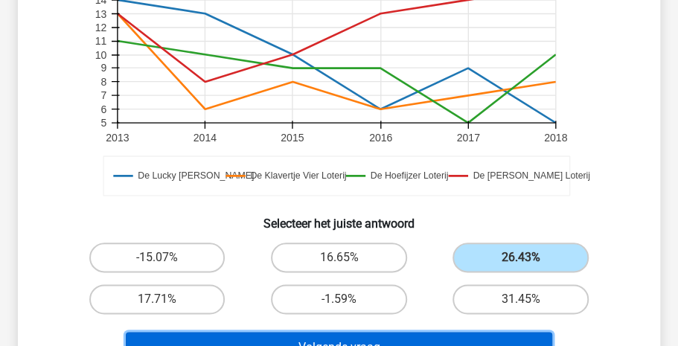
click at [349, 332] on button "Volgende vraag" at bounding box center [339, 347] width 427 height 31
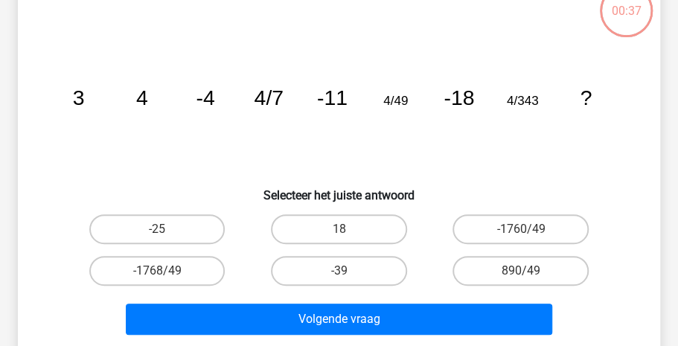
scroll to position [68, 0]
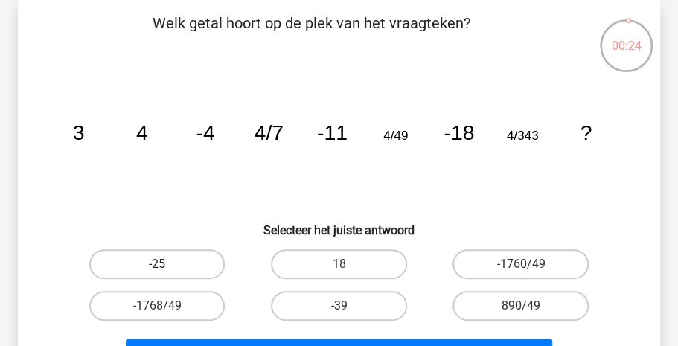
click at [200, 272] on label "-25" at bounding box center [157, 264] width 136 height 30
click at [167, 272] on input "-25" at bounding box center [162, 269] width 10 height 10
radio input "true"
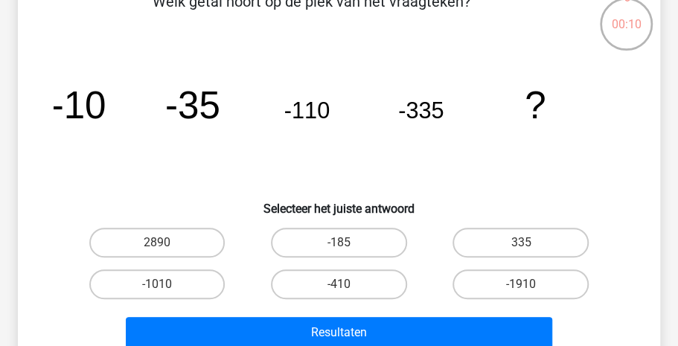
scroll to position [109, 0]
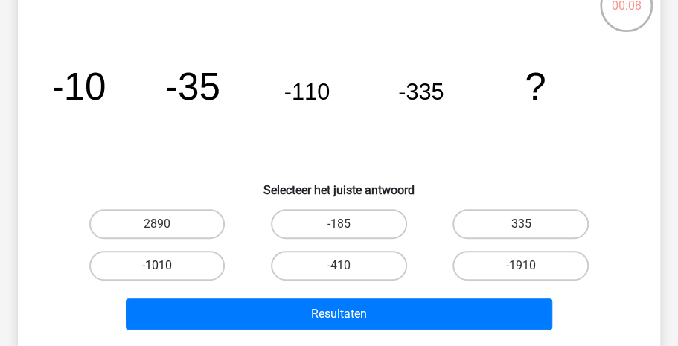
click at [190, 269] on label "-1010" at bounding box center [157, 266] width 136 height 30
click at [167, 269] on input "-1010" at bounding box center [162, 271] width 10 height 10
radio input "true"
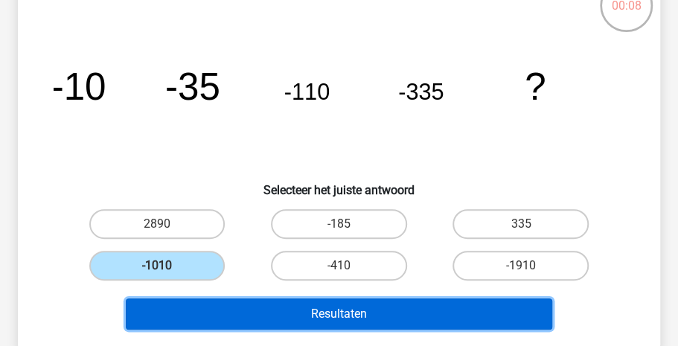
click at [255, 305] on button "Resultaten" at bounding box center [339, 314] width 427 height 31
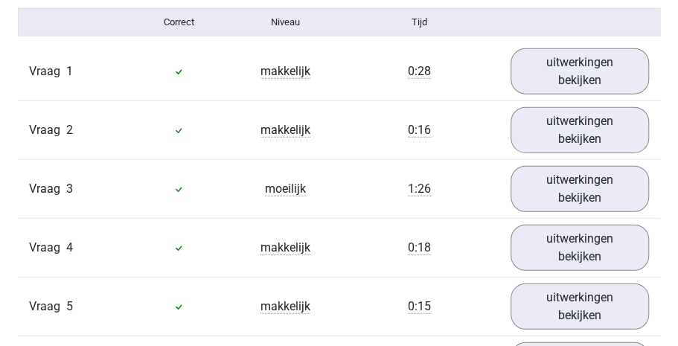
scroll to position [1324, 0]
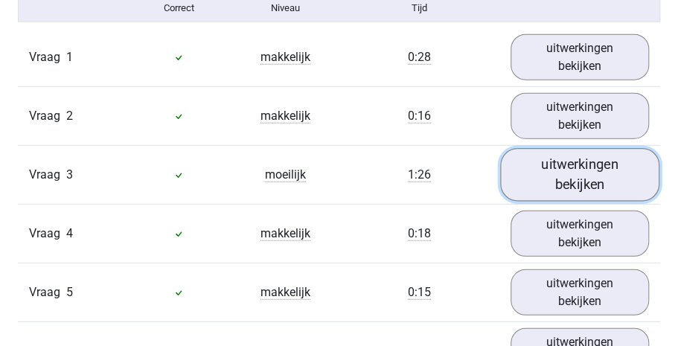
click at [583, 162] on link "uitwerkingen bekijken" at bounding box center [579, 174] width 159 height 53
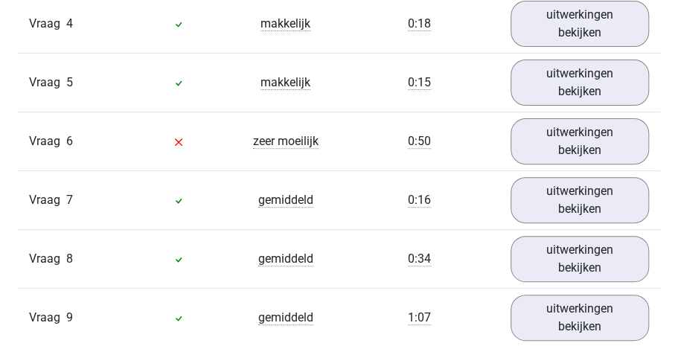
scroll to position [2169, 0]
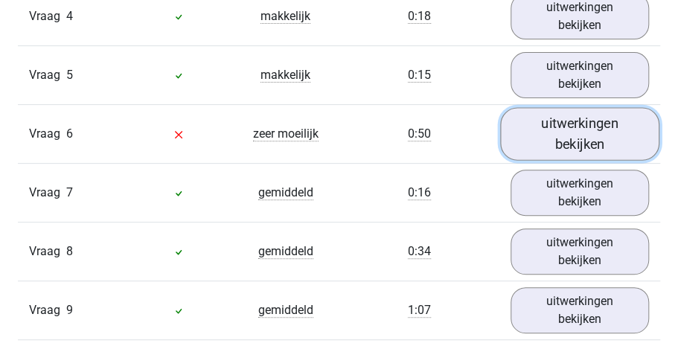
click at [545, 122] on link "uitwerkingen bekijken" at bounding box center [579, 134] width 159 height 53
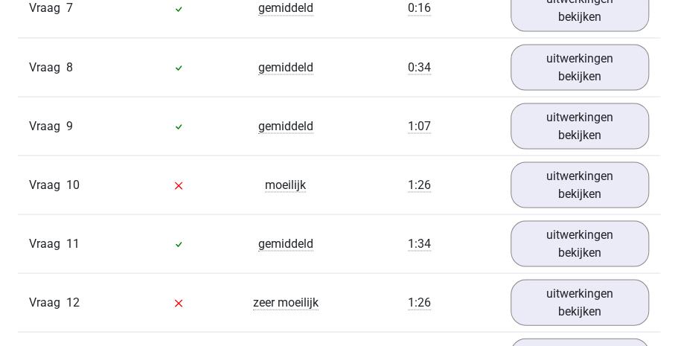
scroll to position [3019, 0]
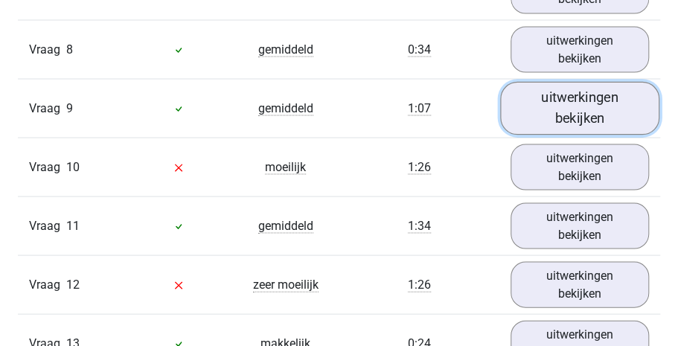
click at [607, 114] on link "uitwerkingen bekijken" at bounding box center [579, 108] width 159 height 53
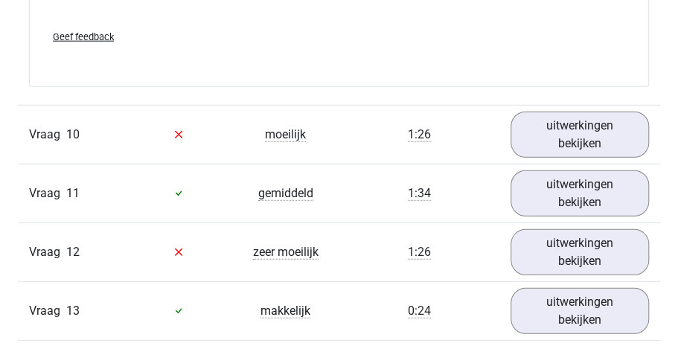
scroll to position [3398, 0]
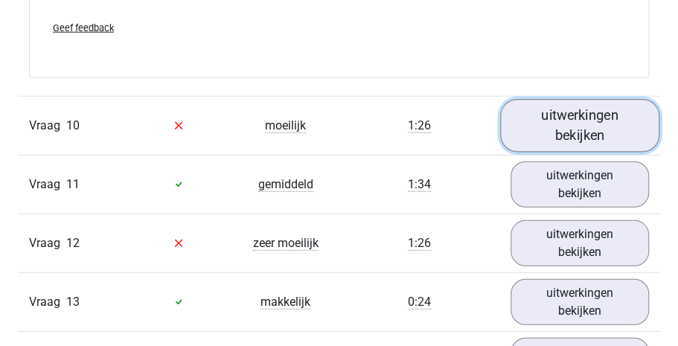
click at [594, 130] on link "uitwerkingen bekijken" at bounding box center [579, 125] width 159 height 53
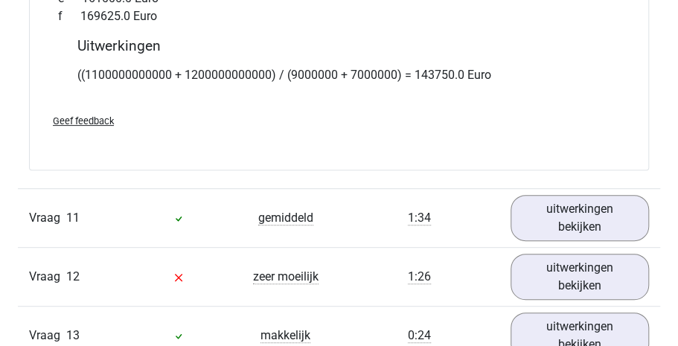
scroll to position [4288, 0]
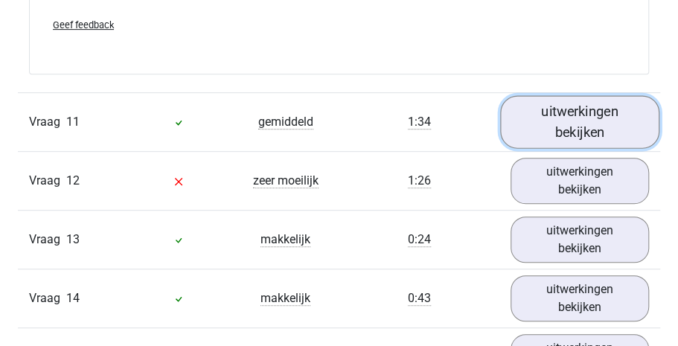
click at [573, 124] on link "uitwerkingen bekijken" at bounding box center [579, 121] width 159 height 53
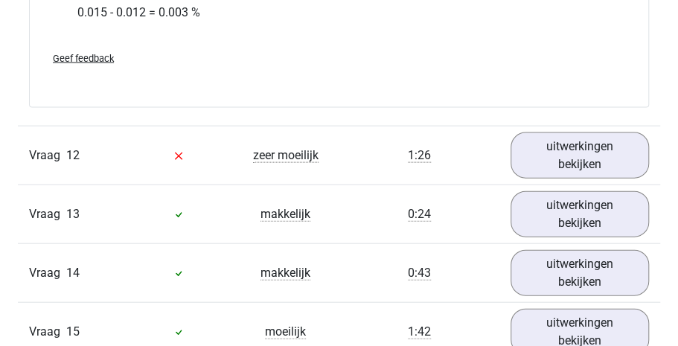
scroll to position [5189, 0]
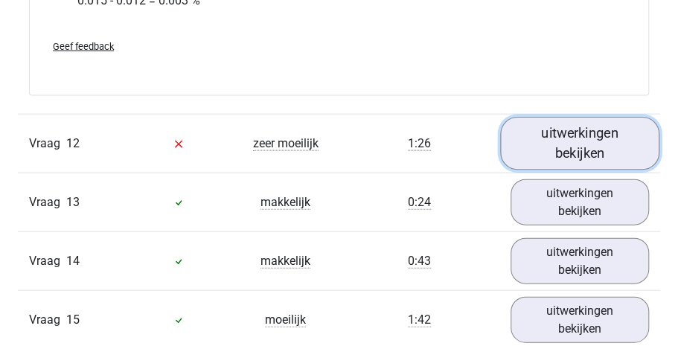
click at [589, 133] on link "uitwerkingen bekijken" at bounding box center [579, 143] width 159 height 53
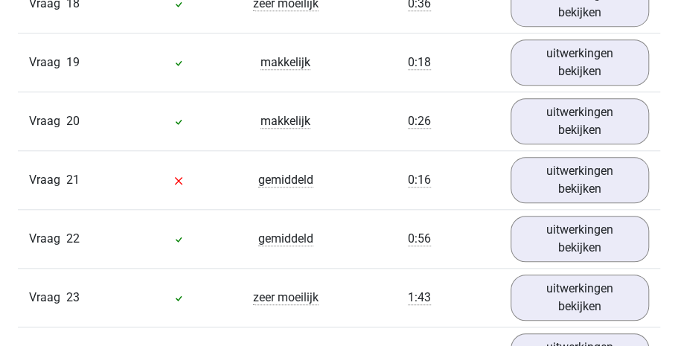
scroll to position [6567, 0]
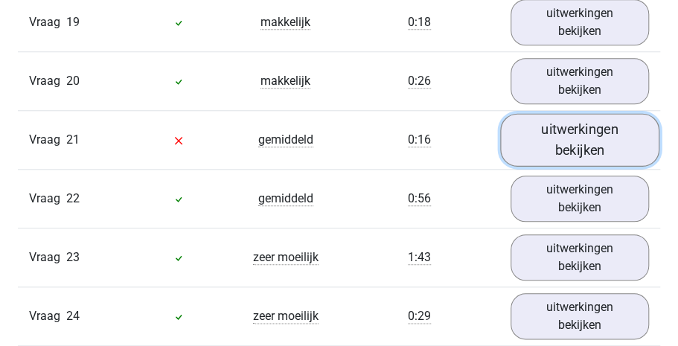
click at [617, 131] on link "uitwerkingen bekijken" at bounding box center [579, 140] width 159 height 53
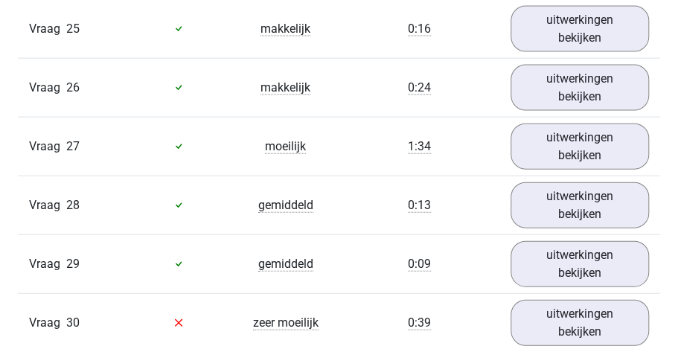
scroll to position [7279, 0]
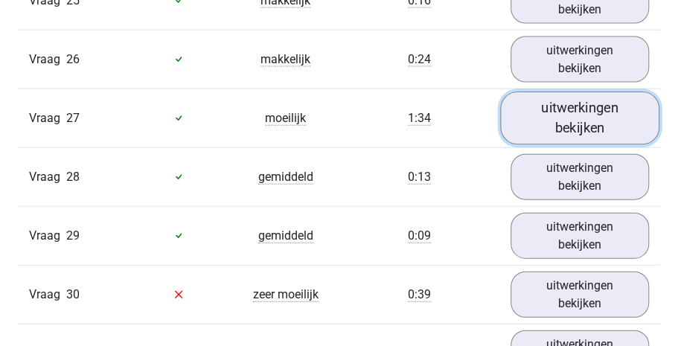
click at [543, 106] on link "uitwerkingen bekijken" at bounding box center [579, 118] width 159 height 53
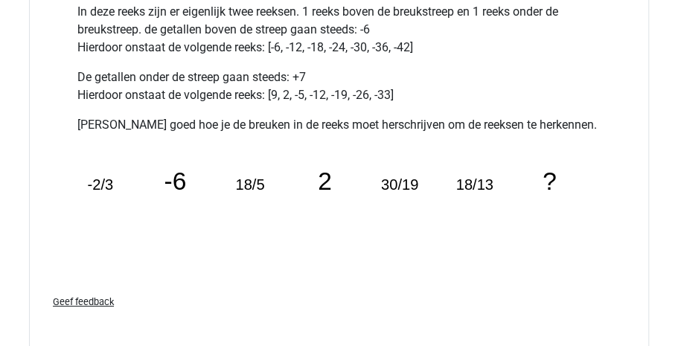
scroll to position [7751, 0]
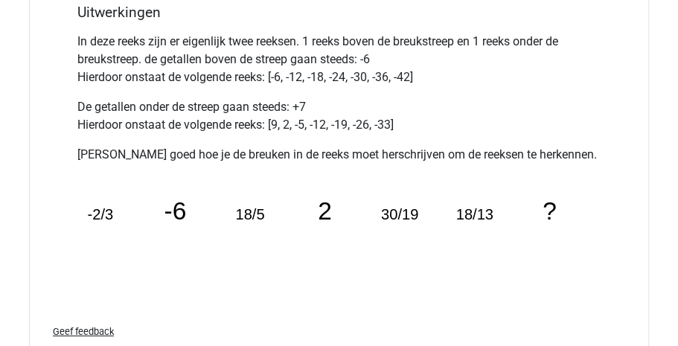
click at [71, 326] on span "Geef feedback" at bounding box center [83, 331] width 61 height 11
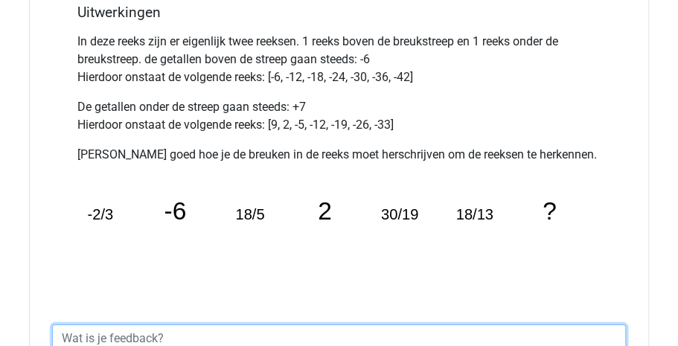
click at [71, 325] on textarea at bounding box center [339, 348] width 574 height 46
click at [123, 325] on textarea "volgens mijklopt de uitleg niet" at bounding box center [339, 348] width 574 height 46
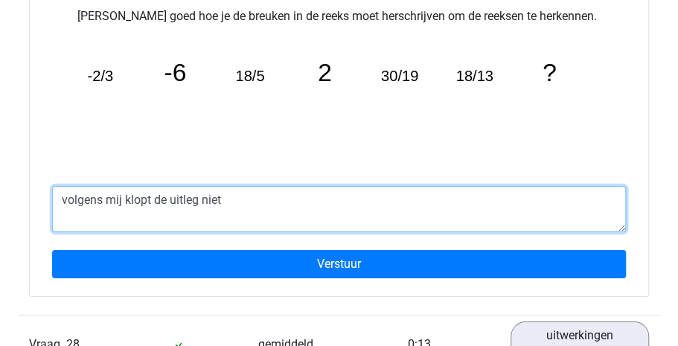
scroll to position [7919, 0]
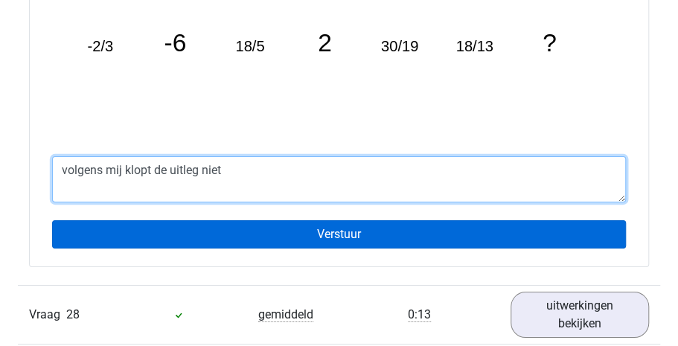
type textarea "volgens mij klopt de uitleg niet"
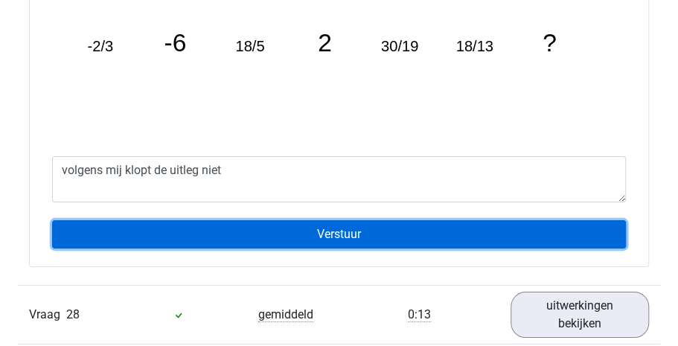
click at [423, 220] on input "Verstuur" at bounding box center [339, 234] width 574 height 28
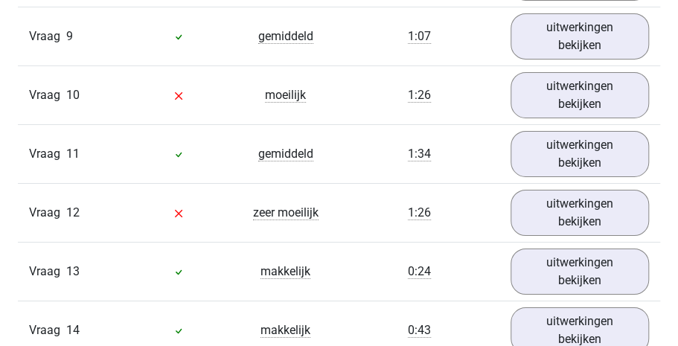
scroll to position [1829, 0]
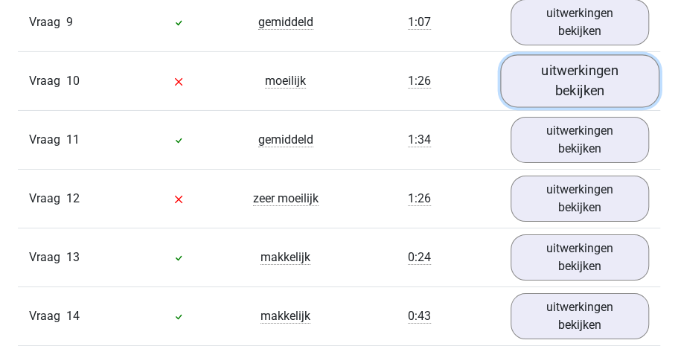
click at [556, 73] on link "uitwerkingen bekijken" at bounding box center [579, 80] width 159 height 53
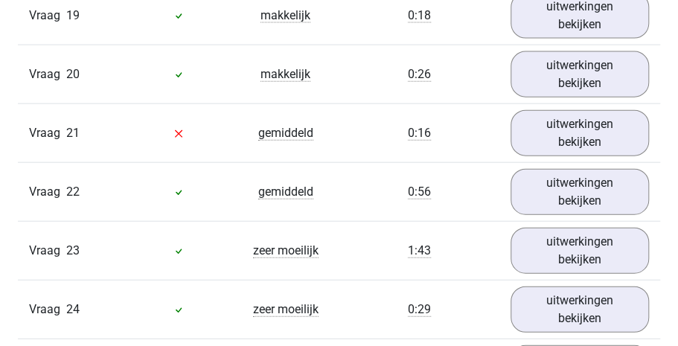
scroll to position [3269, 0]
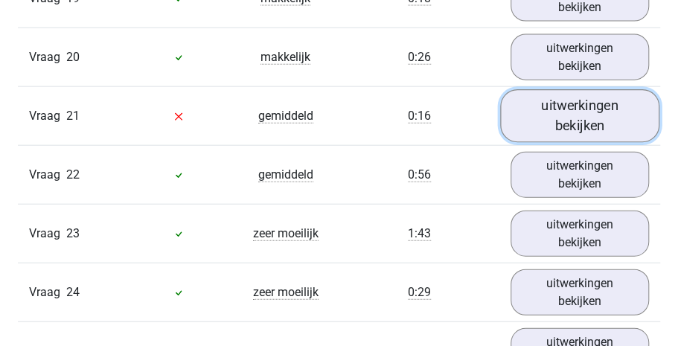
click at [587, 130] on link "uitwerkingen bekijken" at bounding box center [579, 115] width 159 height 53
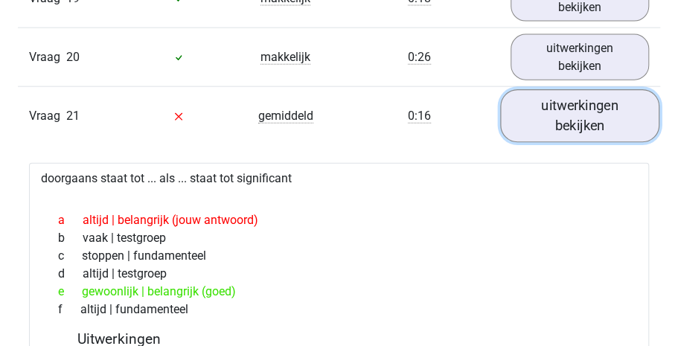
click at [583, 97] on link "uitwerkingen bekijken" at bounding box center [579, 115] width 159 height 53
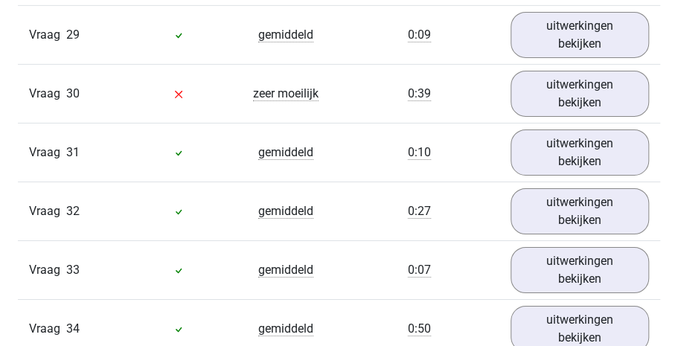
scroll to position [3829, 0]
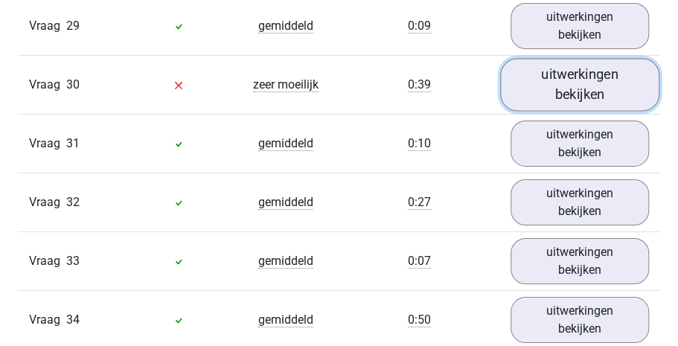
click at [558, 70] on link "uitwerkingen bekijken" at bounding box center [579, 84] width 159 height 53
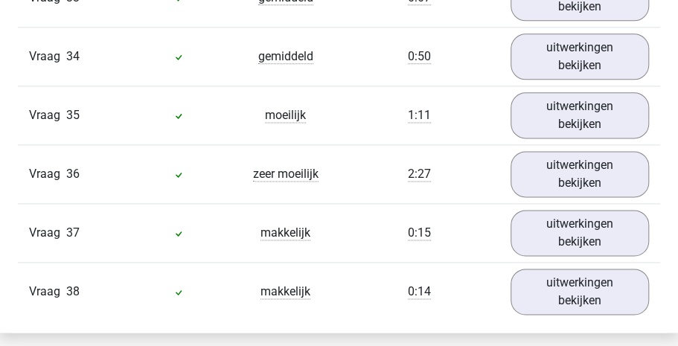
scroll to position [4747, 0]
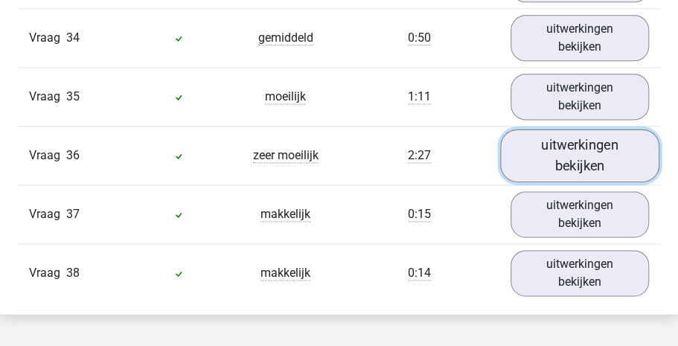
click at [590, 165] on link "uitwerkingen bekijken" at bounding box center [579, 156] width 159 height 53
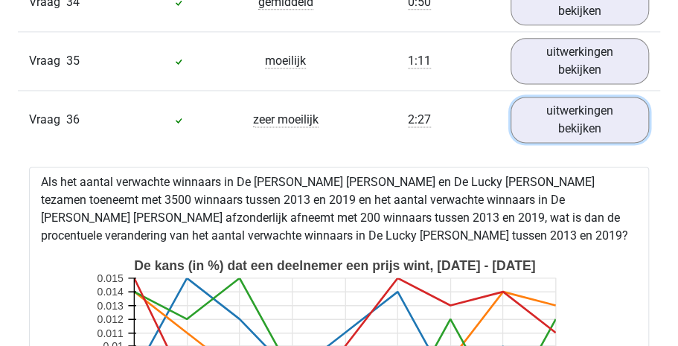
scroll to position [4761, 0]
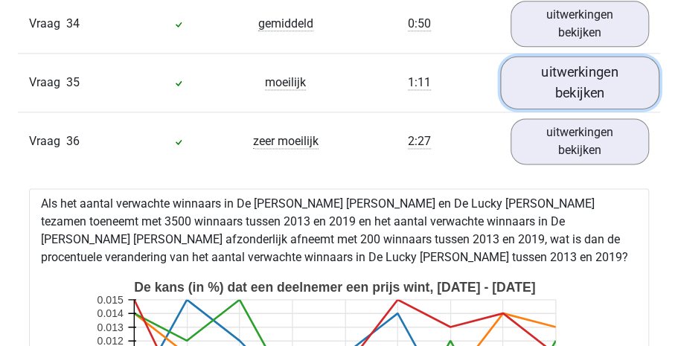
click at [581, 87] on link "uitwerkingen bekijken" at bounding box center [579, 83] width 159 height 53
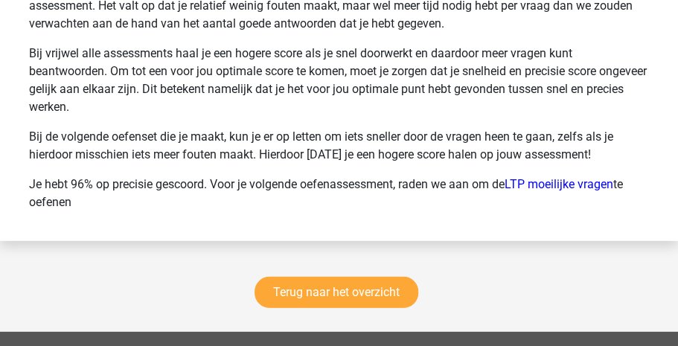
scroll to position [7528, 0]
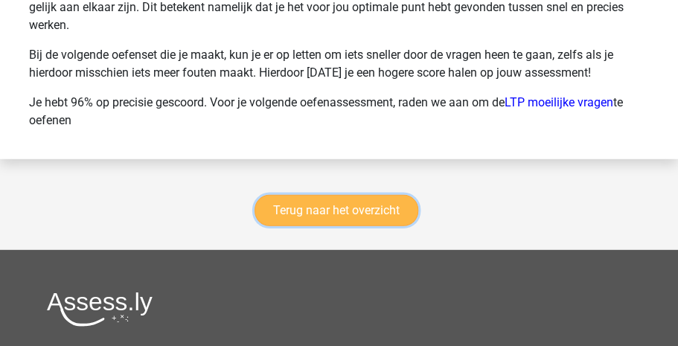
click at [355, 222] on link "Terug naar het overzicht" at bounding box center [337, 210] width 164 height 31
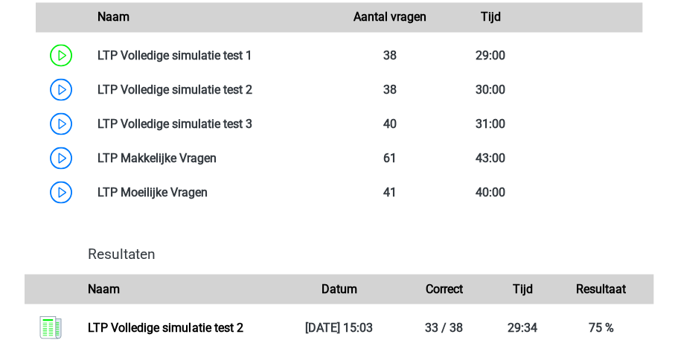
scroll to position [966, 0]
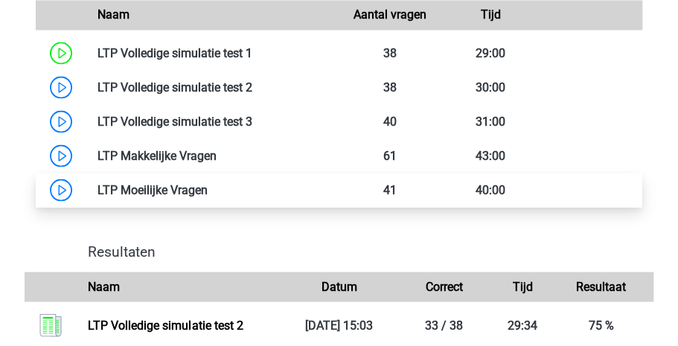
click at [208, 194] on link at bounding box center [208, 189] width 0 height 14
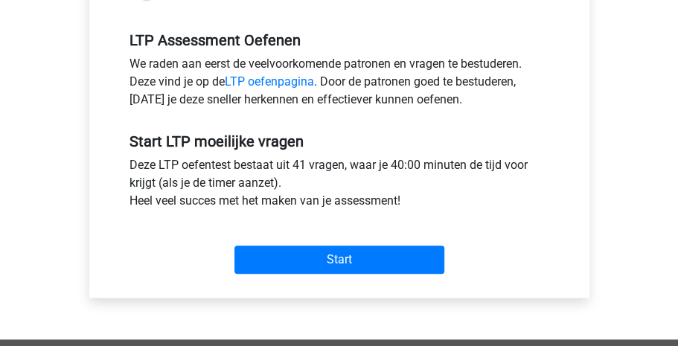
scroll to position [475, 0]
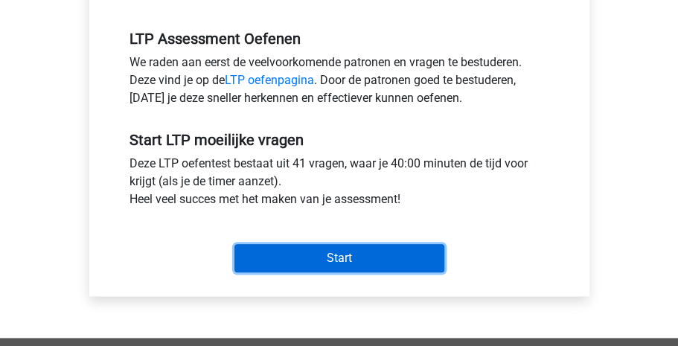
click at [368, 250] on input "Start" at bounding box center [339, 258] width 210 height 28
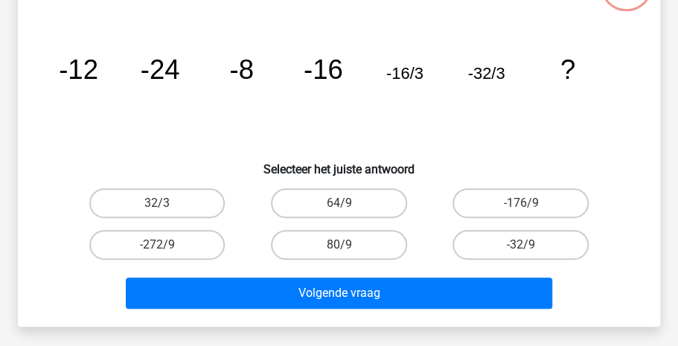
scroll to position [137, 0]
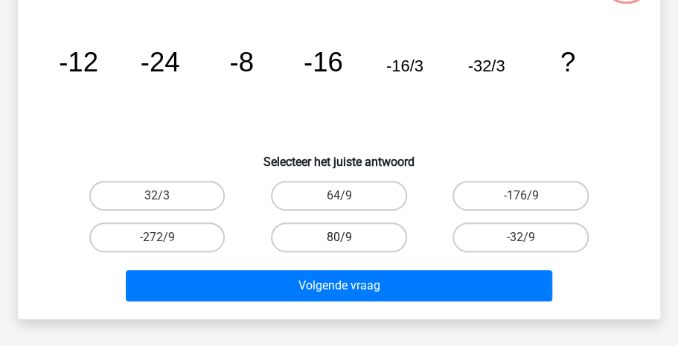
click at [318, 232] on label "80/9" at bounding box center [339, 238] width 136 height 30
click at [339, 237] on input "80/9" at bounding box center [344, 242] width 10 height 10
radio input "true"
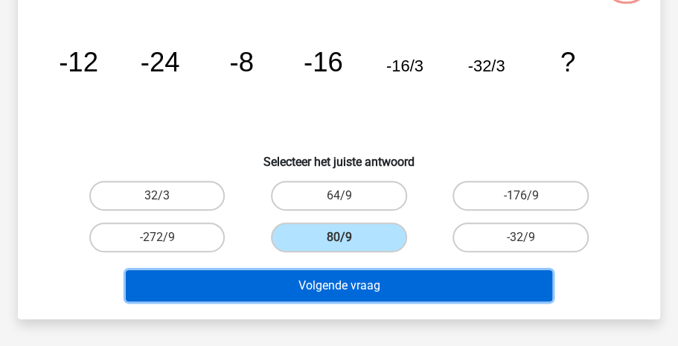
click at [314, 281] on button "Volgende vraag" at bounding box center [339, 285] width 427 height 31
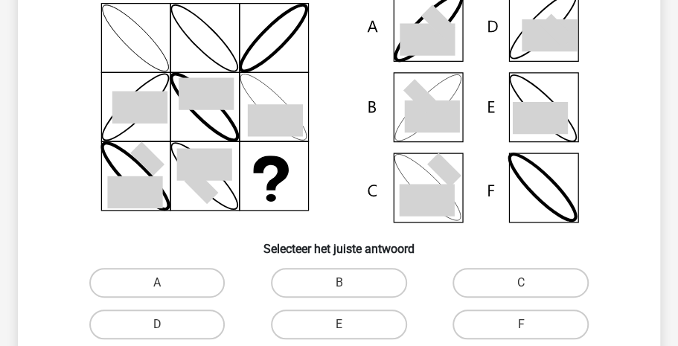
scroll to position [165, 0]
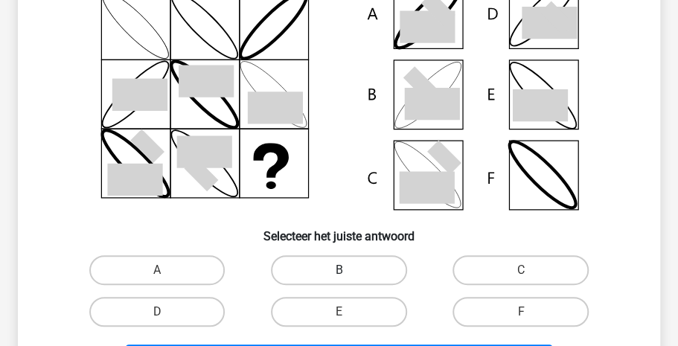
click at [319, 277] on label "B" at bounding box center [339, 270] width 136 height 30
click at [339, 277] on input "B" at bounding box center [344, 275] width 10 height 10
radio input "true"
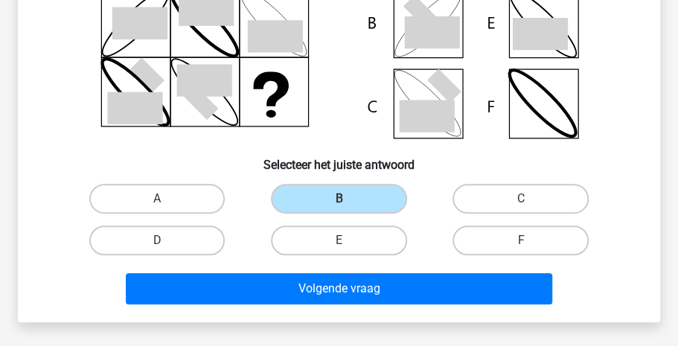
scroll to position [238, 0]
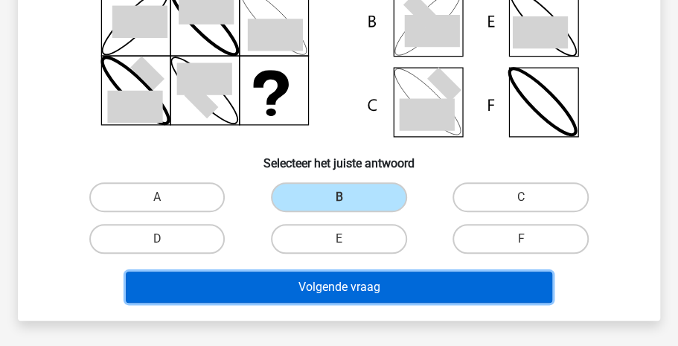
click at [421, 282] on button "Volgende vraag" at bounding box center [339, 287] width 427 height 31
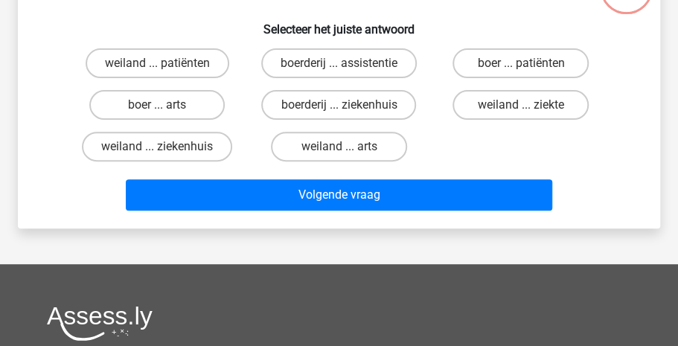
scroll to position [68, 0]
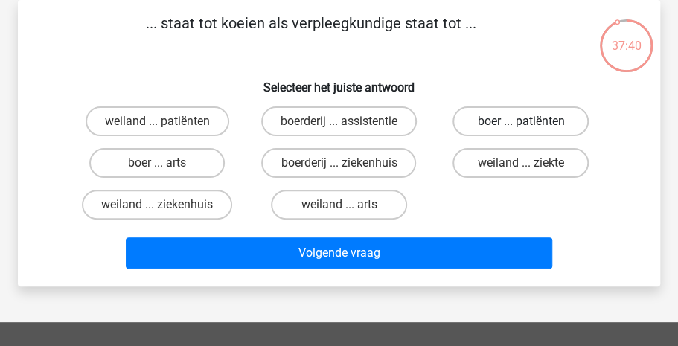
click at [511, 125] on label "boer ... patiënten" at bounding box center [521, 121] width 136 height 30
click at [521, 125] on input "boer ... patiënten" at bounding box center [526, 126] width 10 height 10
radio input "true"
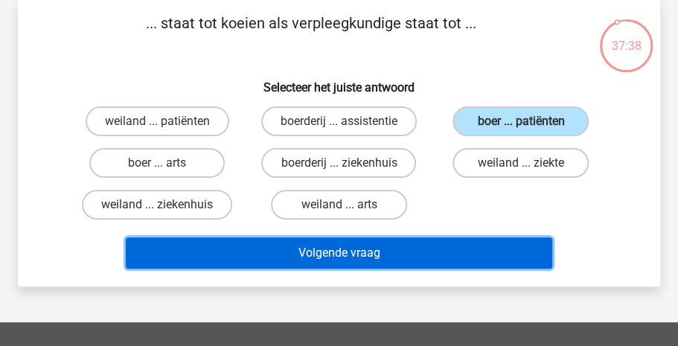
click at [328, 254] on button "Volgende vraag" at bounding box center [339, 252] width 427 height 31
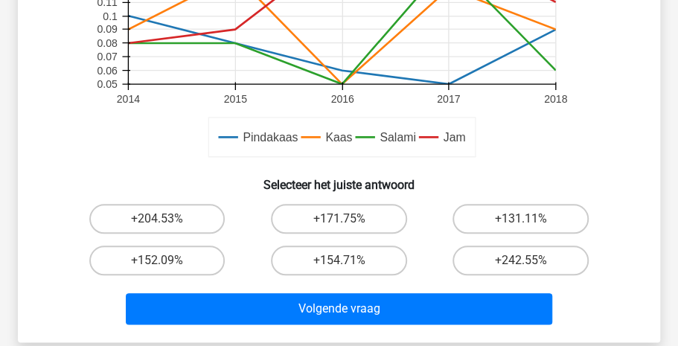
scroll to position [465, 0]
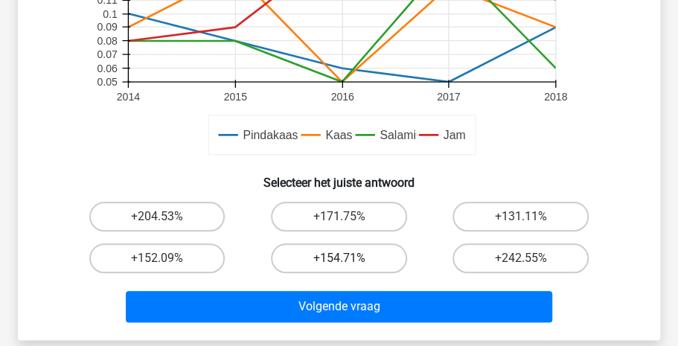
click at [331, 256] on label "+154.71%" at bounding box center [339, 258] width 136 height 30
click at [339, 258] on input "+154.71%" at bounding box center [344, 263] width 10 height 10
radio input "true"
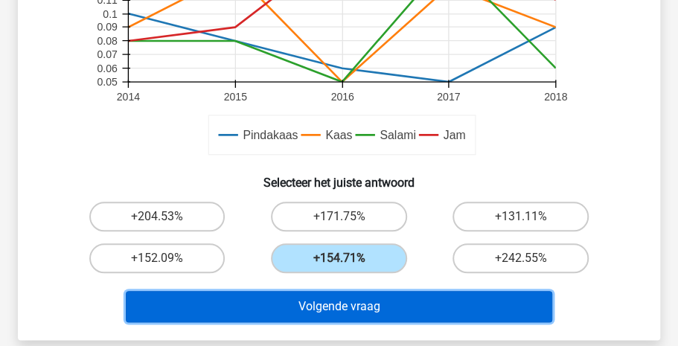
click at [325, 299] on button "Volgende vraag" at bounding box center [339, 306] width 427 height 31
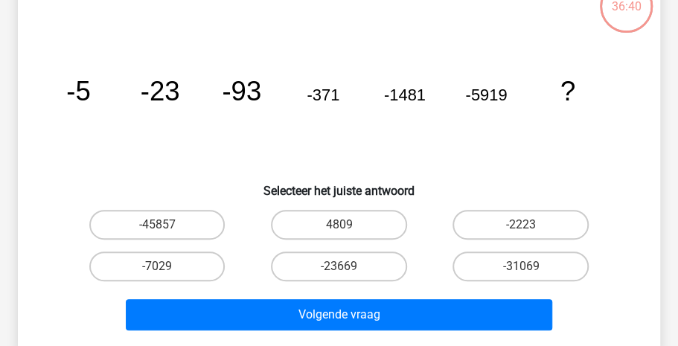
scroll to position [68, 0]
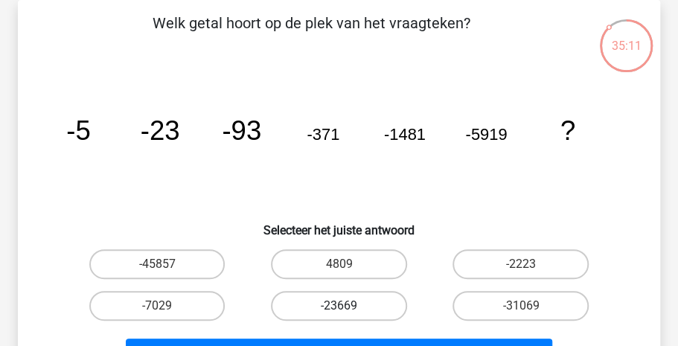
click at [339, 300] on label "-23669" at bounding box center [339, 306] width 136 height 30
click at [339, 306] on input "-23669" at bounding box center [344, 311] width 10 height 10
radio input "true"
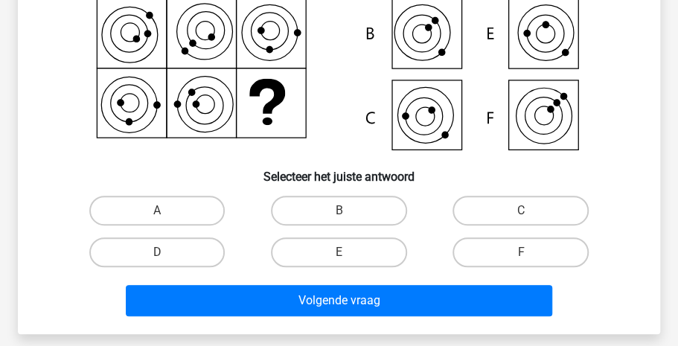
scroll to position [229, 0]
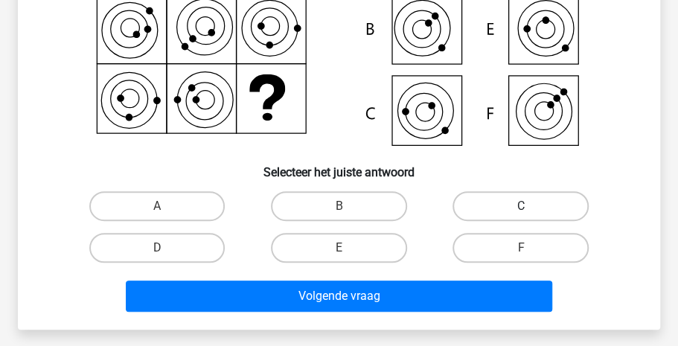
click at [515, 211] on label "C" at bounding box center [521, 206] width 136 height 30
click at [521, 211] on input "C" at bounding box center [526, 211] width 10 height 10
radio input "true"
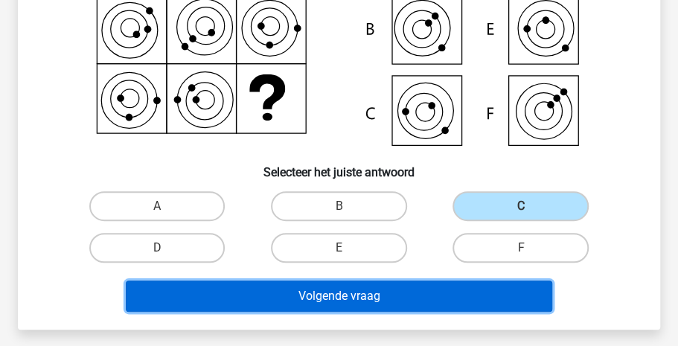
click at [336, 298] on button "Volgende vraag" at bounding box center [339, 296] width 427 height 31
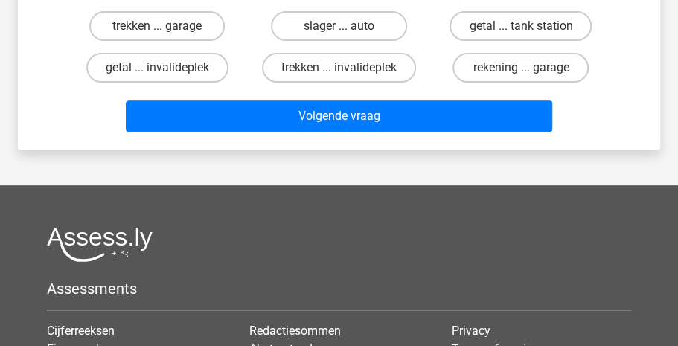
scroll to position [68, 0]
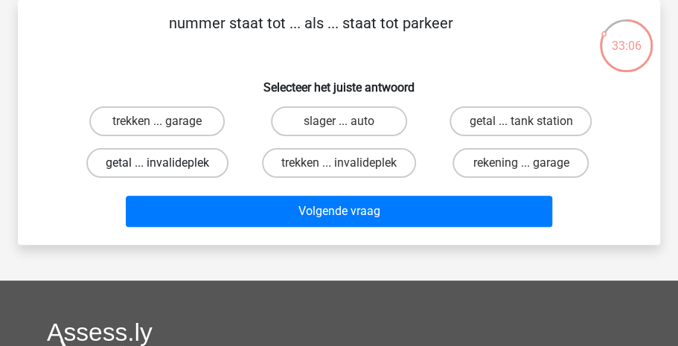
click at [179, 161] on label "getal ... invalideplek" at bounding box center [157, 163] width 142 height 30
click at [167, 163] on input "getal ... invalideplek" at bounding box center [162, 168] width 10 height 10
radio input "true"
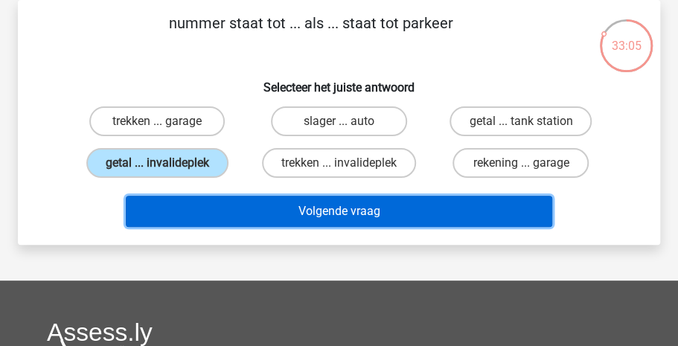
click at [260, 203] on button "Volgende vraag" at bounding box center [339, 211] width 427 height 31
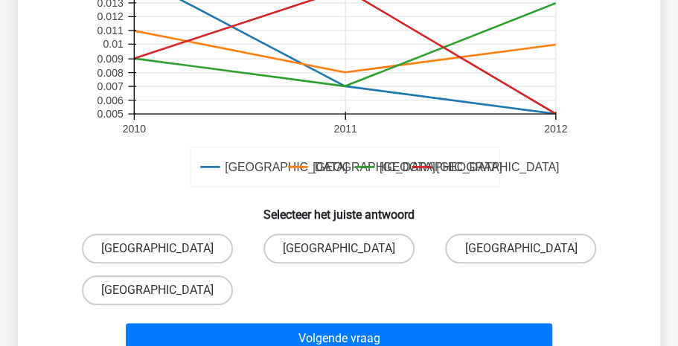
scroll to position [466, 0]
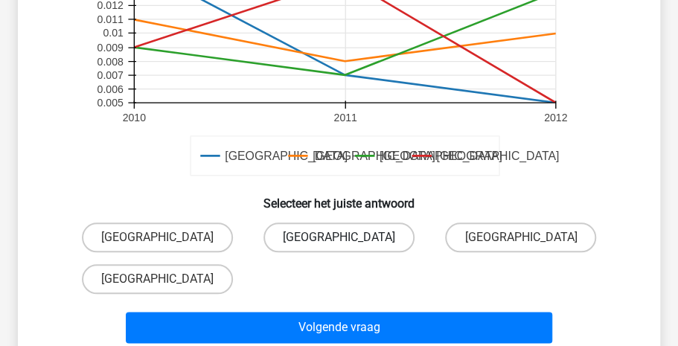
click at [363, 240] on label "[GEOGRAPHIC_DATA]" at bounding box center [339, 238] width 151 height 30
click at [348, 240] on input "[GEOGRAPHIC_DATA]" at bounding box center [344, 242] width 10 height 10
radio input "true"
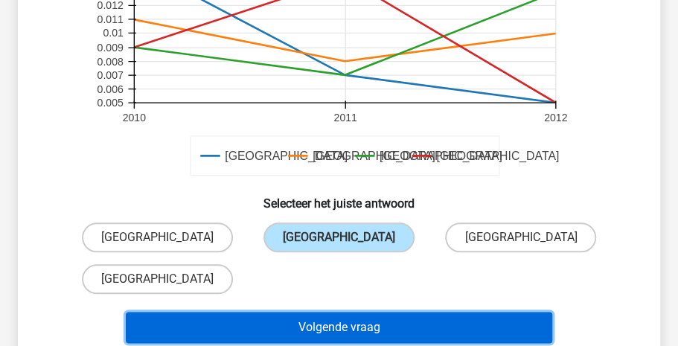
click at [350, 337] on button "Volgende vraag" at bounding box center [339, 327] width 427 height 31
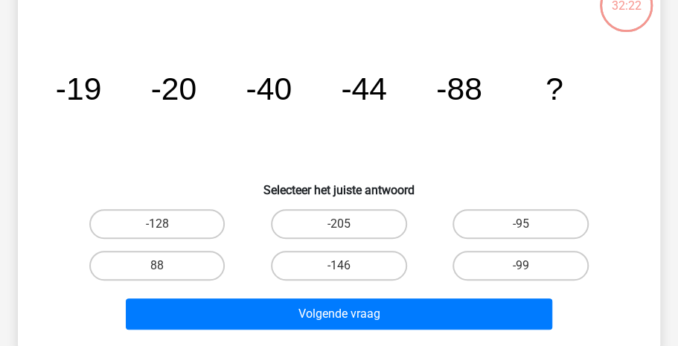
scroll to position [68, 0]
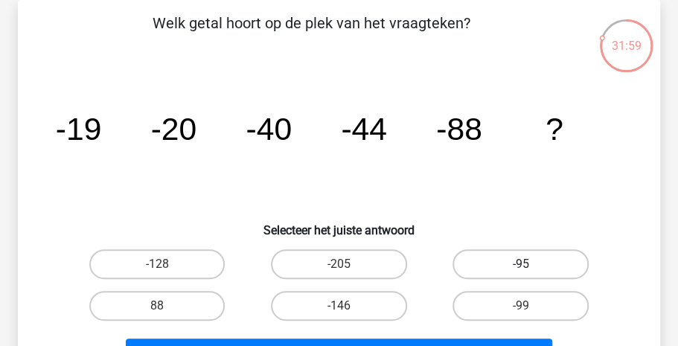
click at [530, 261] on label "-95" at bounding box center [521, 264] width 136 height 30
click at [530, 264] on input "-95" at bounding box center [526, 269] width 10 height 10
radio input "true"
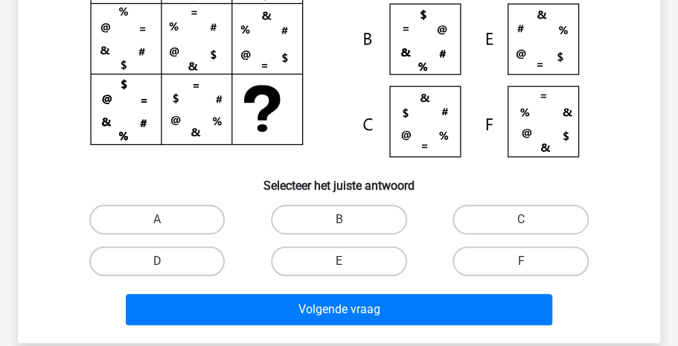
scroll to position [224, 0]
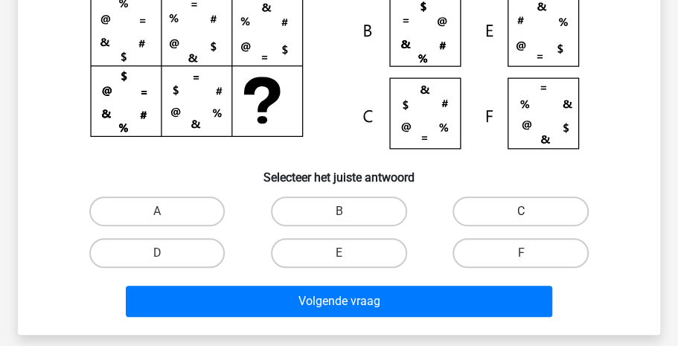
click at [534, 208] on label "C" at bounding box center [521, 212] width 136 height 30
click at [531, 211] on input "C" at bounding box center [526, 216] width 10 height 10
radio input "true"
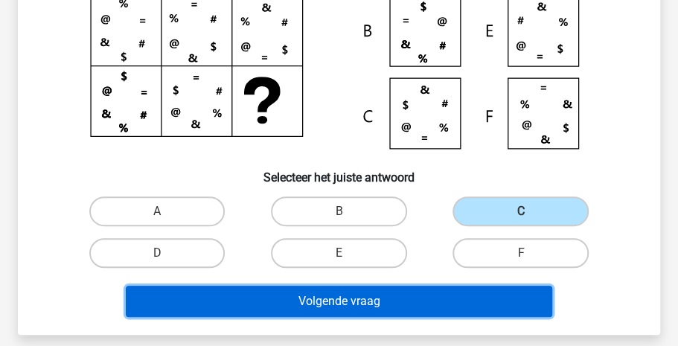
click at [373, 304] on button "Volgende vraag" at bounding box center [339, 301] width 427 height 31
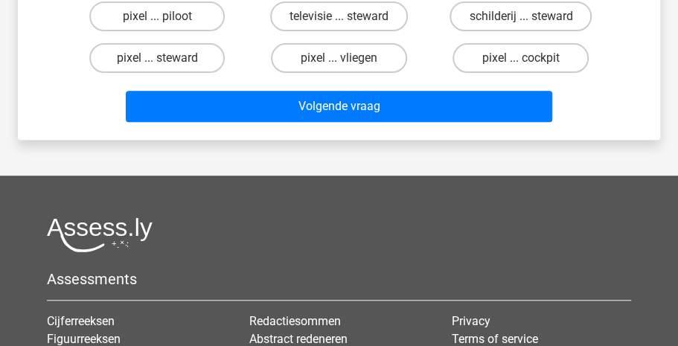
scroll to position [68, 0]
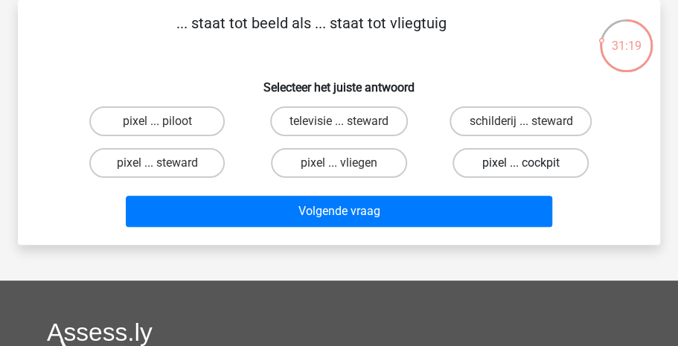
click at [486, 171] on label "pixel ... cockpit" at bounding box center [521, 163] width 136 height 30
click at [521, 171] on input "pixel ... cockpit" at bounding box center [526, 168] width 10 height 10
radio input "true"
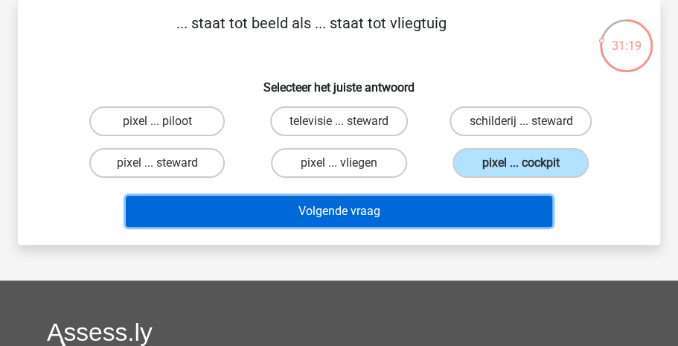
click at [416, 211] on button "Volgende vraag" at bounding box center [339, 211] width 427 height 31
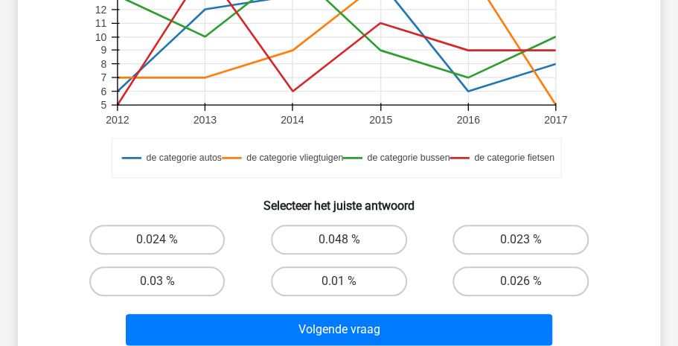
scroll to position [450, 0]
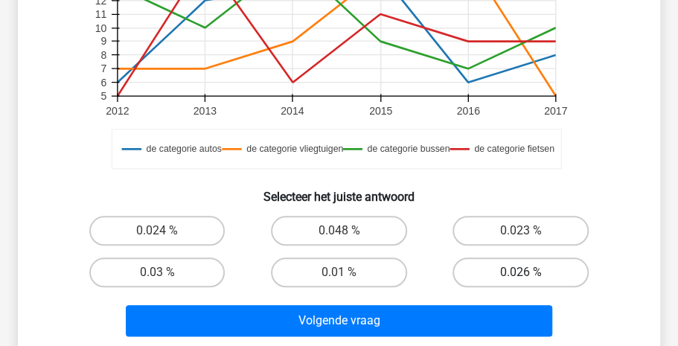
click at [526, 267] on label "0.026 %" at bounding box center [521, 273] width 136 height 30
click at [526, 272] on input "0.026 %" at bounding box center [526, 277] width 10 height 10
radio input "true"
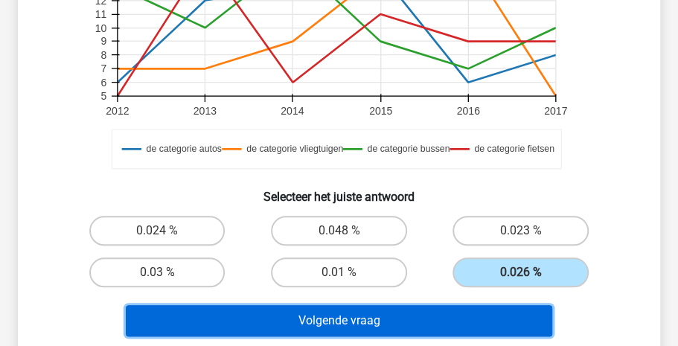
click at [418, 319] on button "Volgende vraag" at bounding box center [339, 320] width 427 height 31
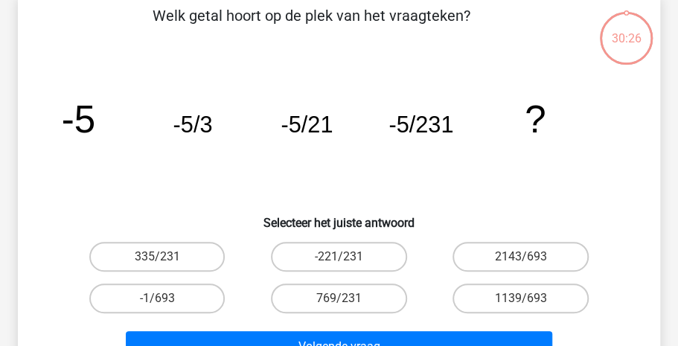
scroll to position [68, 0]
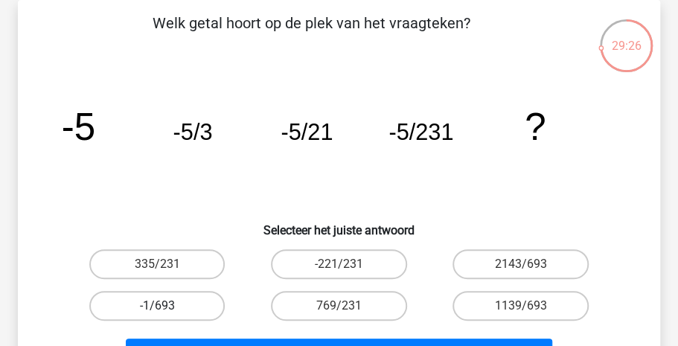
click at [150, 313] on label "-1/693" at bounding box center [157, 306] width 136 height 30
click at [157, 313] on input "-1/693" at bounding box center [162, 311] width 10 height 10
radio input "true"
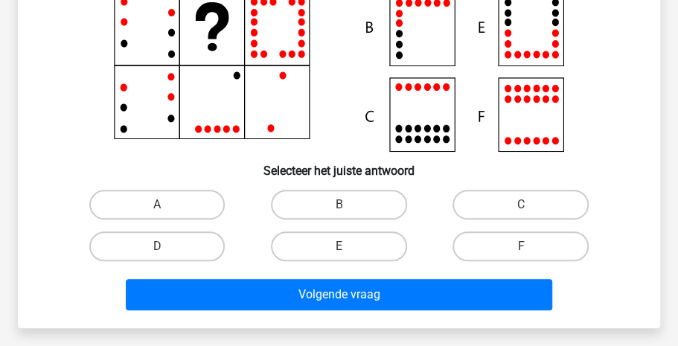
scroll to position [234, 0]
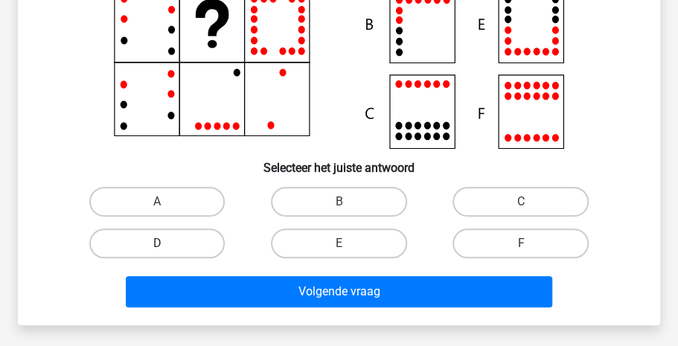
click at [183, 234] on label "D" at bounding box center [157, 244] width 136 height 30
click at [167, 243] on input "D" at bounding box center [162, 248] width 10 height 10
radio input "true"
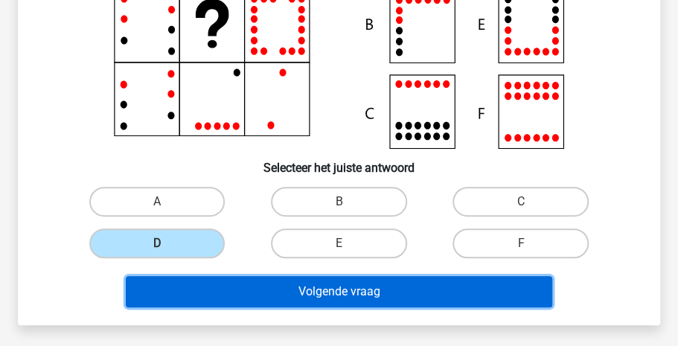
click at [248, 290] on button "Volgende vraag" at bounding box center [339, 291] width 427 height 31
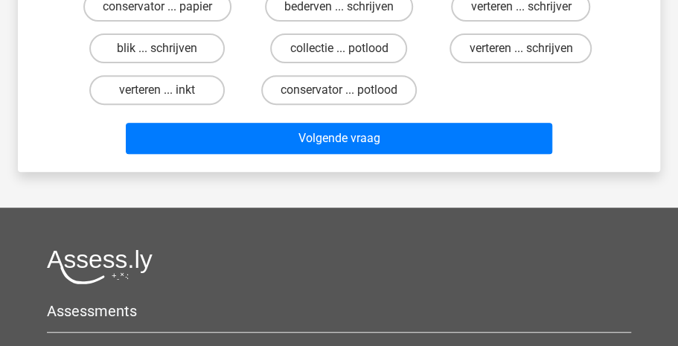
scroll to position [68, 0]
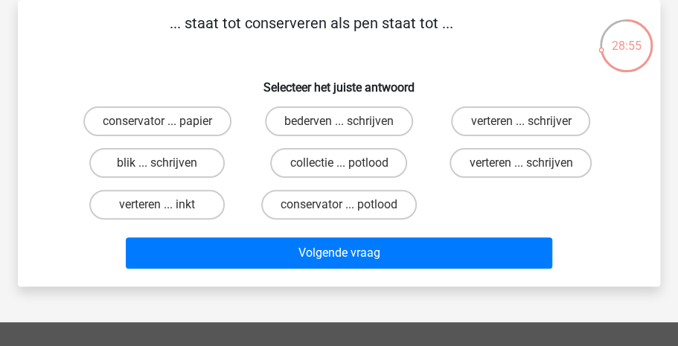
click at [162, 166] on input "blik ... schrijven" at bounding box center [162, 168] width 10 height 10
radio input "true"
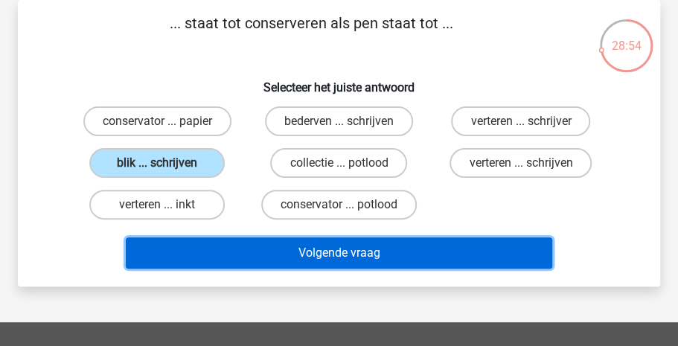
click at [283, 249] on button "Volgende vraag" at bounding box center [339, 252] width 427 height 31
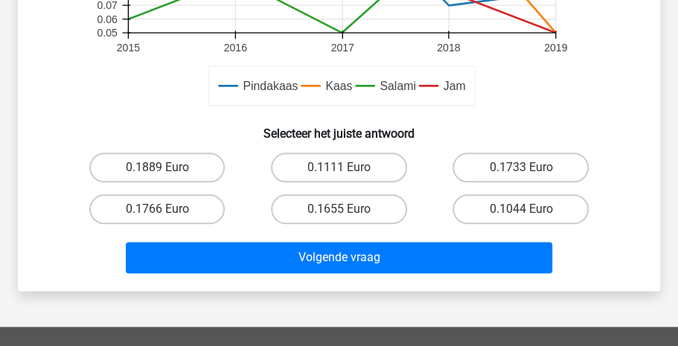
scroll to position [549, 0]
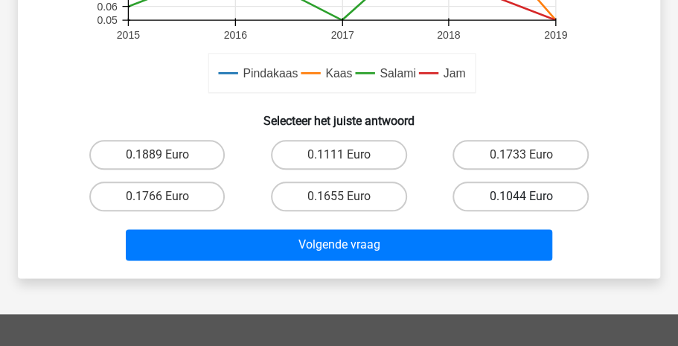
click at [511, 198] on label "0.1044 Euro" at bounding box center [521, 197] width 136 height 30
click at [521, 198] on input "0.1044 Euro" at bounding box center [526, 202] width 10 height 10
radio input "true"
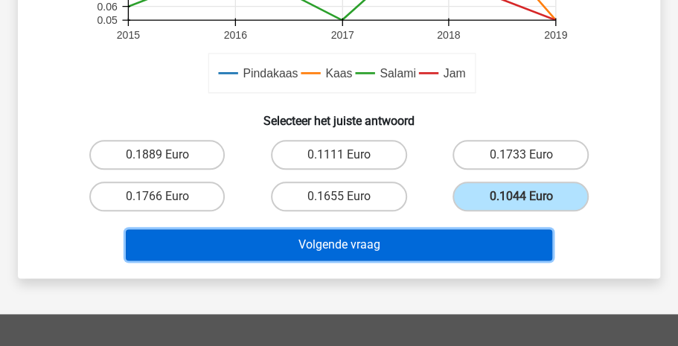
click at [392, 237] on button "Volgende vraag" at bounding box center [339, 244] width 427 height 31
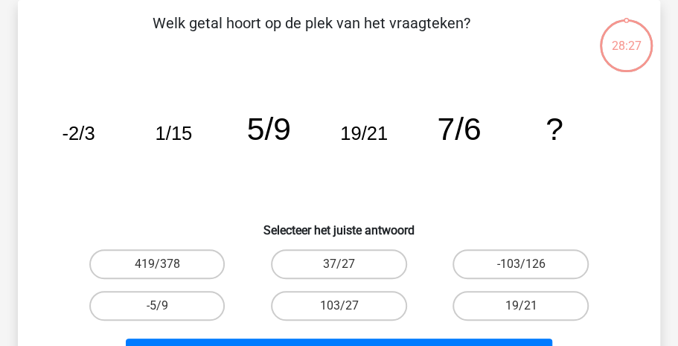
scroll to position [68, 0]
click at [474, 299] on label "19/21" at bounding box center [521, 306] width 136 height 30
click at [521, 306] on input "19/21" at bounding box center [526, 311] width 10 height 10
radio input "true"
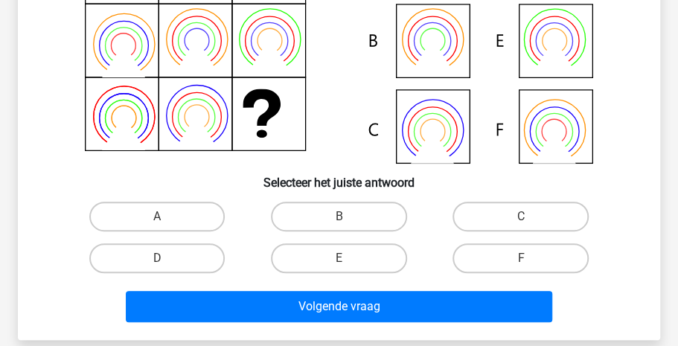
scroll to position [226, 0]
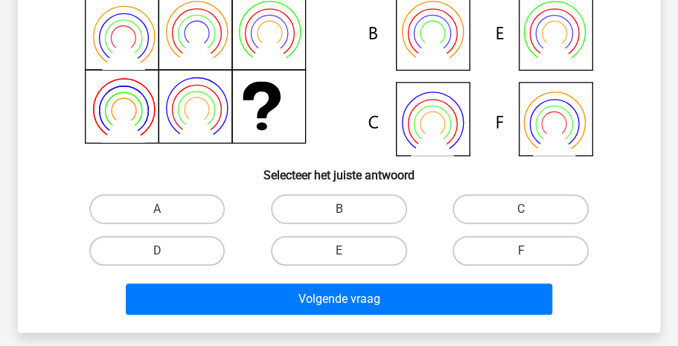
click at [345, 217] on input "B" at bounding box center [344, 214] width 10 height 10
radio input "true"
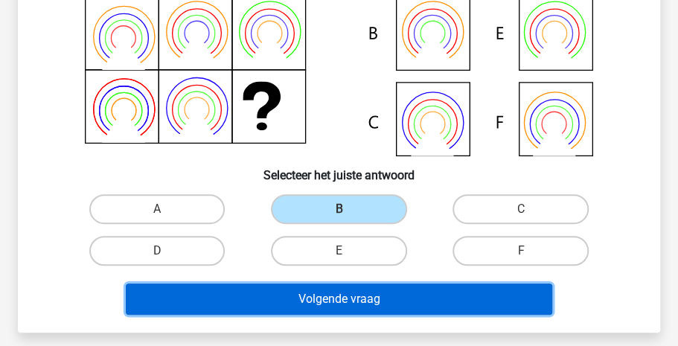
click at [347, 301] on button "Volgende vraag" at bounding box center [339, 299] width 427 height 31
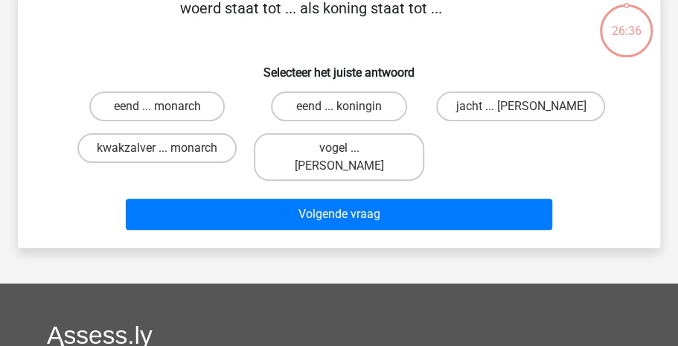
scroll to position [68, 0]
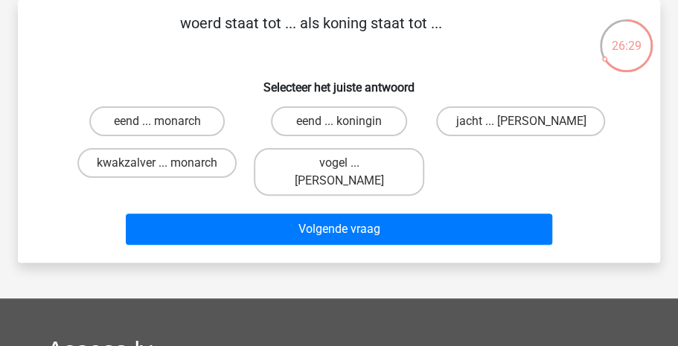
click at [159, 130] on input "eend ... monarch" at bounding box center [162, 126] width 10 height 10
radio input "true"
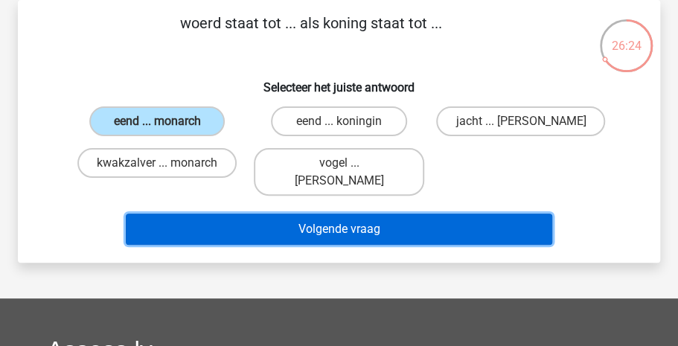
click at [307, 222] on button "Volgende vraag" at bounding box center [339, 229] width 427 height 31
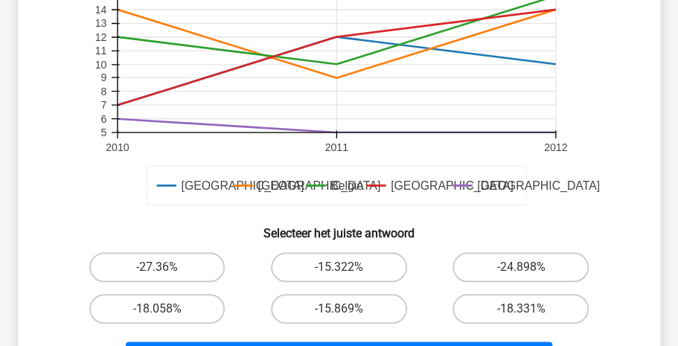
scroll to position [444, 0]
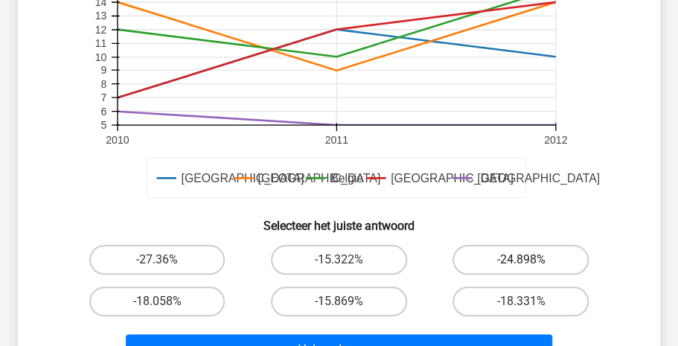
click at [535, 250] on label "-24.898%" at bounding box center [521, 260] width 136 height 30
click at [531, 260] on input "-24.898%" at bounding box center [526, 265] width 10 height 10
radio input "true"
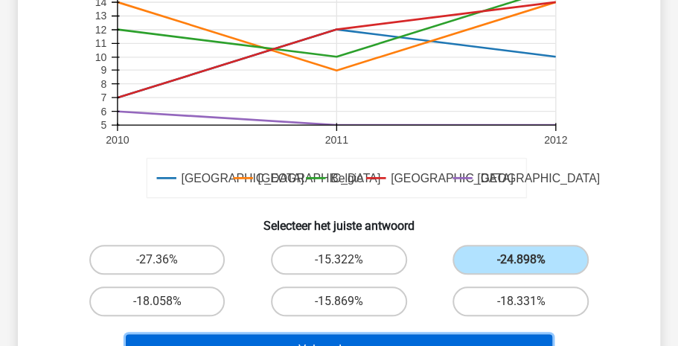
click at [407, 336] on button "Volgende vraag" at bounding box center [339, 349] width 427 height 31
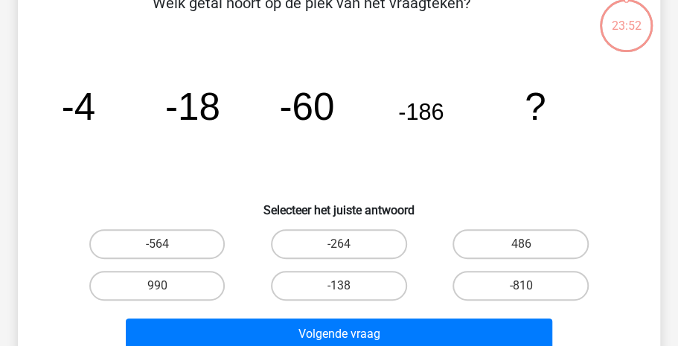
scroll to position [68, 0]
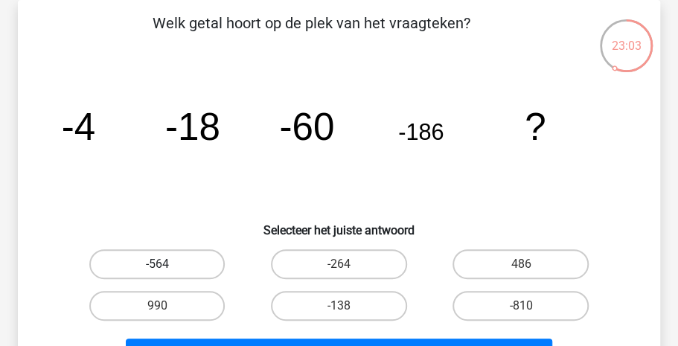
click at [179, 260] on label "-564" at bounding box center [157, 264] width 136 height 30
click at [167, 264] on input "-564" at bounding box center [162, 269] width 10 height 10
radio input "true"
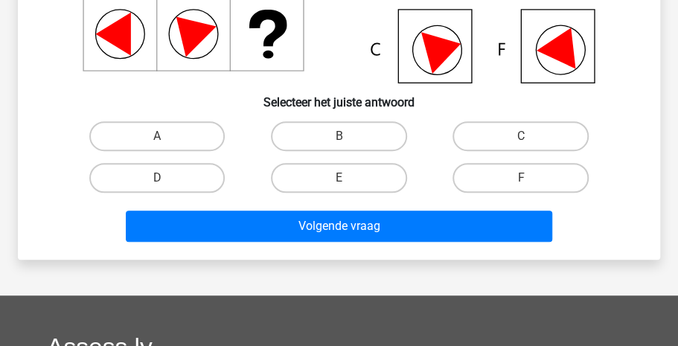
scroll to position [302, 0]
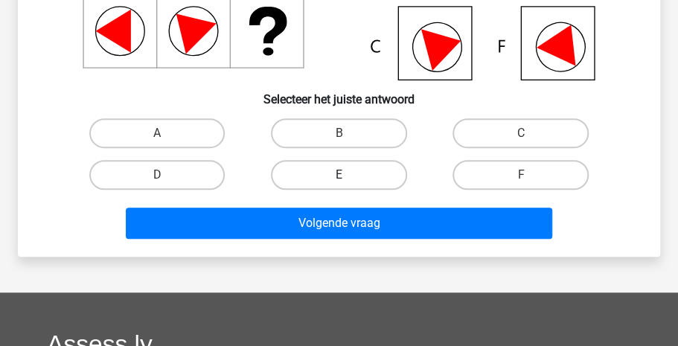
click at [353, 183] on label "E" at bounding box center [339, 175] width 136 height 30
click at [348, 183] on input "E" at bounding box center [344, 180] width 10 height 10
radio input "true"
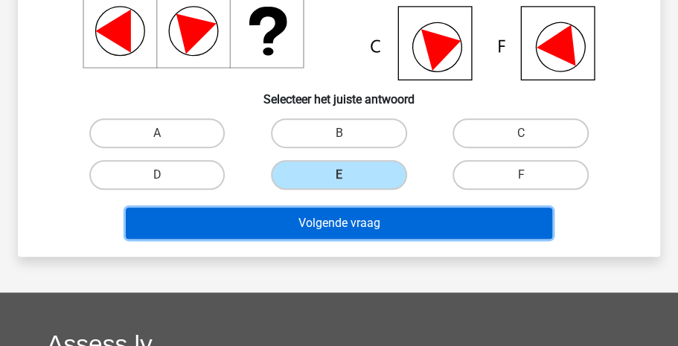
click at [348, 222] on button "Volgende vraag" at bounding box center [339, 223] width 427 height 31
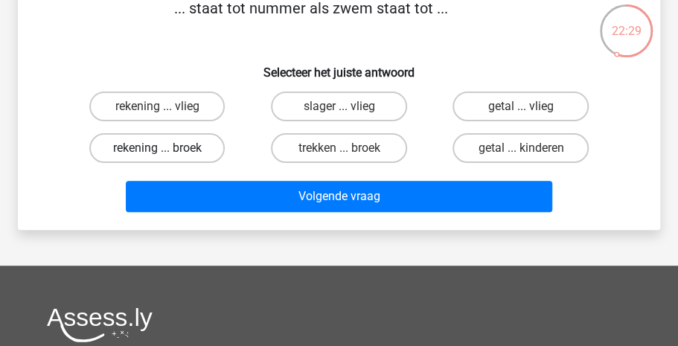
scroll to position [91, 0]
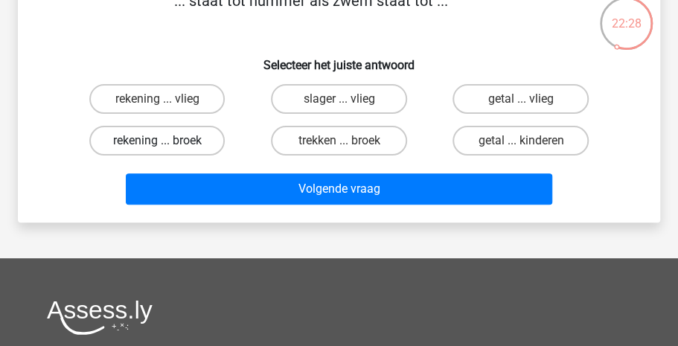
click at [184, 147] on label "rekening ... broek" at bounding box center [157, 141] width 136 height 30
click at [167, 147] on input "rekening ... broek" at bounding box center [162, 146] width 10 height 10
radio input "true"
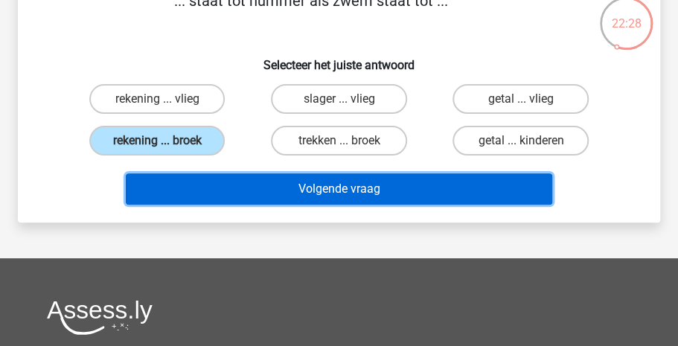
click at [242, 188] on button "Volgende vraag" at bounding box center [339, 188] width 427 height 31
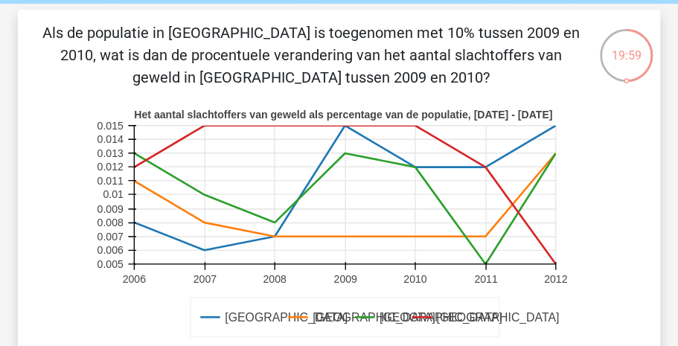
scroll to position [60, 0]
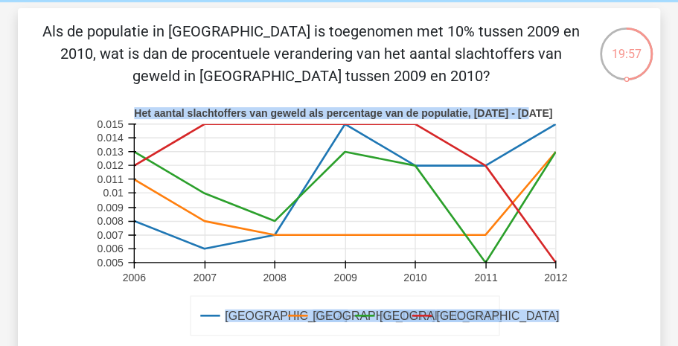
drag, startPoint x: 677, startPoint y: 117, endPoint x: 675, endPoint y: 131, distance: 14.3
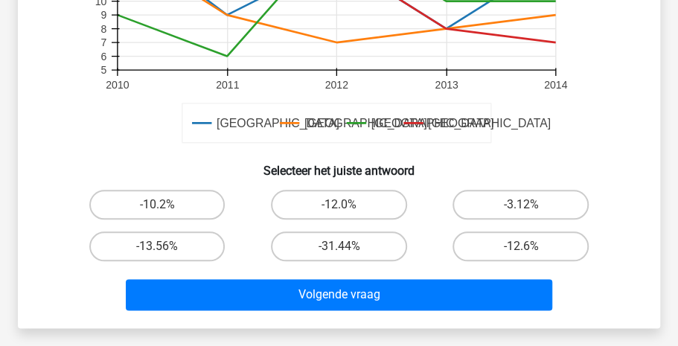
scroll to position [502, 0]
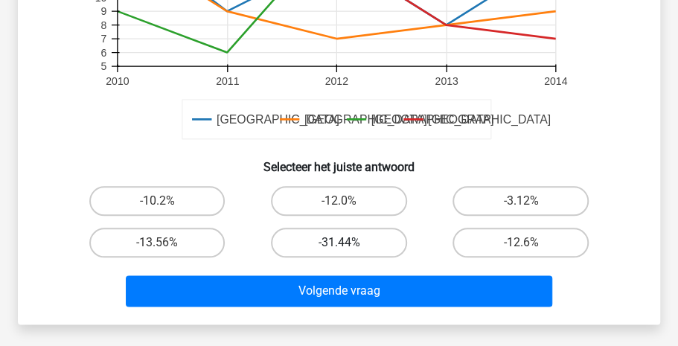
click at [353, 234] on label "-31.44%" at bounding box center [339, 243] width 136 height 30
click at [348, 243] on input "-31.44%" at bounding box center [344, 248] width 10 height 10
radio input "true"
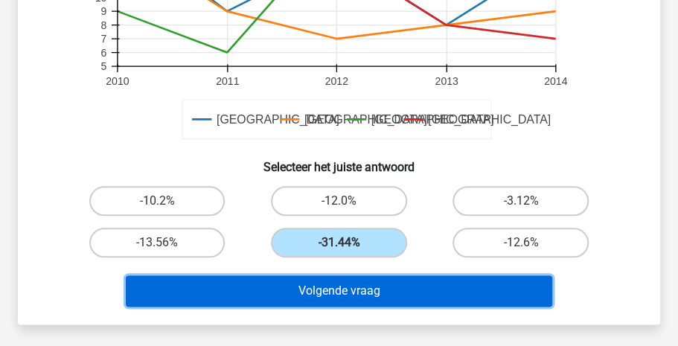
click at [345, 286] on button "Volgende vraag" at bounding box center [339, 290] width 427 height 31
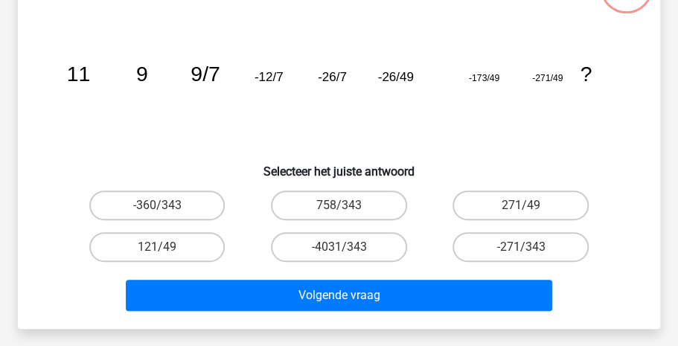
scroll to position [68, 0]
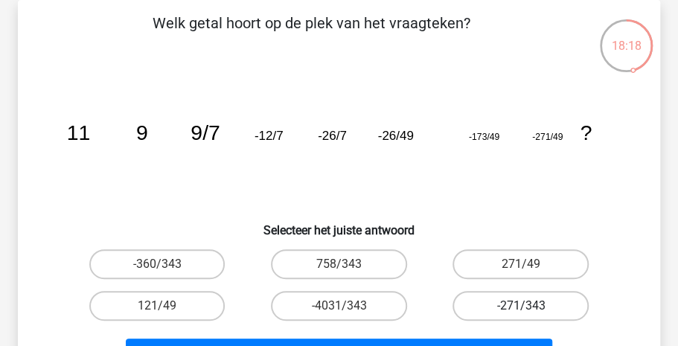
click at [486, 301] on label "-271/343" at bounding box center [521, 306] width 136 height 30
click at [521, 306] on input "-271/343" at bounding box center [526, 311] width 10 height 10
radio input "true"
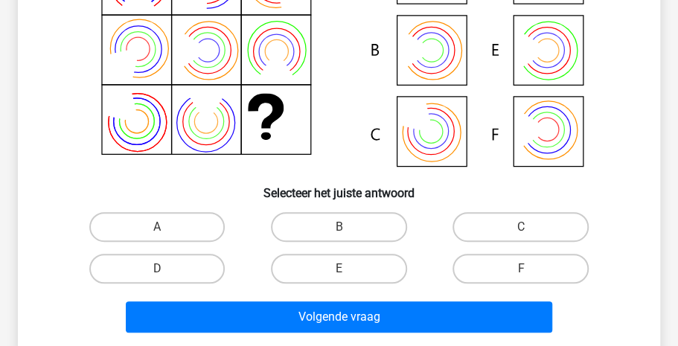
scroll to position [211, 0]
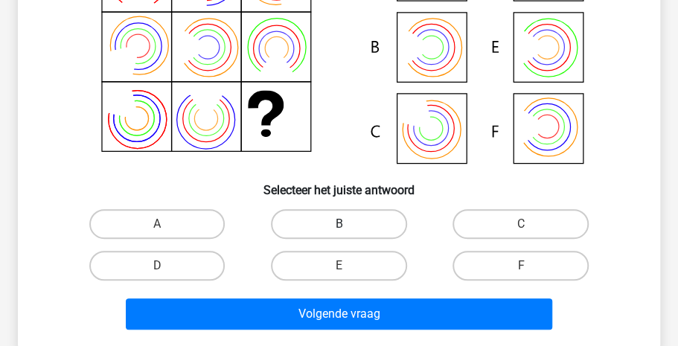
click at [384, 219] on label "B" at bounding box center [339, 224] width 136 height 30
click at [348, 224] on input "B" at bounding box center [344, 229] width 10 height 10
radio input "true"
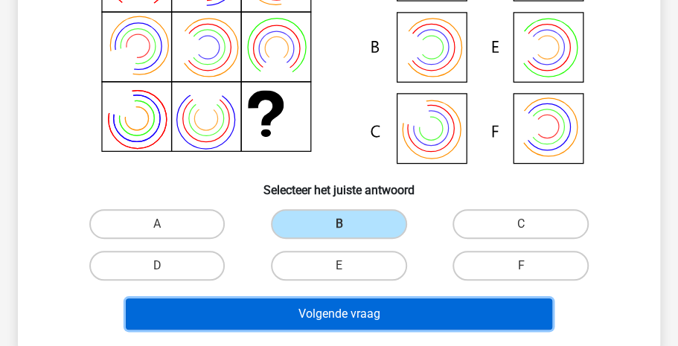
click at [348, 310] on button "Volgende vraag" at bounding box center [339, 314] width 427 height 31
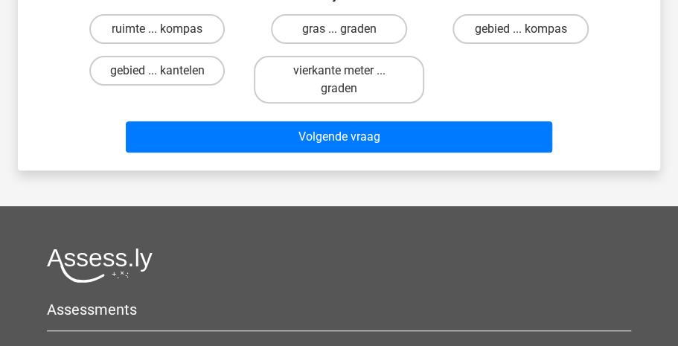
scroll to position [68, 0]
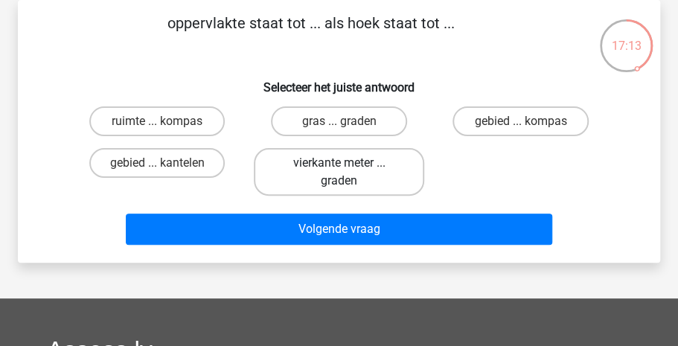
click at [359, 181] on label "vierkante meter ... graden" at bounding box center [339, 172] width 170 height 48
click at [348, 173] on input "vierkante meter ... graden" at bounding box center [344, 168] width 10 height 10
radio input "true"
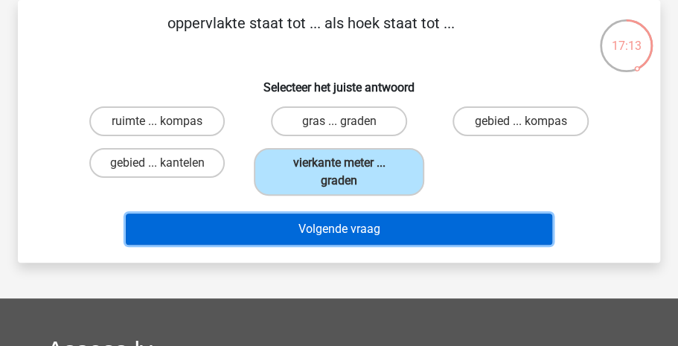
click at [349, 223] on button "Volgende vraag" at bounding box center [339, 229] width 427 height 31
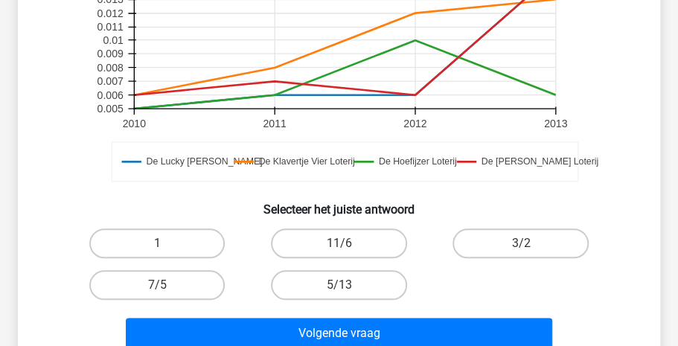
scroll to position [465, 0]
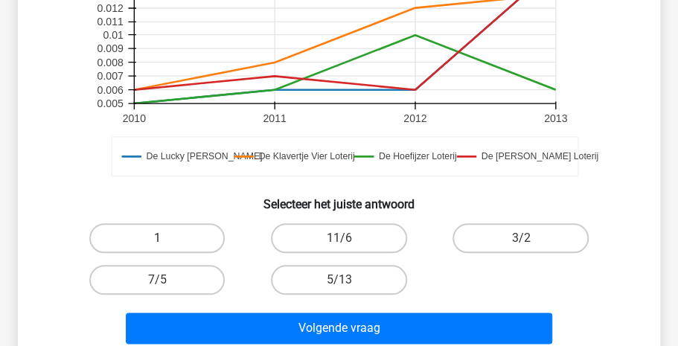
click at [179, 246] on label "1" at bounding box center [157, 238] width 136 height 30
click at [167, 246] on input "1" at bounding box center [162, 243] width 10 height 10
radio input "true"
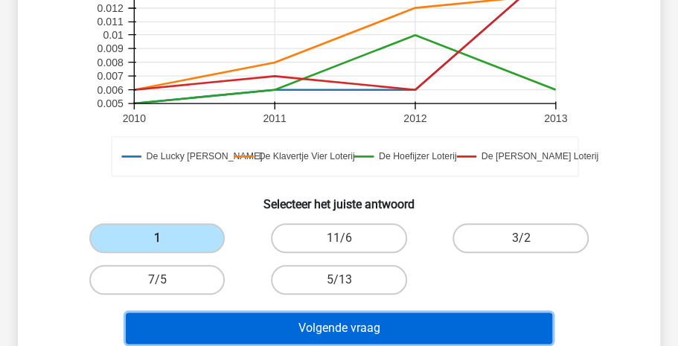
click at [250, 331] on button "Volgende vraag" at bounding box center [339, 328] width 427 height 31
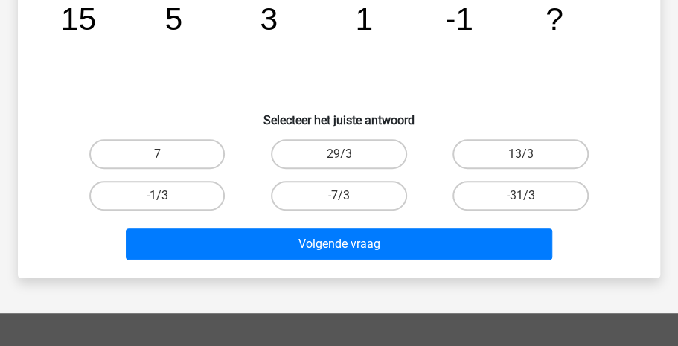
scroll to position [180, 0]
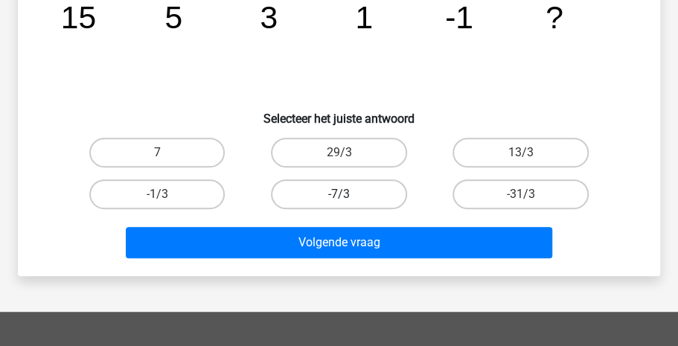
click at [342, 182] on label "-7/3" at bounding box center [339, 194] width 136 height 30
click at [342, 194] on input "-7/3" at bounding box center [344, 199] width 10 height 10
radio input "true"
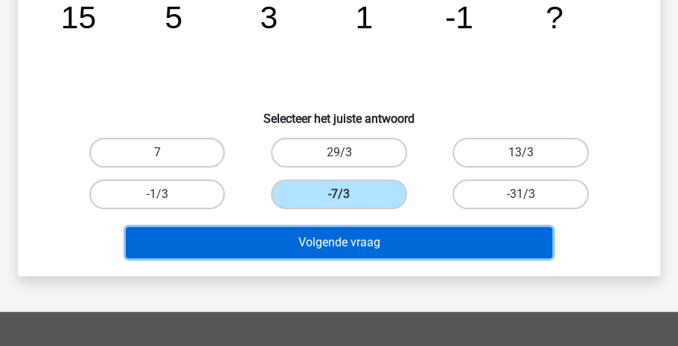
click at [307, 254] on button "Volgende vraag" at bounding box center [339, 242] width 427 height 31
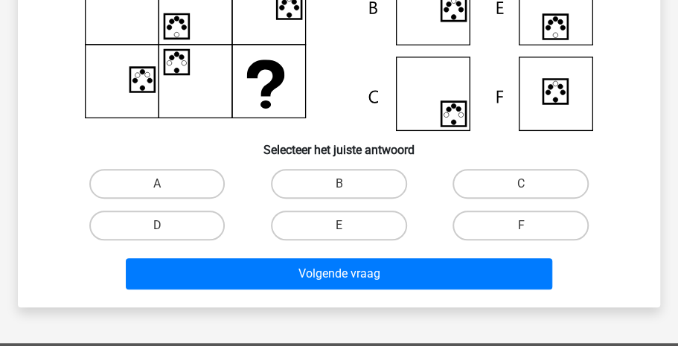
scroll to position [255, 0]
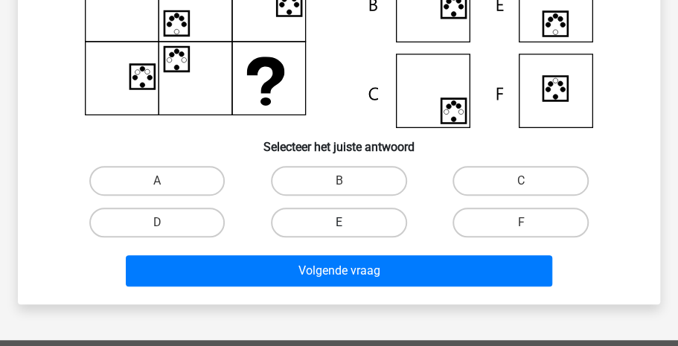
click at [354, 213] on label "E" at bounding box center [339, 223] width 136 height 30
click at [348, 223] on input "E" at bounding box center [344, 228] width 10 height 10
radio input "true"
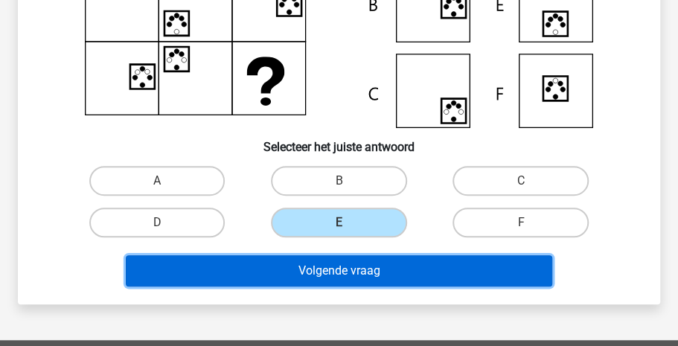
click at [337, 264] on button "Volgende vraag" at bounding box center [339, 270] width 427 height 31
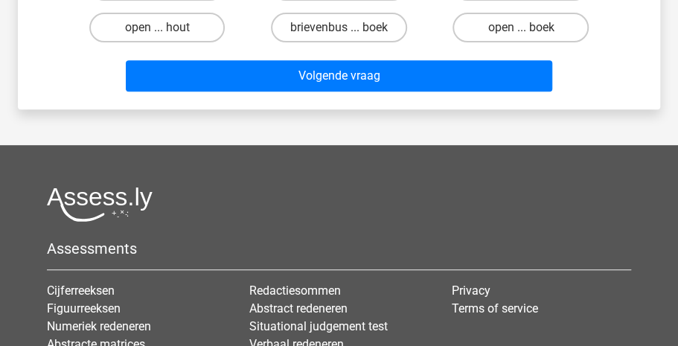
scroll to position [68, 0]
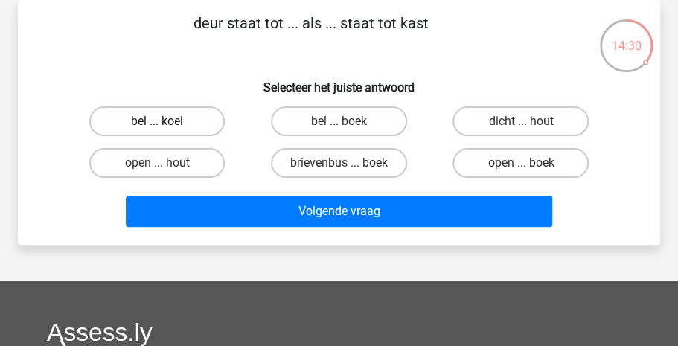
click at [132, 123] on label "bel ... koel" at bounding box center [157, 121] width 136 height 30
click at [157, 123] on input "bel ... koel" at bounding box center [162, 126] width 10 height 10
radio input "true"
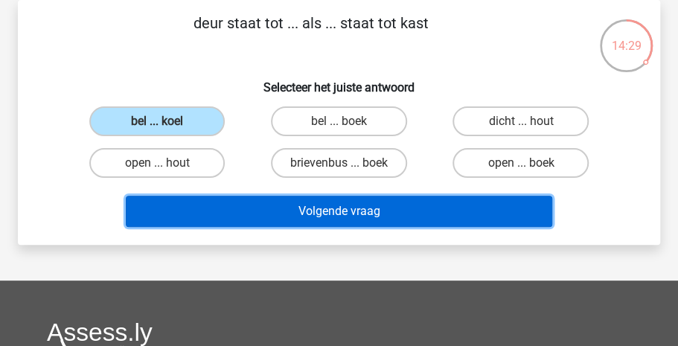
click at [247, 207] on button "Volgende vraag" at bounding box center [339, 211] width 427 height 31
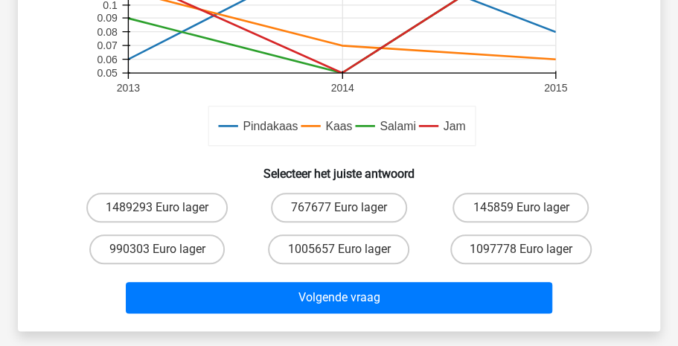
scroll to position [476, 0]
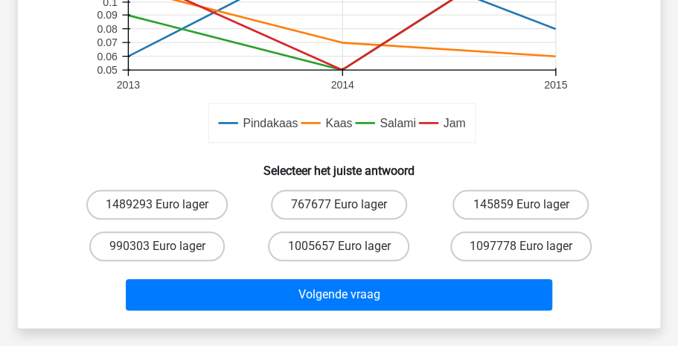
click at [342, 211] on input "767677 Euro lager" at bounding box center [344, 210] width 10 height 10
radio input "true"
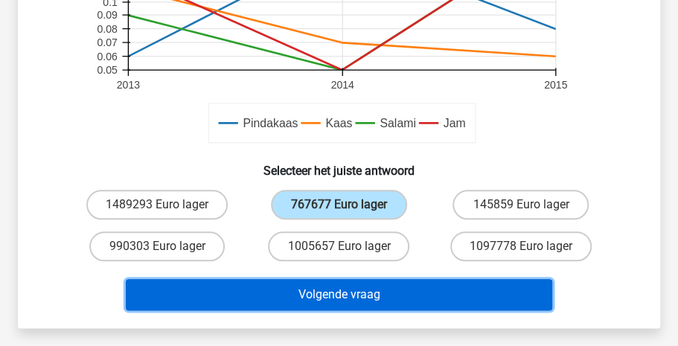
click at [334, 291] on button "Volgende vraag" at bounding box center [339, 294] width 427 height 31
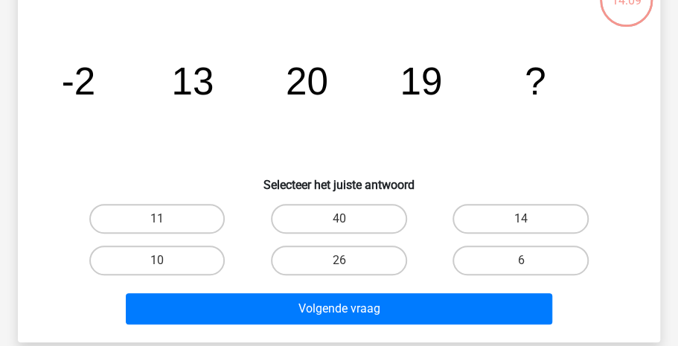
scroll to position [68, 0]
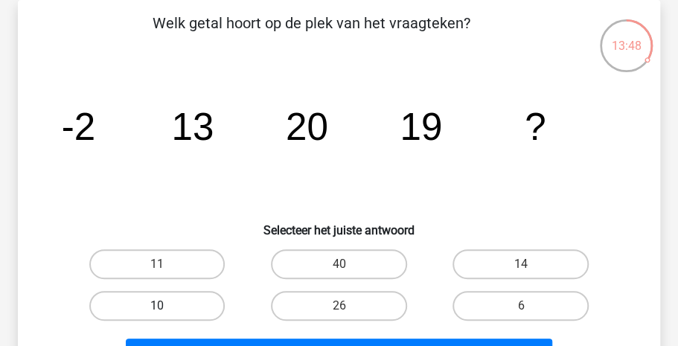
click at [179, 296] on label "10" at bounding box center [157, 306] width 136 height 30
click at [167, 306] on input "10" at bounding box center [162, 311] width 10 height 10
radio input "true"
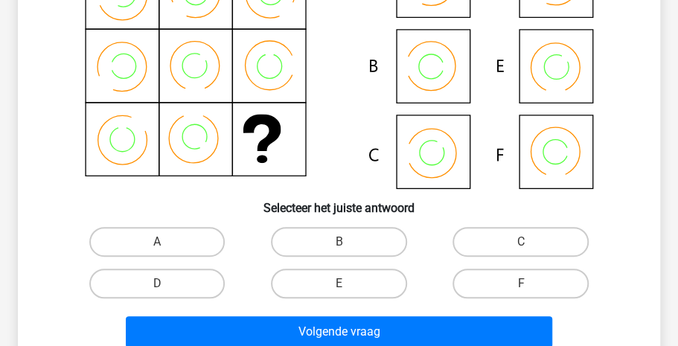
scroll to position [252, 0]
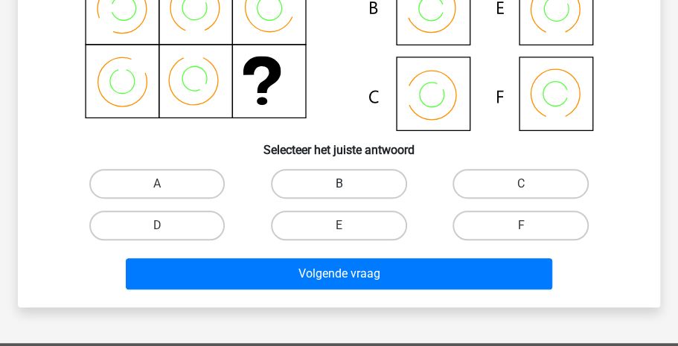
click at [356, 185] on label "B" at bounding box center [339, 184] width 136 height 30
click at [348, 185] on input "B" at bounding box center [344, 189] width 10 height 10
radio input "true"
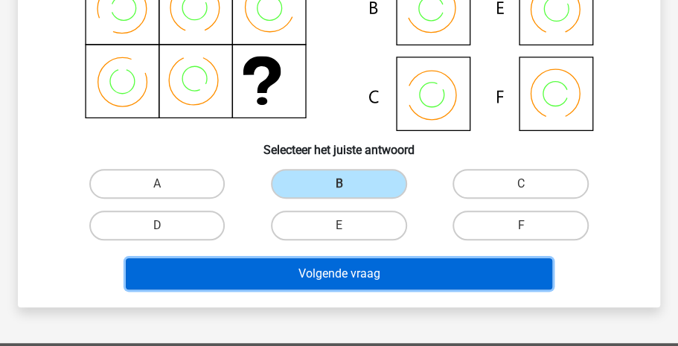
click at [338, 261] on button "Volgende vraag" at bounding box center [339, 273] width 427 height 31
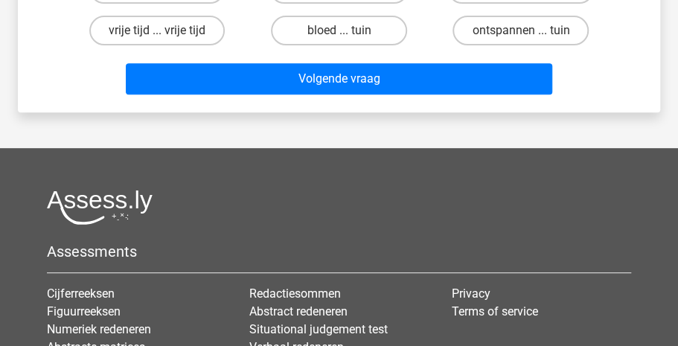
scroll to position [68, 0]
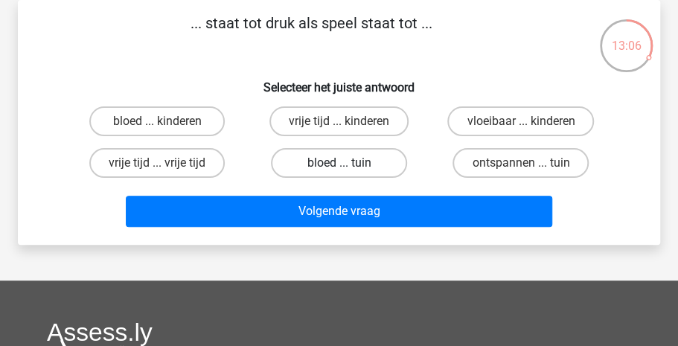
click at [328, 162] on label "bloed ... tuin" at bounding box center [339, 163] width 136 height 30
click at [339, 163] on input "bloed ... tuin" at bounding box center [344, 168] width 10 height 10
radio input "true"
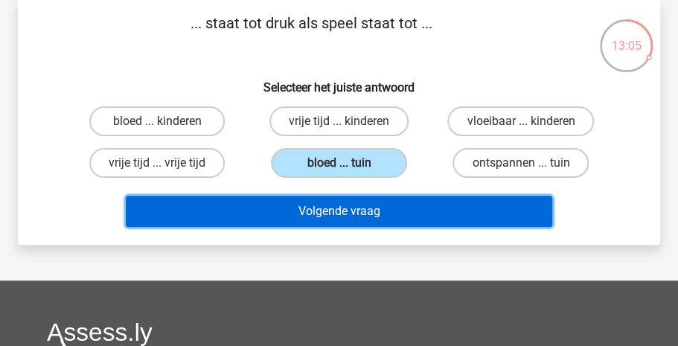
click at [333, 206] on button "Volgende vraag" at bounding box center [339, 211] width 427 height 31
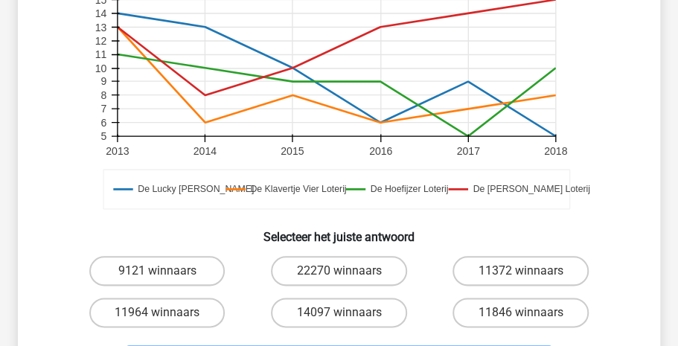
scroll to position [486, 0]
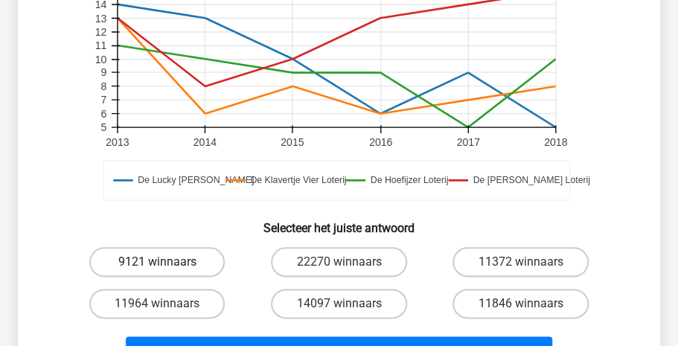
click at [210, 253] on label "9121 winnaars" at bounding box center [157, 262] width 136 height 30
click at [167, 262] on input "9121 winnaars" at bounding box center [162, 267] width 10 height 10
radio input "true"
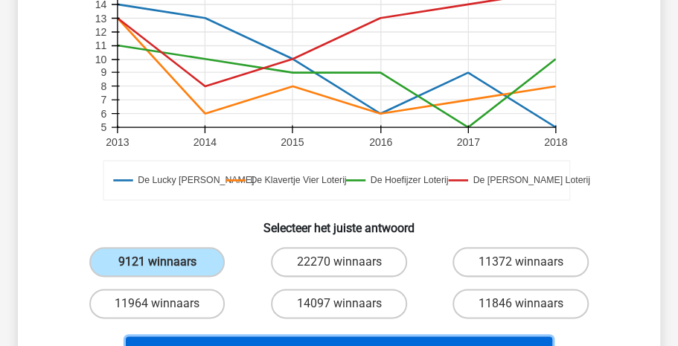
click at [329, 339] on button "Volgende vraag" at bounding box center [339, 351] width 427 height 31
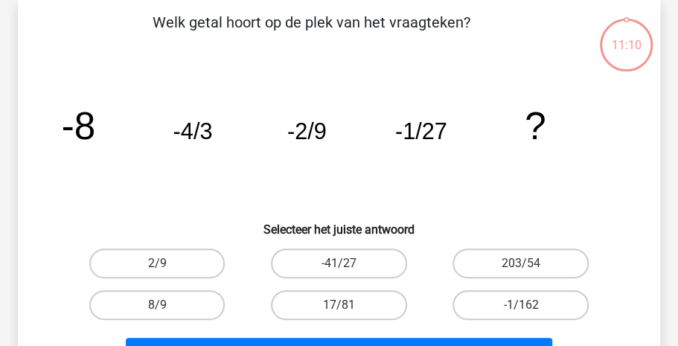
scroll to position [68, 0]
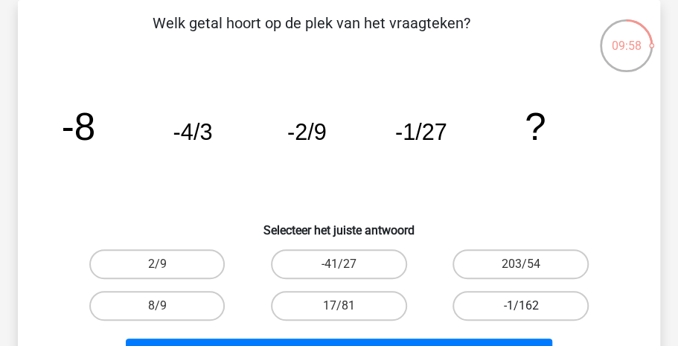
click at [509, 304] on label "-1/162" at bounding box center [521, 306] width 136 height 30
click at [521, 306] on input "-1/162" at bounding box center [526, 311] width 10 height 10
radio input "true"
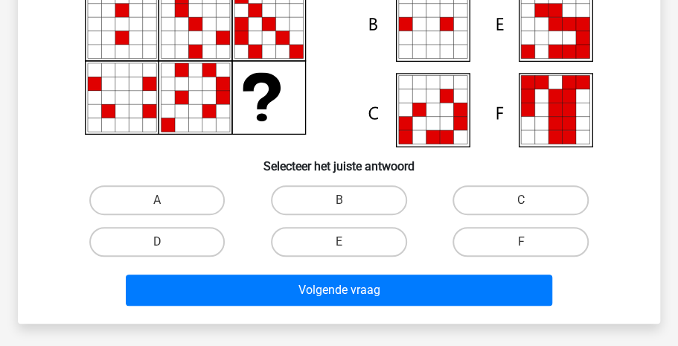
scroll to position [237, 0]
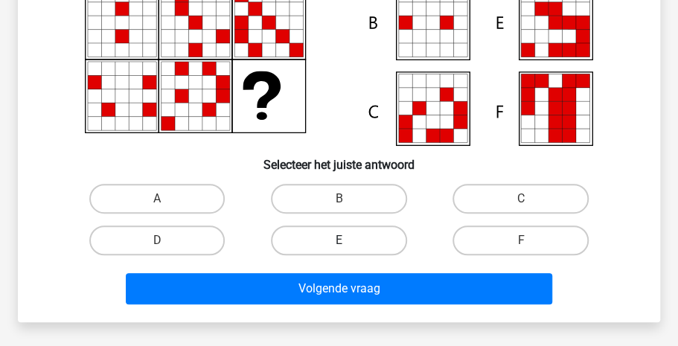
click at [304, 237] on label "E" at bounding box center [339, 241] width 136 height 30
click at [339, 240] on input "E" at bounding box center [344, 245] width 10 height 10
radio input "true"
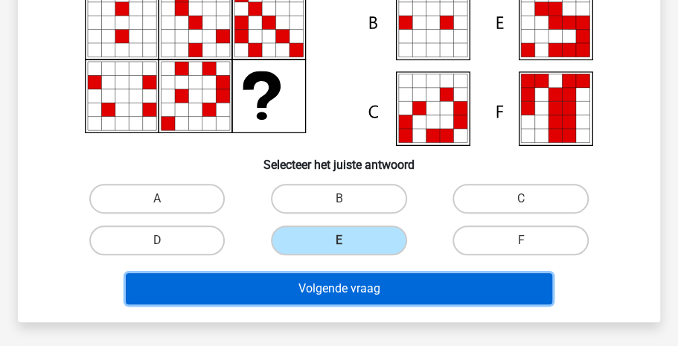
click at [303, 283] on button "Volgende vraag" at bounding box center [339, 288] width 427 height 31
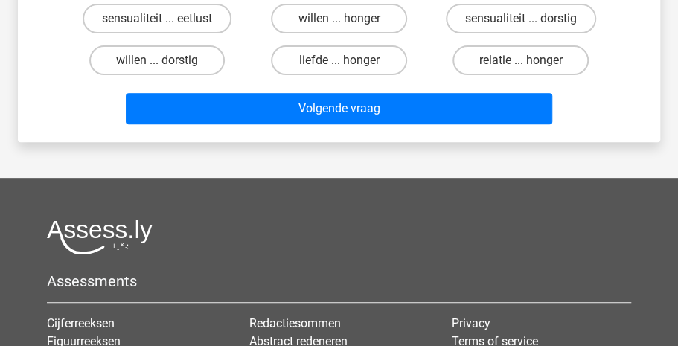
scroll to position [68, 0]
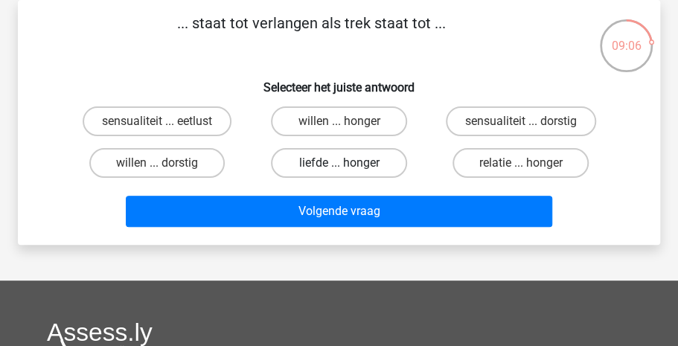
click at [350, 159] on label "liefde ... honger" at bounding box center [339, 163] width 136 height 30
click at [348, 163] on input "liefde ... honger" at bounding box center [344, 168] width 10 height 10
radio input "true"
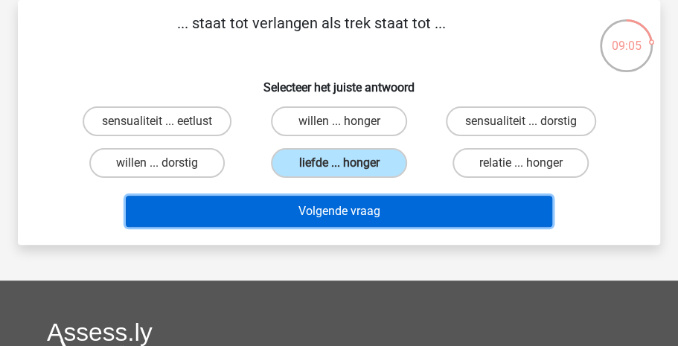
click at [329, 211] on button "Volgende vraag" at bounding box center [339, 211] width 427 height 31
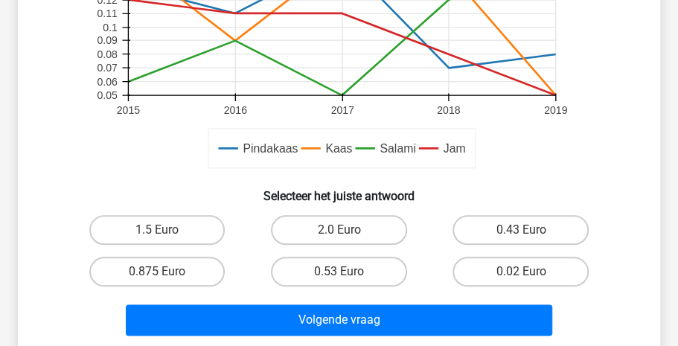
scroll to position [479, 0]
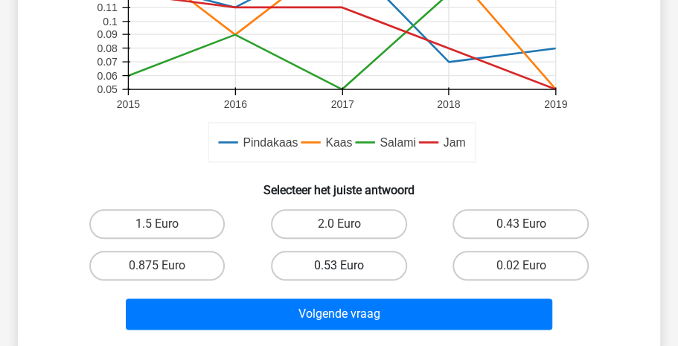
click at [357, 261] on label "0.53 Euro" at bounding box center [339, 266] width 136 height 30
click at [348, 266] on input "0.53 Euro" at bounding box center [344, 271] width 10 height 10
radio input "true"
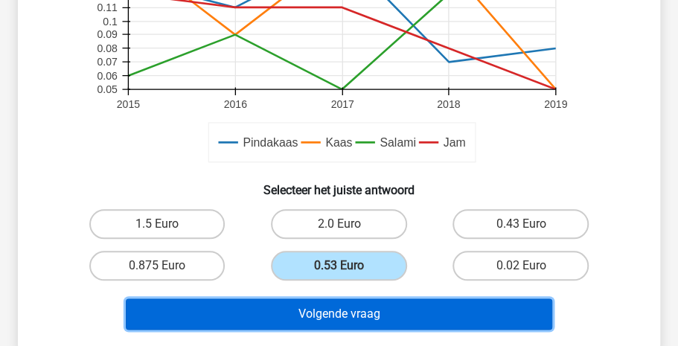
click at [342, 311] on button "Volgende vraag" at bounding box center [339, 314] width 427 height 31
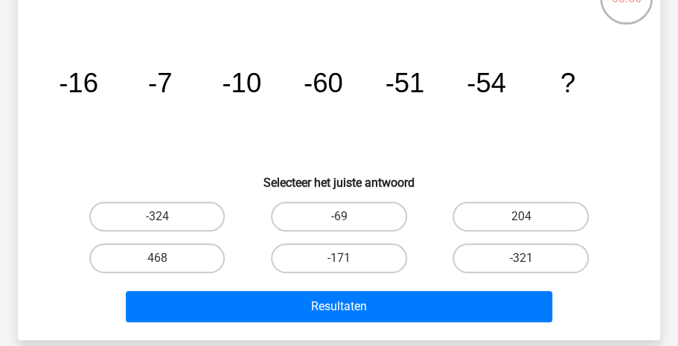
scroll to position [118, 0]
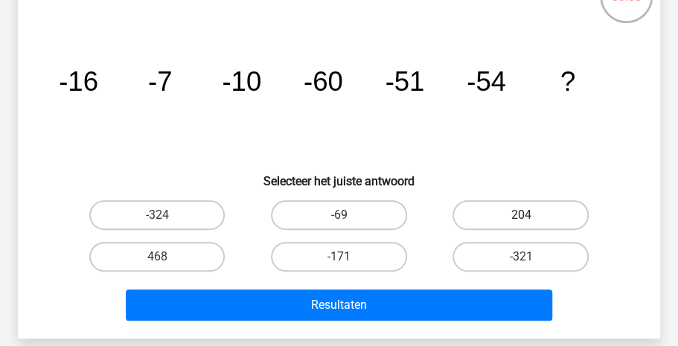
click at [510, 223] on label "204" at bounding box center [521, 215] width 136 height 30
click at [521, 223] on input "204" at bounding box center [526, 220] width 10 height 10
radio input "true"
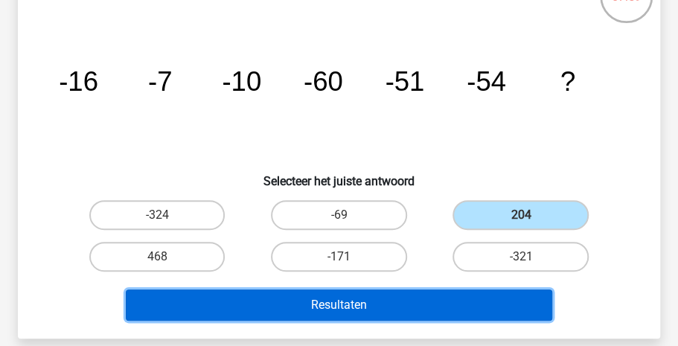
click at [447, 298] on button "Resultaten" at bounding box center [339, 305] width 427 height 31
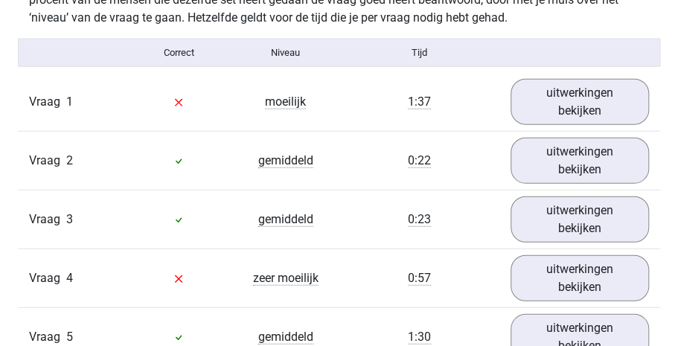
scroll to position [1309, 0]
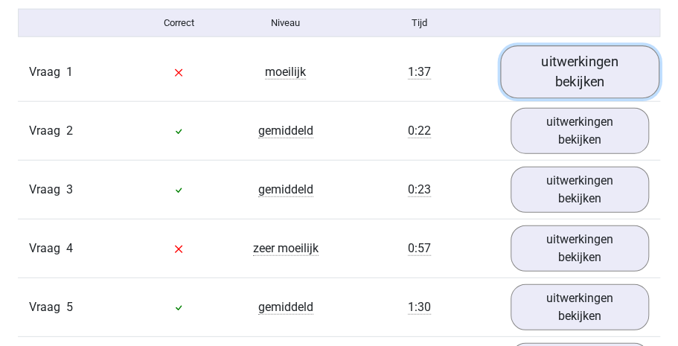
click at [605, 71] on link "uitwerkingen bekijken" at bounding box center [579, 71] width 159 height 53
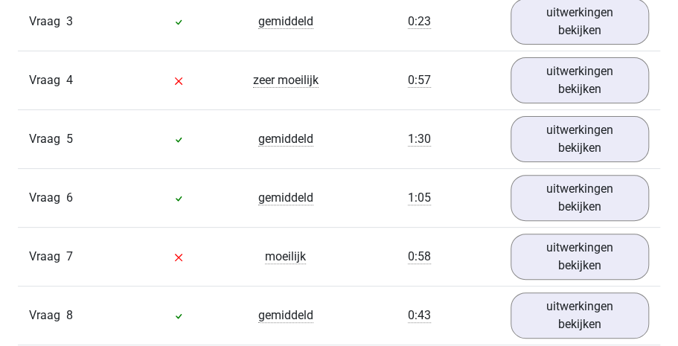
scroll to position [2140, 0]
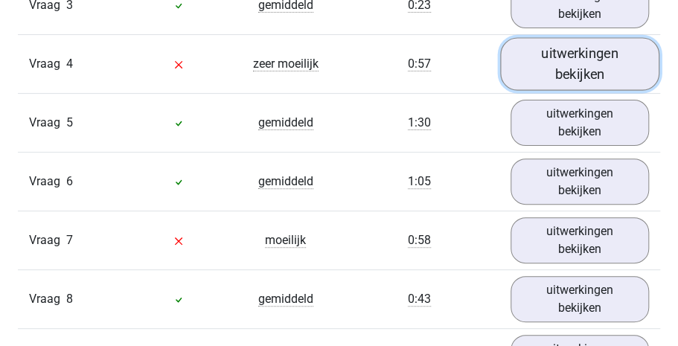
click at [590, 80] on link "uitwerkingen bekijken" at bounding box center [579, 64] width 159 height 53
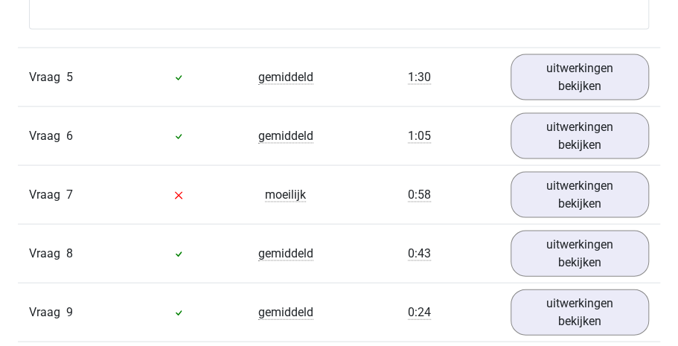
scroll to position [3136, 0]
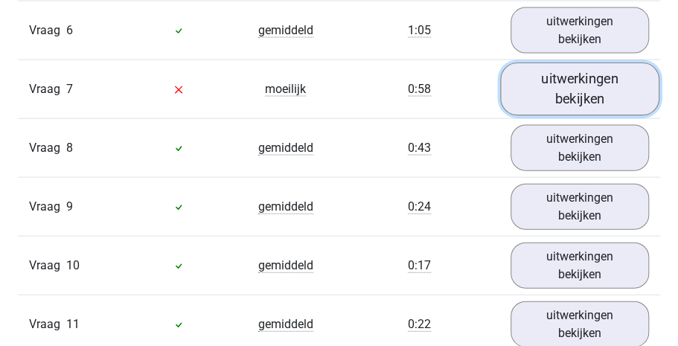
click at [546, 87] on link "uitwerkingen bekijken" at bounding box center [579, 89] width 159 height 53
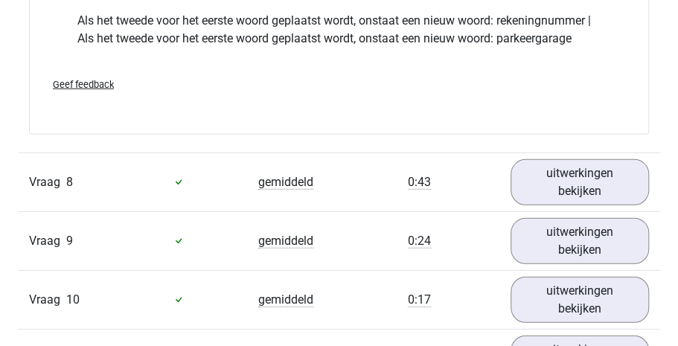
scroll to position [3468, 0]
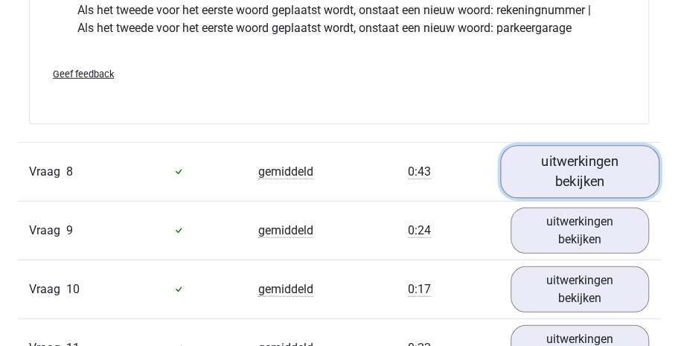
click at [588, 185] on link "uitwerkingen bekijken" at bounding box center [579, 171] width 159 height 53
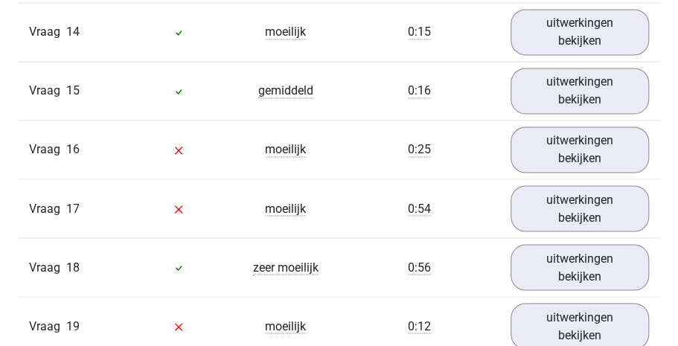
scroll to position [4924, 0]
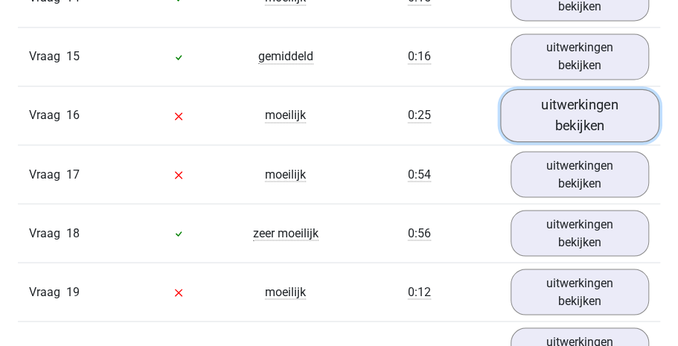
click at [544, 118] on link "uitwerkingen bekijken" at bounding box center [579, 115] width 159 height 53
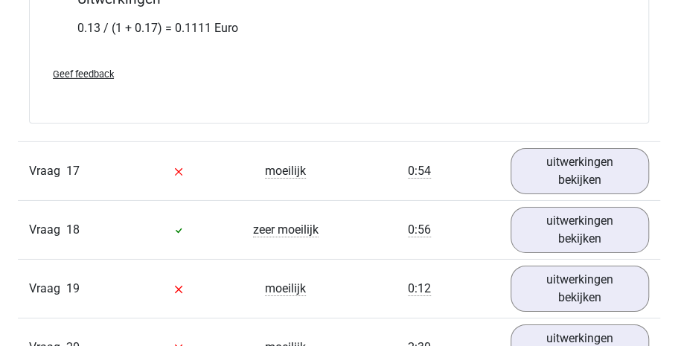
scroll to position [5798, 0]
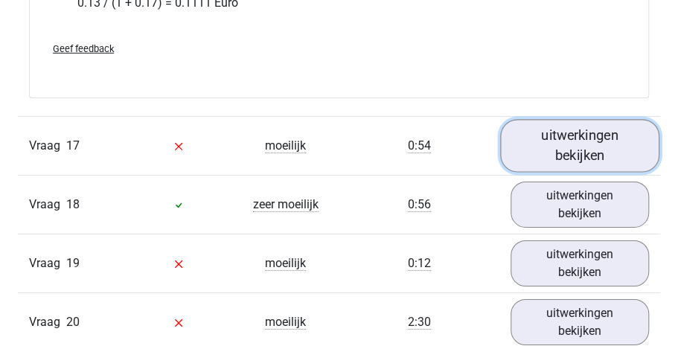
click at [607, 172] on link "uitwerkingen bekijken" at bounding box center [579, 145] width 159 height 53
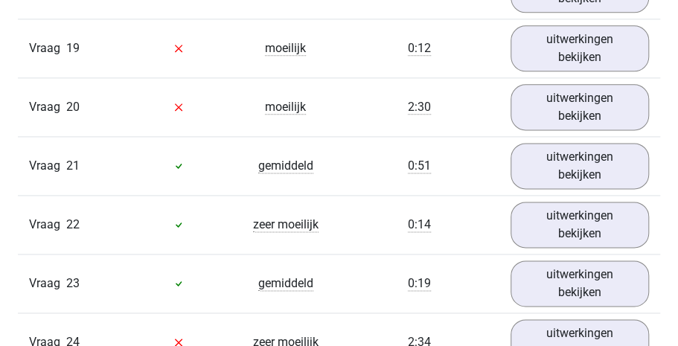
scroll to position [6696, 0]
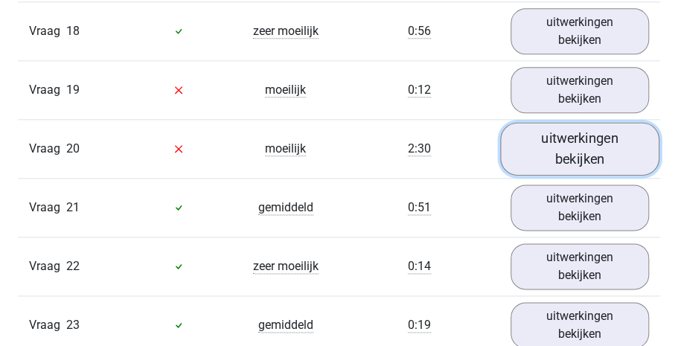
click at [613, 173] on link "uitwerkingen bekijken" at bounding box center [579, 148] width 159 height 53
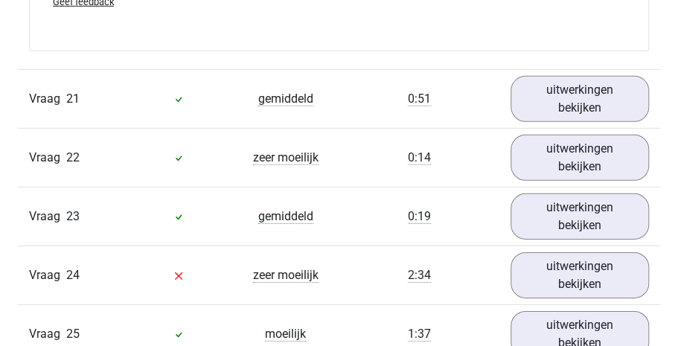
scroll to position [7712, 0]
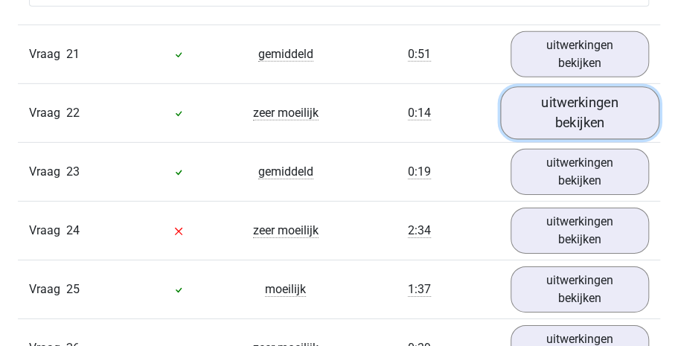
click at [564, 122] on link "uitwerkingen bekijken" at bounding box center [579, 112] width 159 height 53
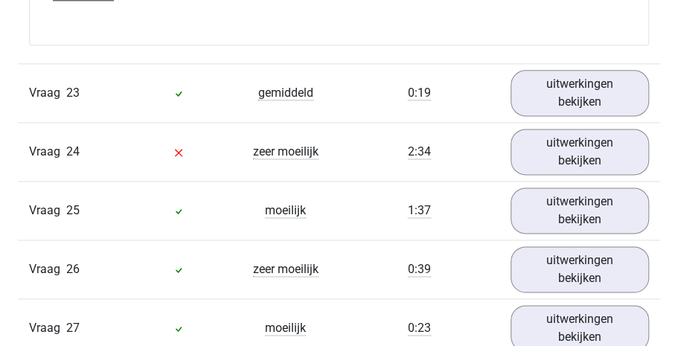
scroll to position [8842, 0]
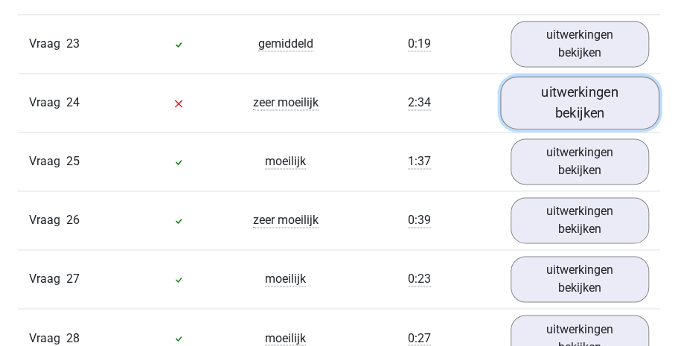
click at [577, 125] on link "uitwerkingen bekijken" at bounding box center [579, 102] width 159 height 53
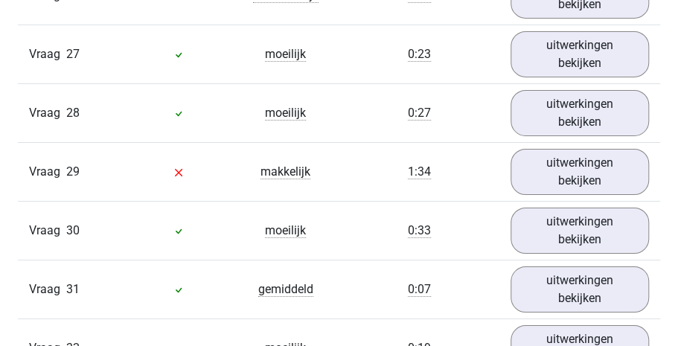
scroll to position [10044, 0]
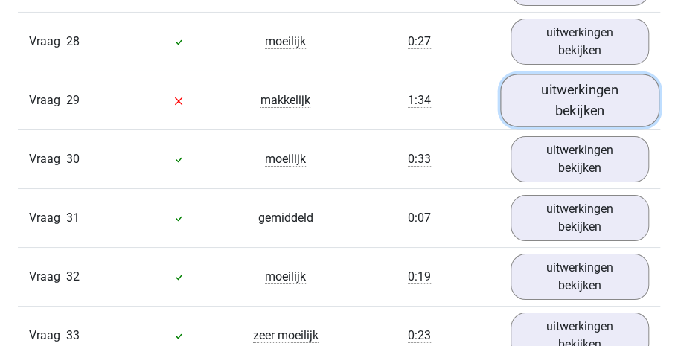
click at [586, 118] on link "uitwerkingen bekijken" at bounding box center [579, 100] width 159 height 53
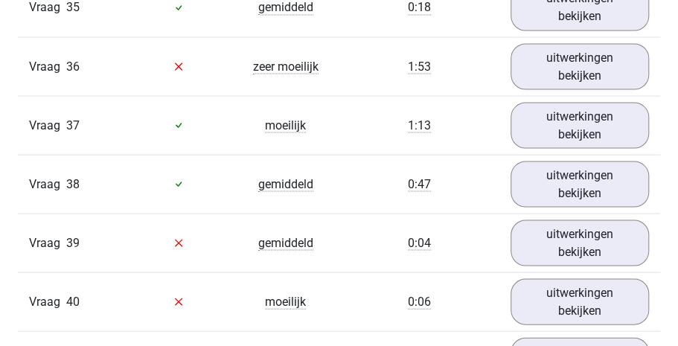
scroll to position [11156, 0]
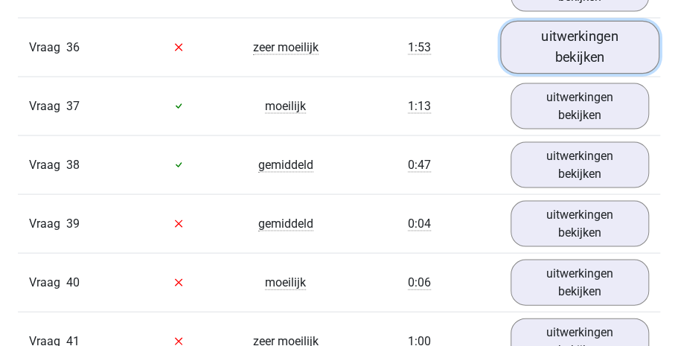
click at [578, 63] on link "uitwerkingen bekijken" at bounding box center [579, 46] width 159 height 53
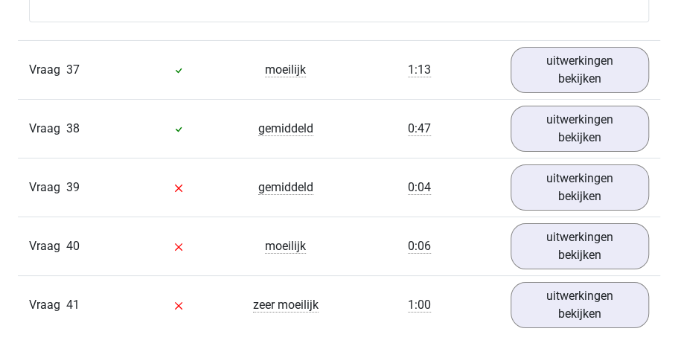
scroll to position [12164, 0]
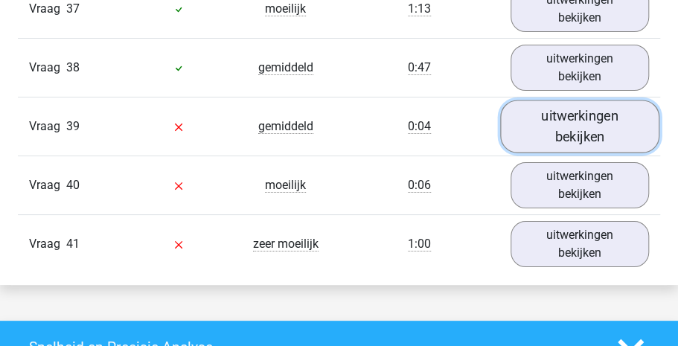
click at [599, 133] on link "uitwerkingen bekijken" at bounding box center [579, 126] width 159 height 53
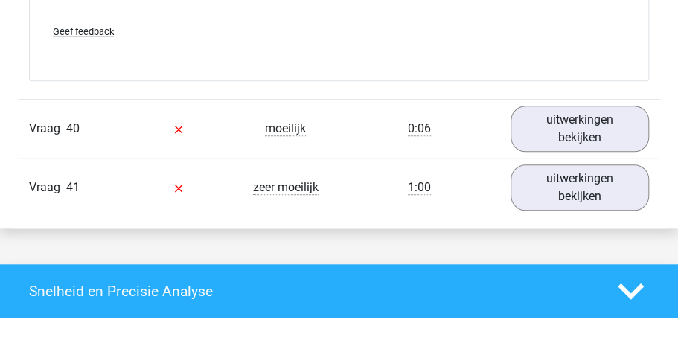
scroll to position [12578, 0]
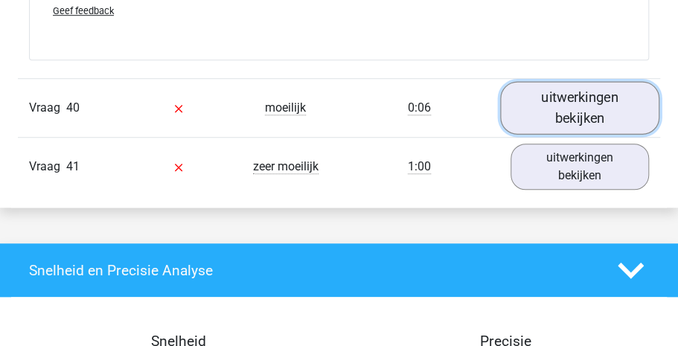
click at [602, 134] on link "uitwerkingen bekijken" at bounding box center [579, 107] width 159 height 53
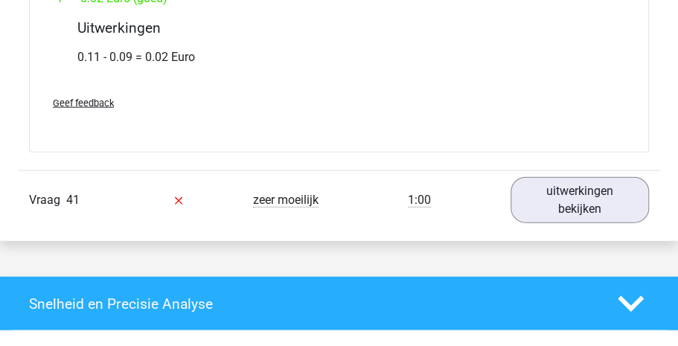
scroll to position [13412, 0]
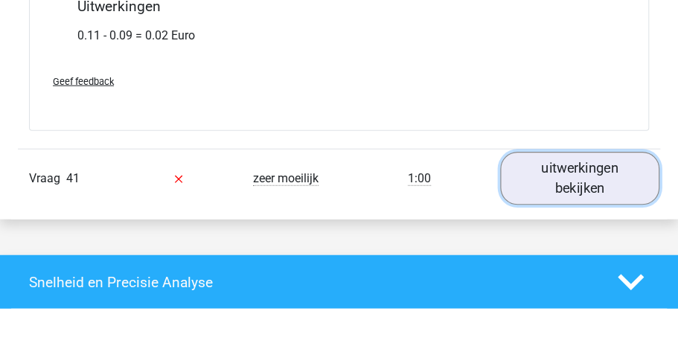
click at [583, 205] on link "uitwerkingen bekijken" at bounding box center [579, 179] width 159 height 53
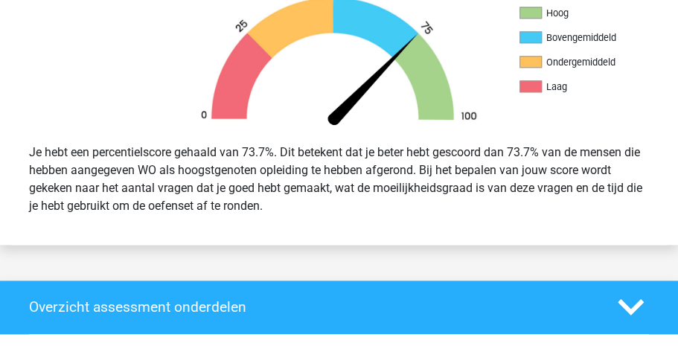
scroll to position [0, 0]
